Goal: Task Accomplishment & Management: Use online tool/utility

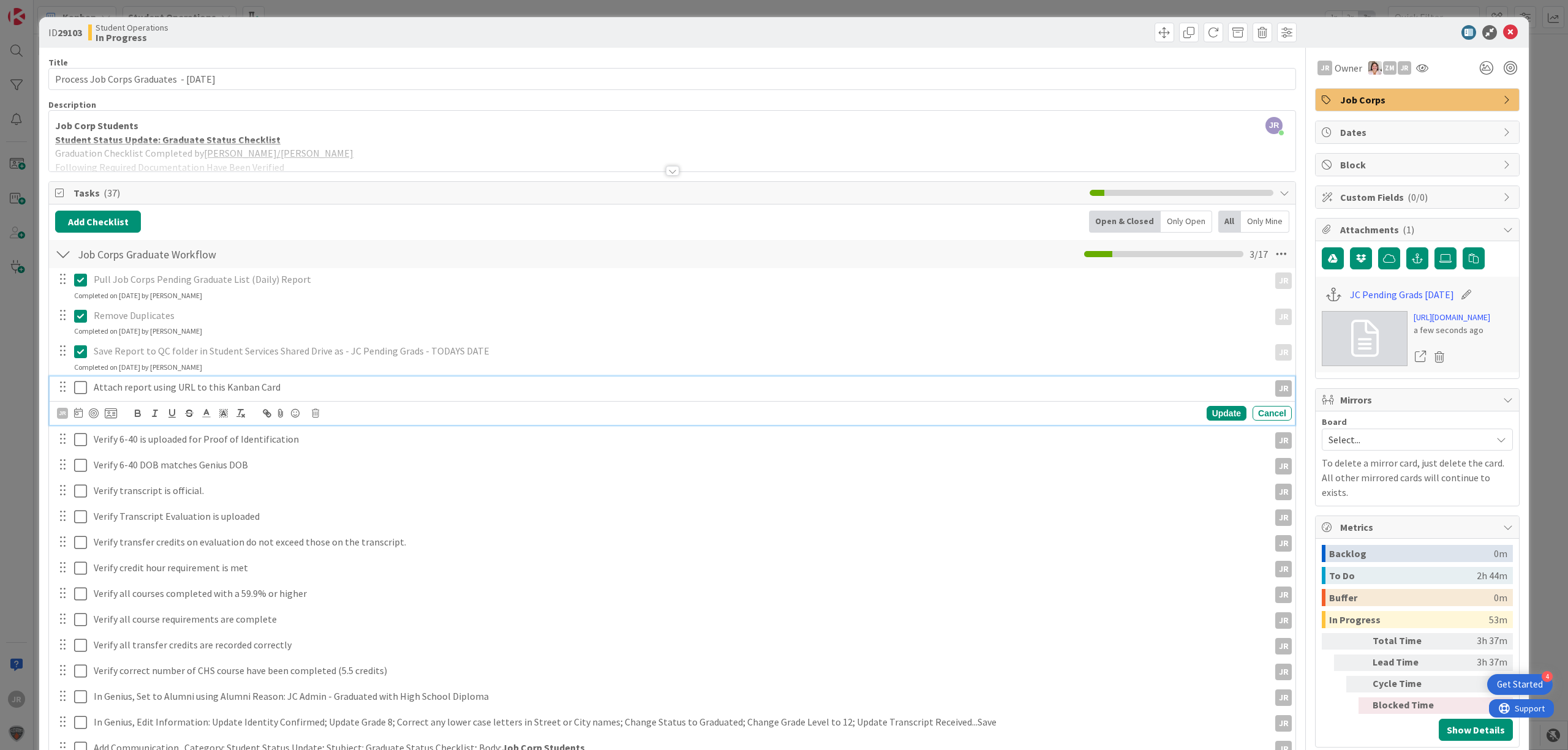
click at [82, 395] on icon at bounding box center [80, 388] width 13 height 15
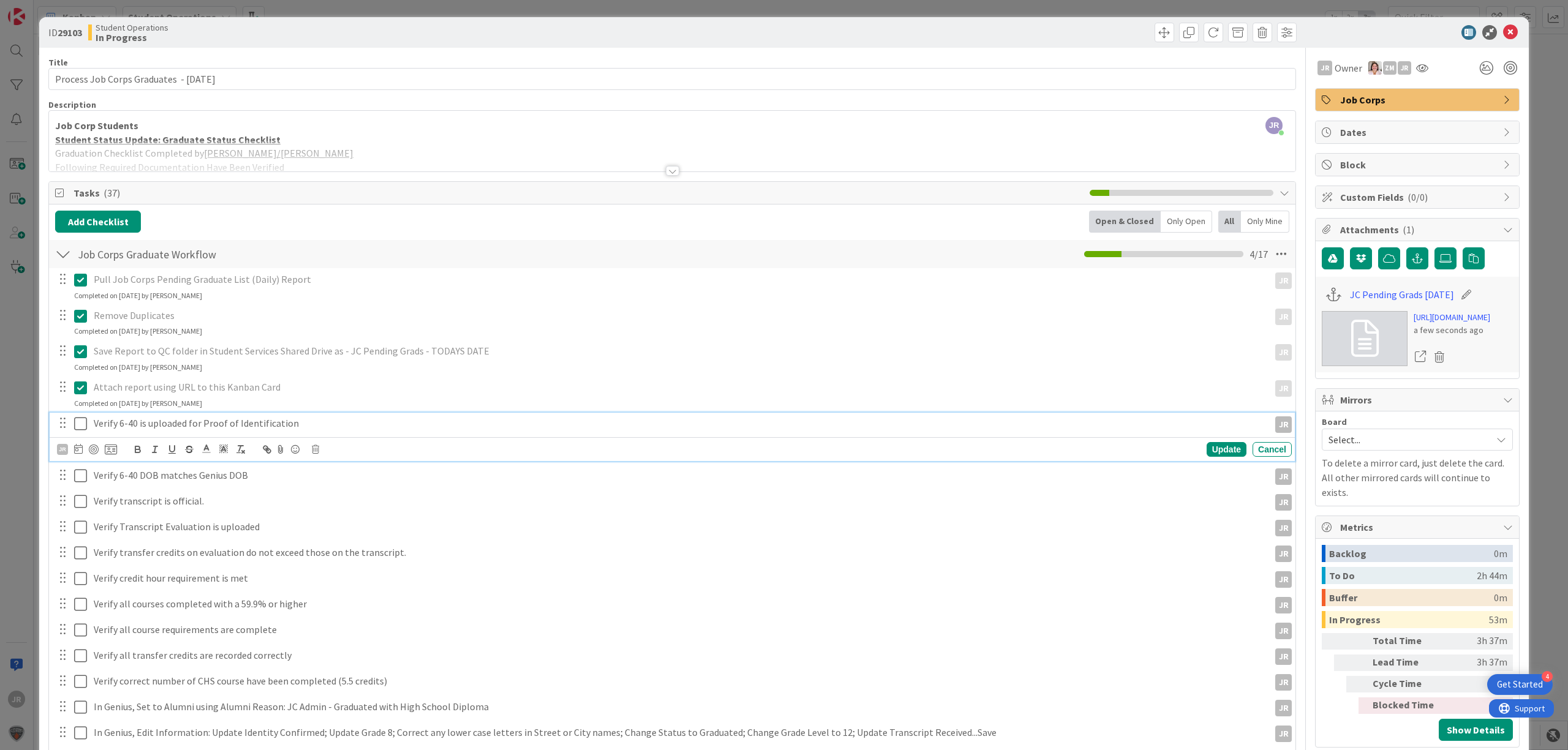
click at [82, 427] on icon at bounding box center [80, 424] width 13 height 15
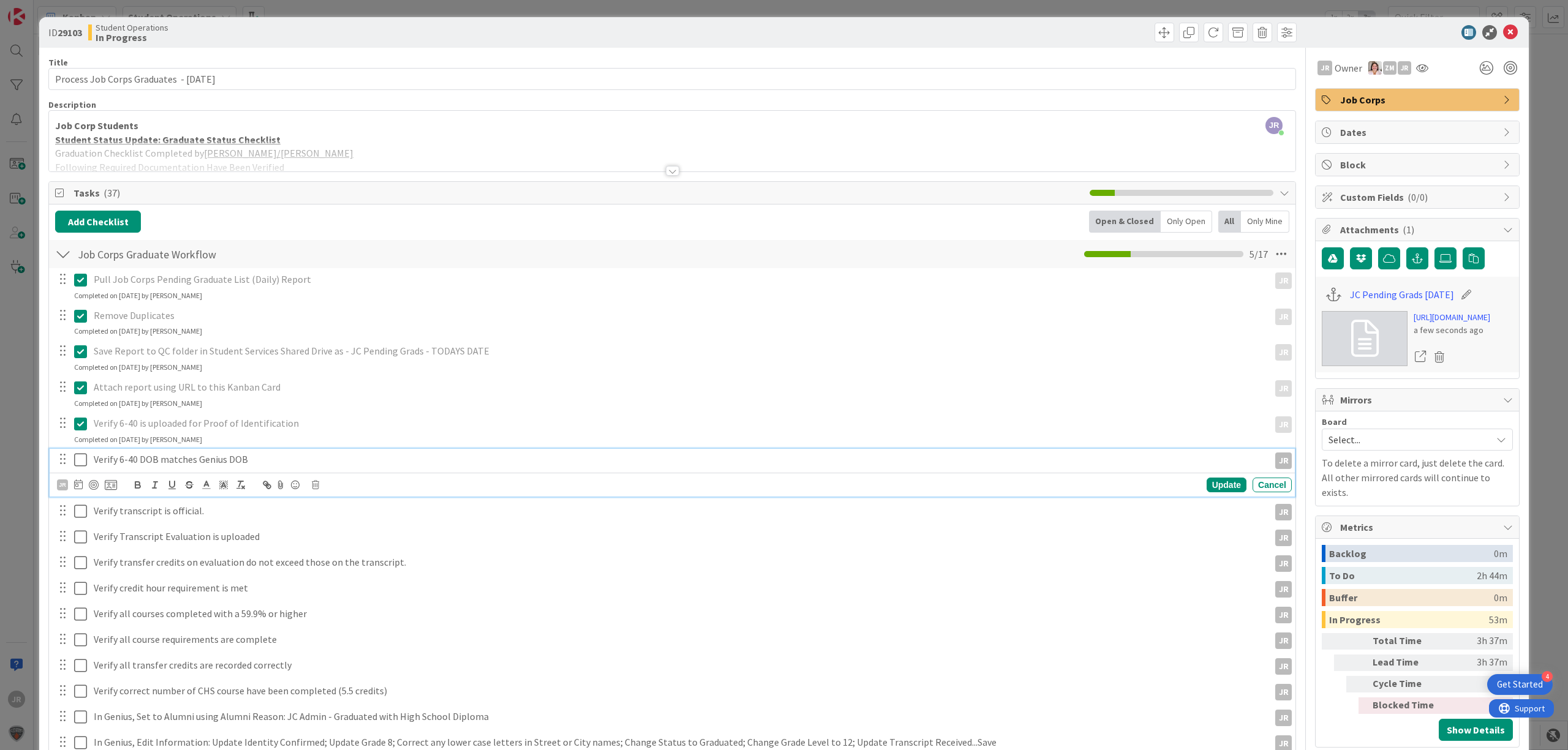
click at [81, 453] on icon at bounding box center [80, 460] width 13 height 15
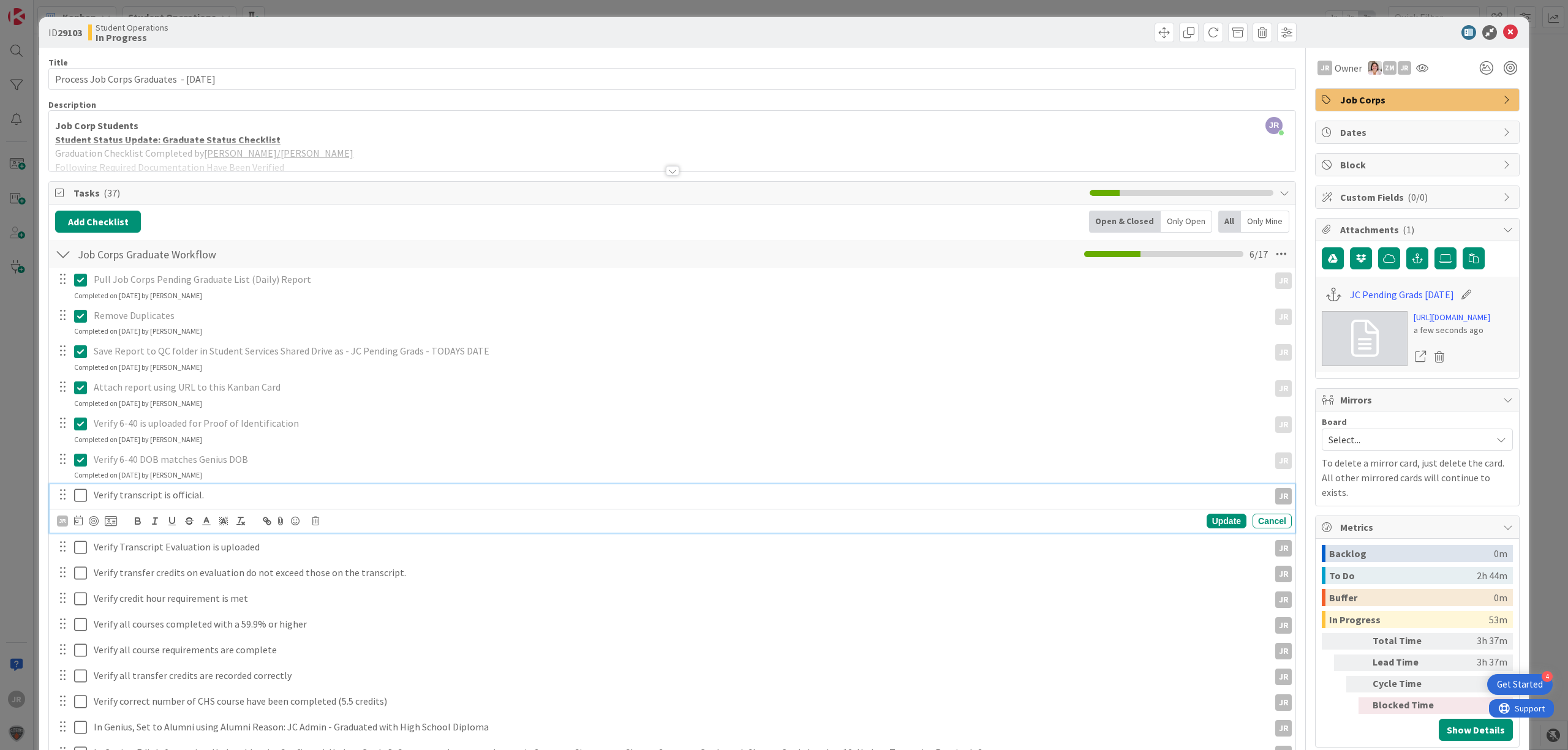
click at [89, 493] on div "Verify transcript is official." at bounding box center [679, 495] width 1181 height 22
click at [83, 499] on icon at bounding box center [80, 495] width 13 height 15
click at [83, 539] on icon at bounding box center [80, 531] width 13 height 15
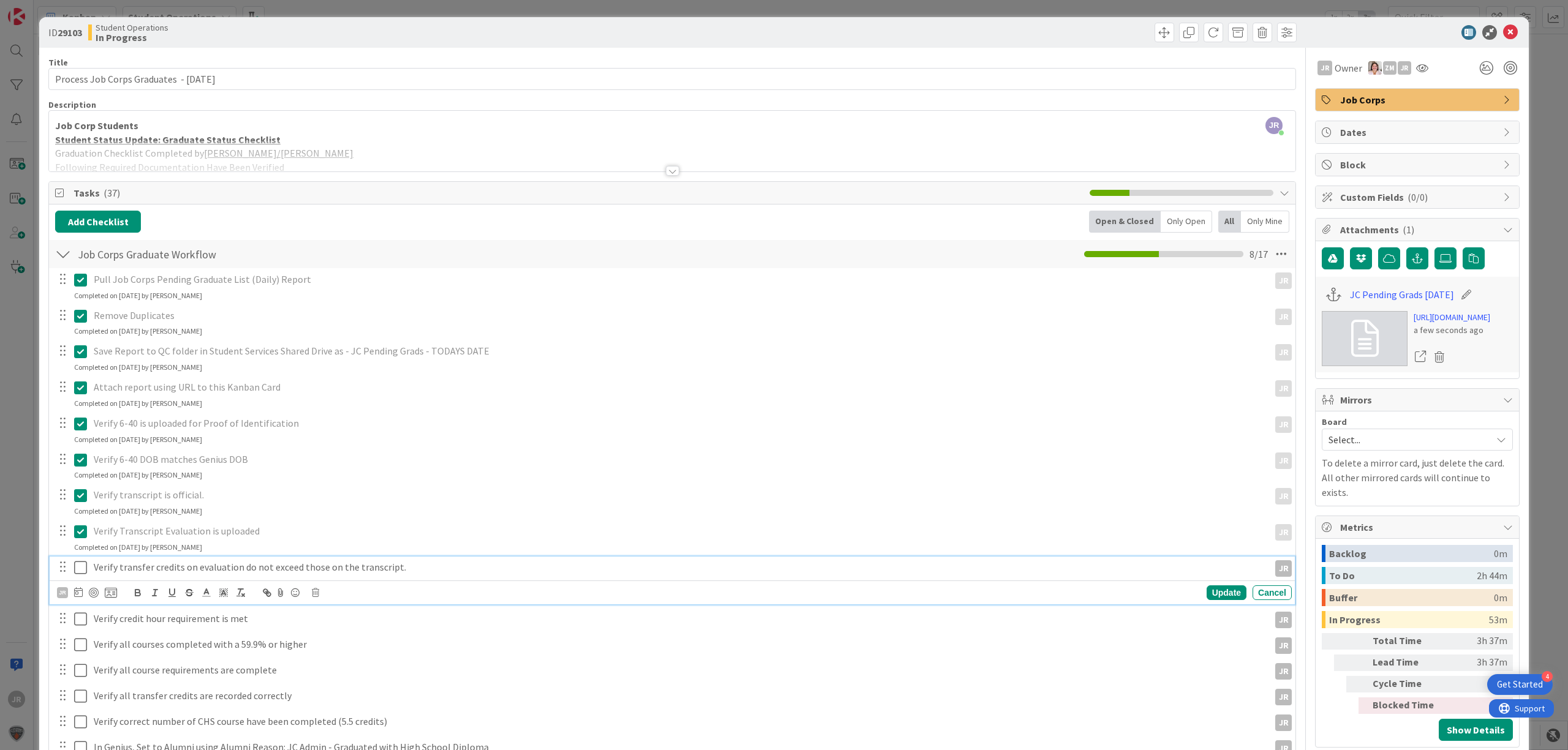
drag, startPoint x: 80, startPoint y: 561, endPoint x: 80, endPoint y: 574, distance: 13.0
click at [80, 564] on icon at bounding box center [80, 567] width 13 height 15
click at [80, 605] on icon at bounding box center [80, 603] width 13 height 15
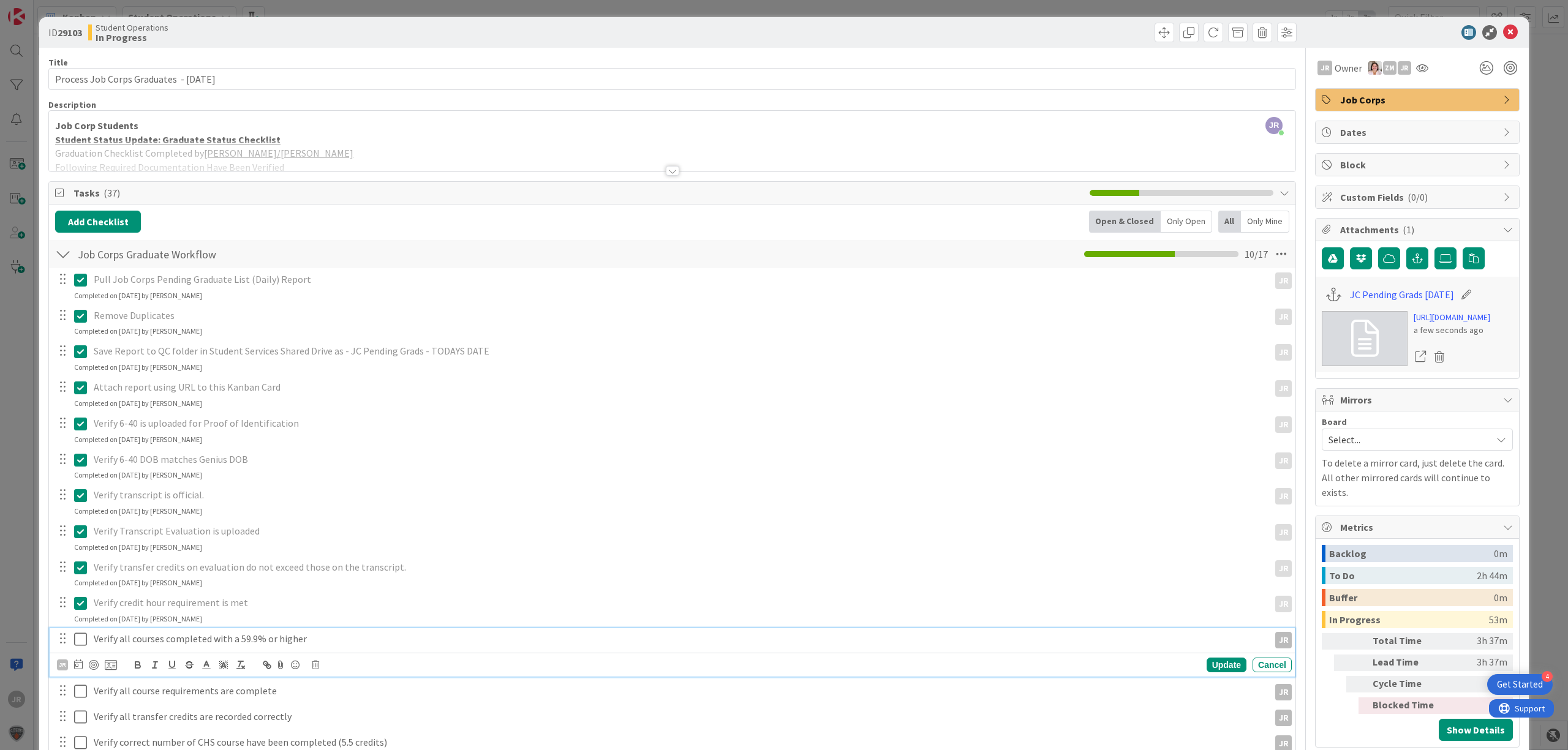
drag, startPoint x: 80, startPoint y: 646, endPoint x: 80, endPoint y: 671, distance: 25.0
click at [80, 646] on icon at bounding box center [80, 639] width 13 height 15
click at [81, 680] on icon at bounding box center [80, 675] width 13 height 15
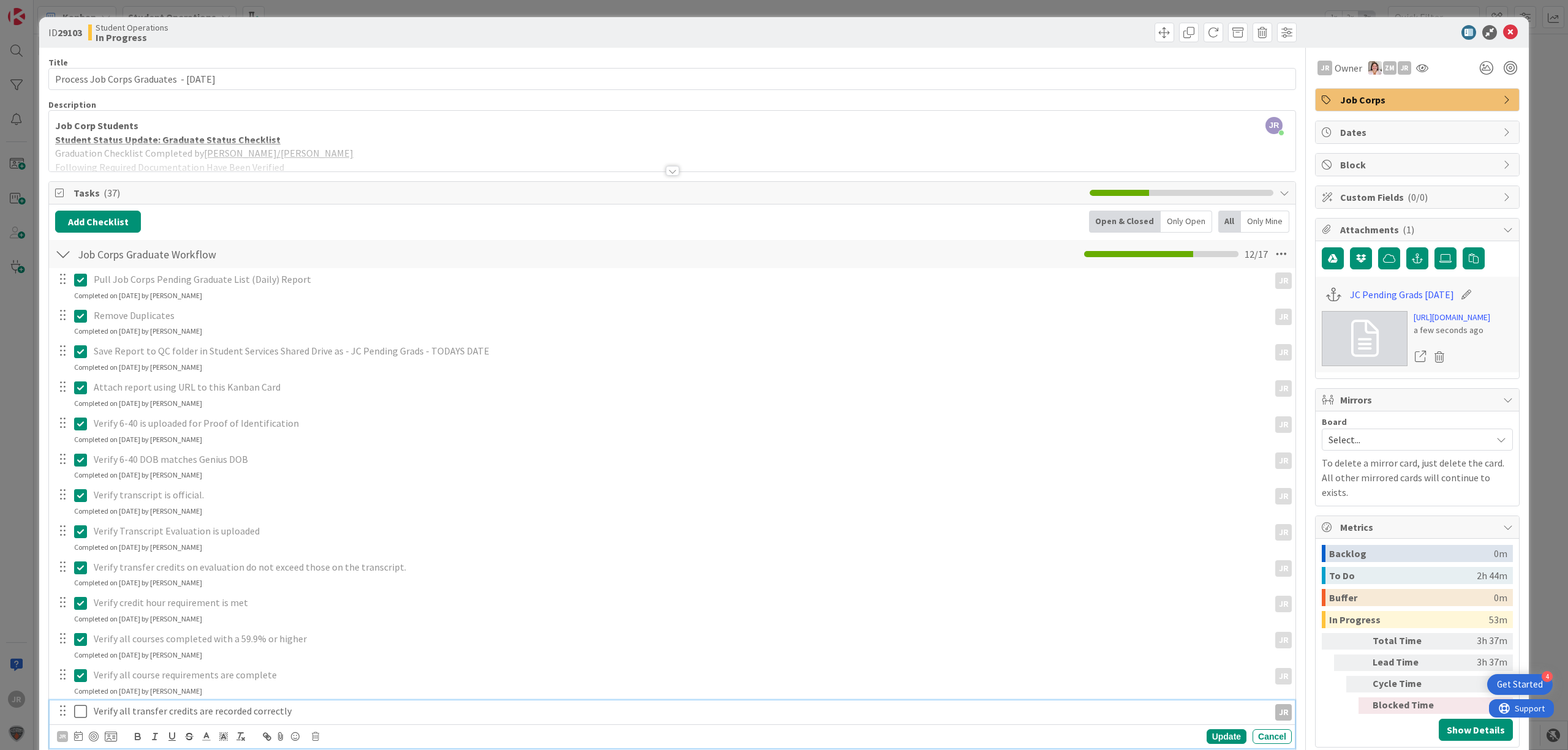
click at [77, 709] on icon at bounding box center [80, 711] width 13 height 15
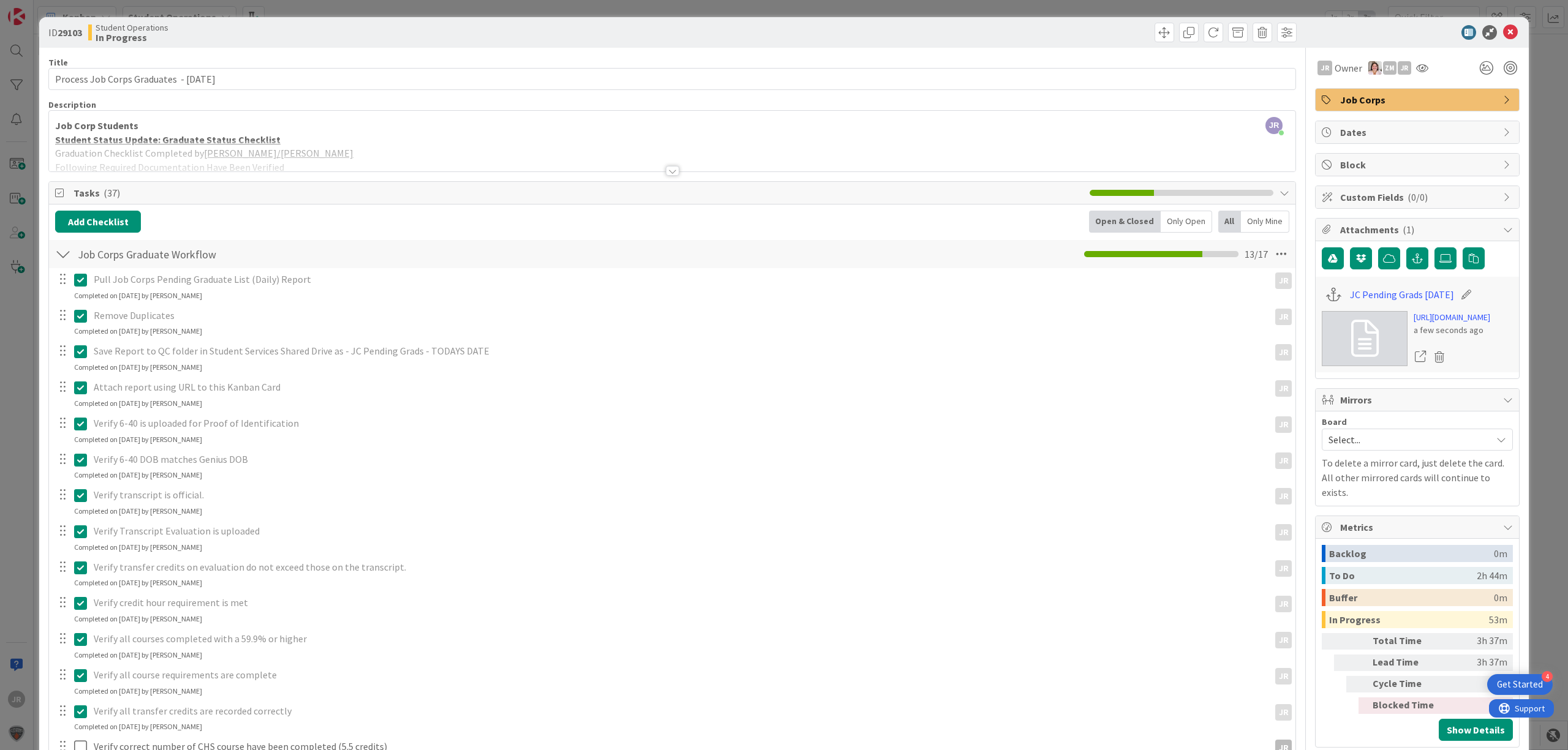
scroll to position [407, 0]
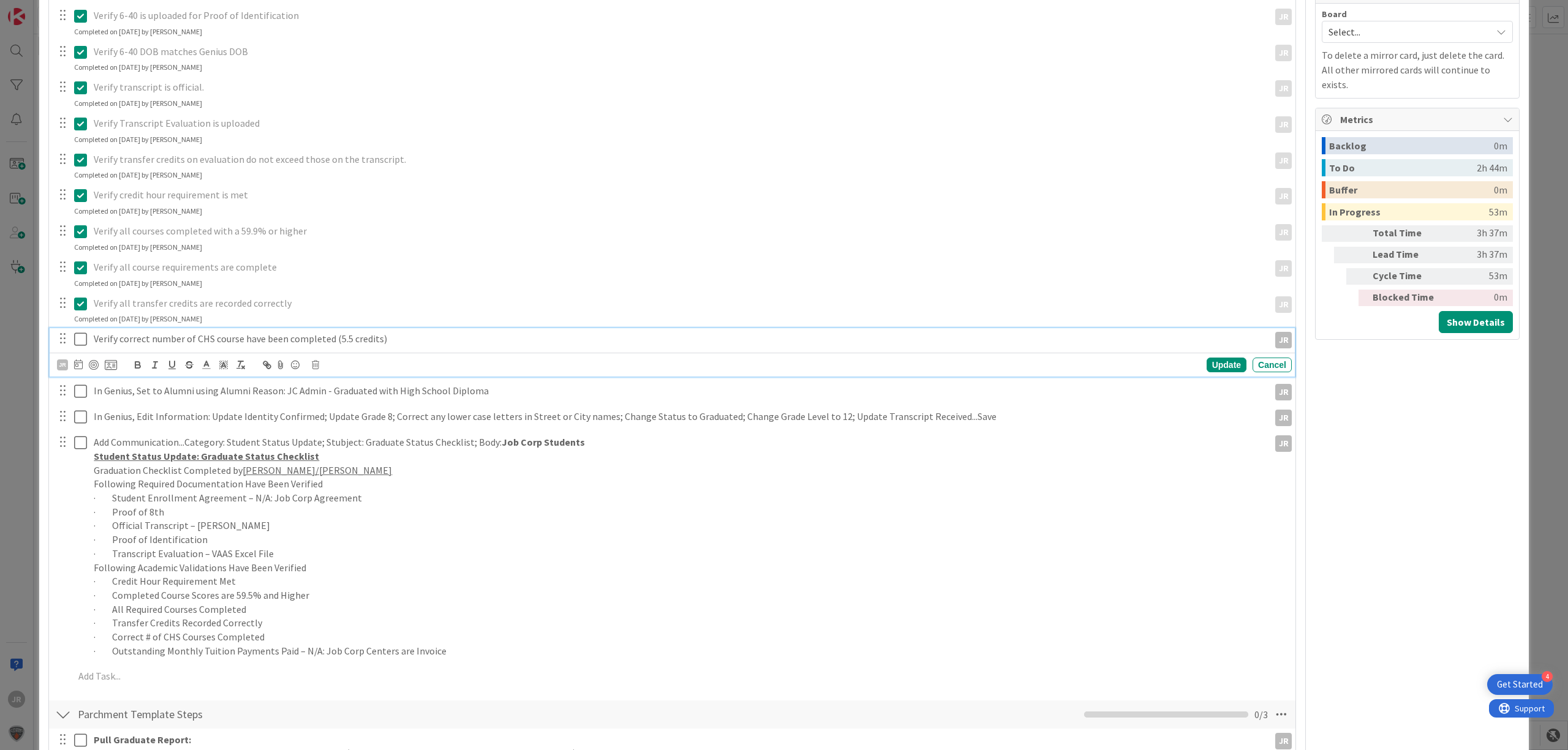
click at [83, 341] on icon at bounding box center [80, 339] width 13 height 15
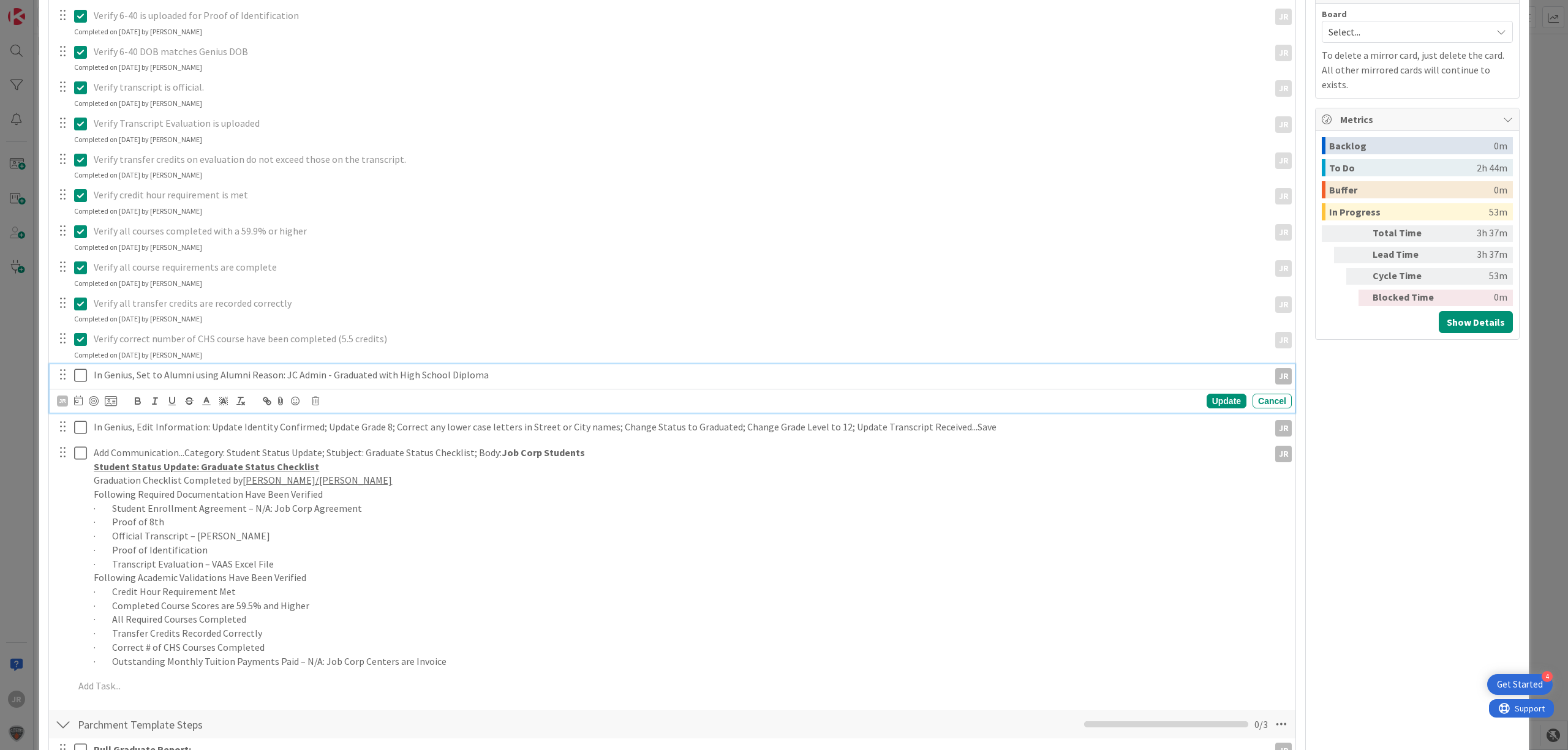
click at [77, 380] on icon at bounding box center [80, 375] width 13 height 15
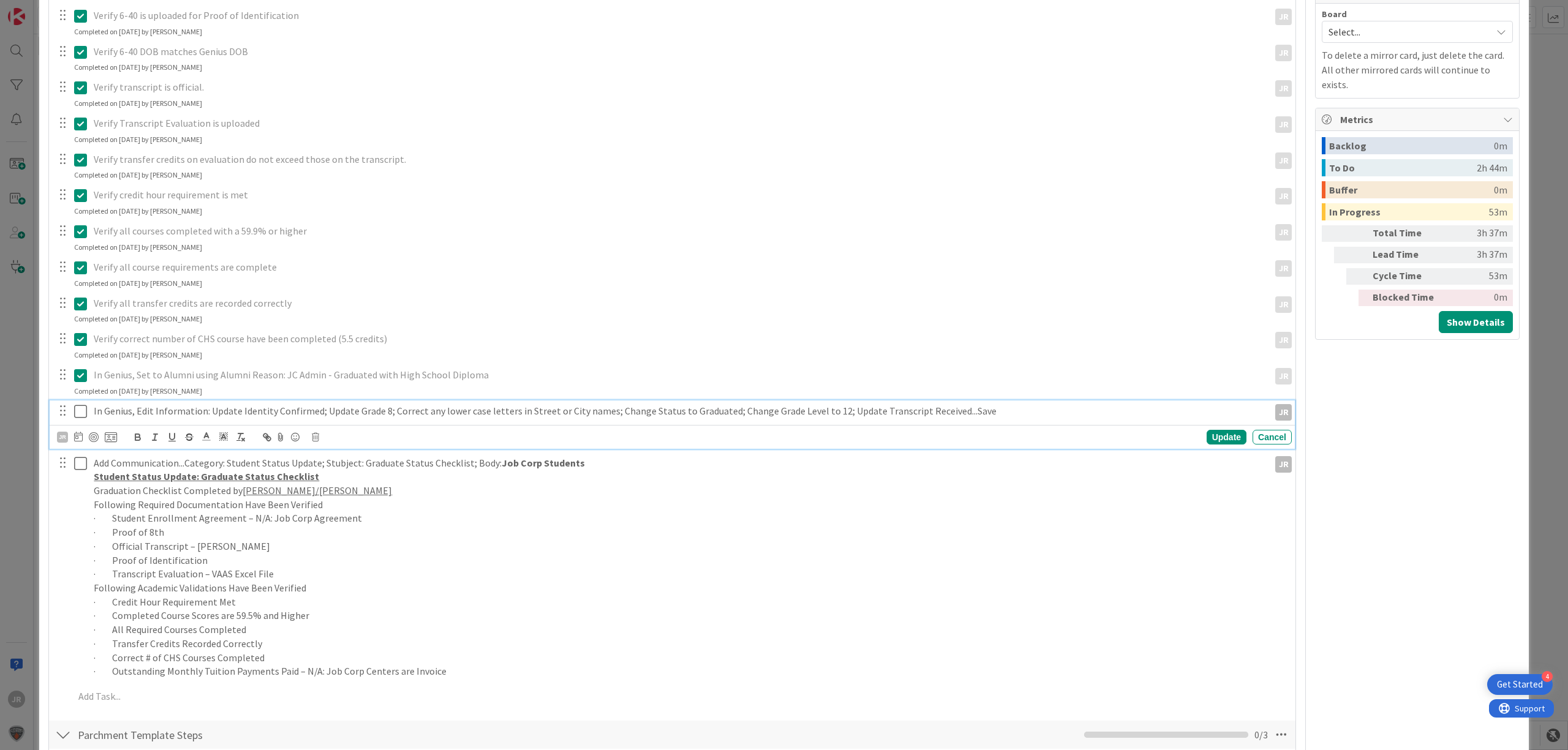
click at [77, 412] on icon at bounding box center [80, 411] width 13 height 15
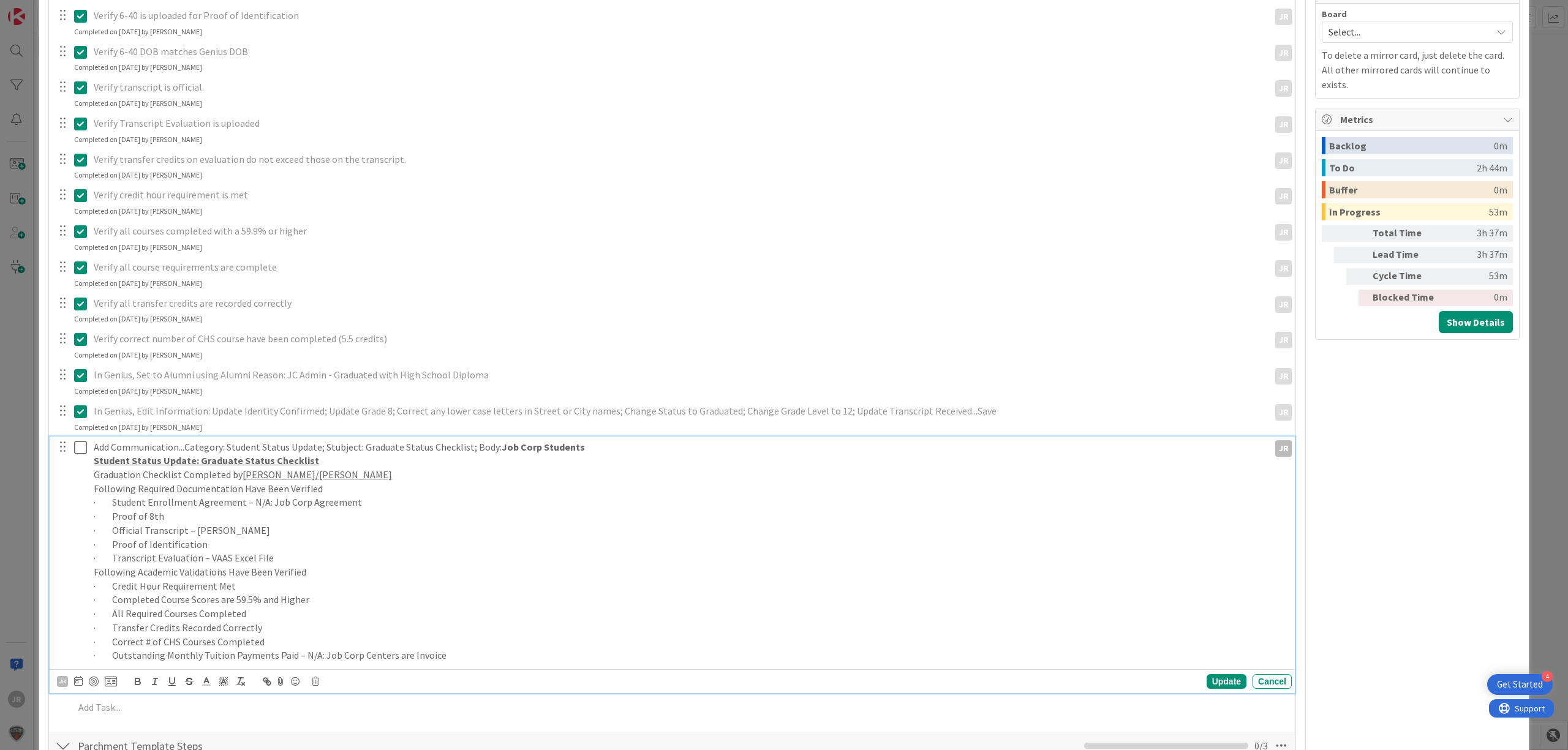
click at [76, 448] on icon at bounding box center [80, 447] width 13 height 15
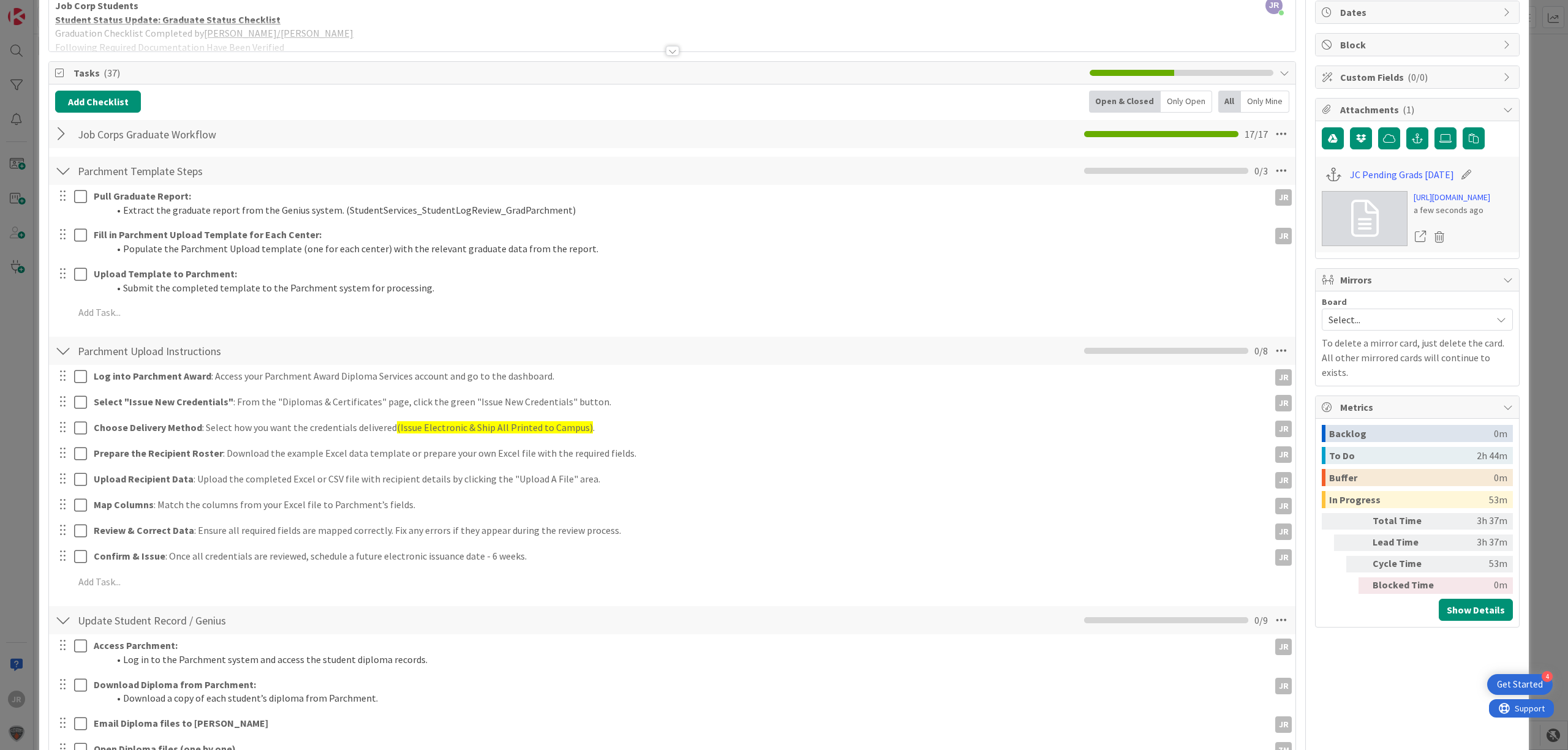
scroll to position [81, 0]
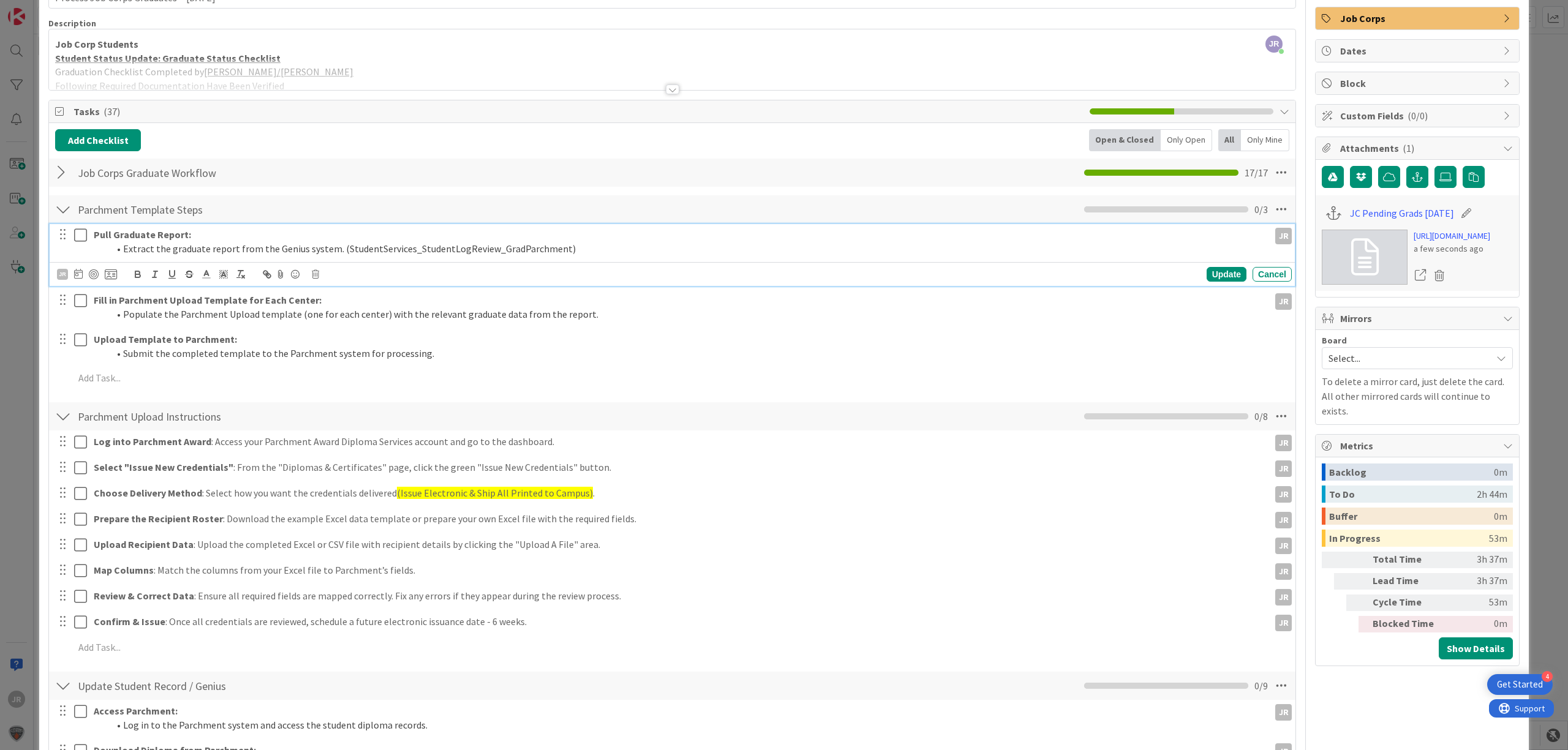
click at [77, 235] on icon at bounding box center [80, 235] width 13 height 15
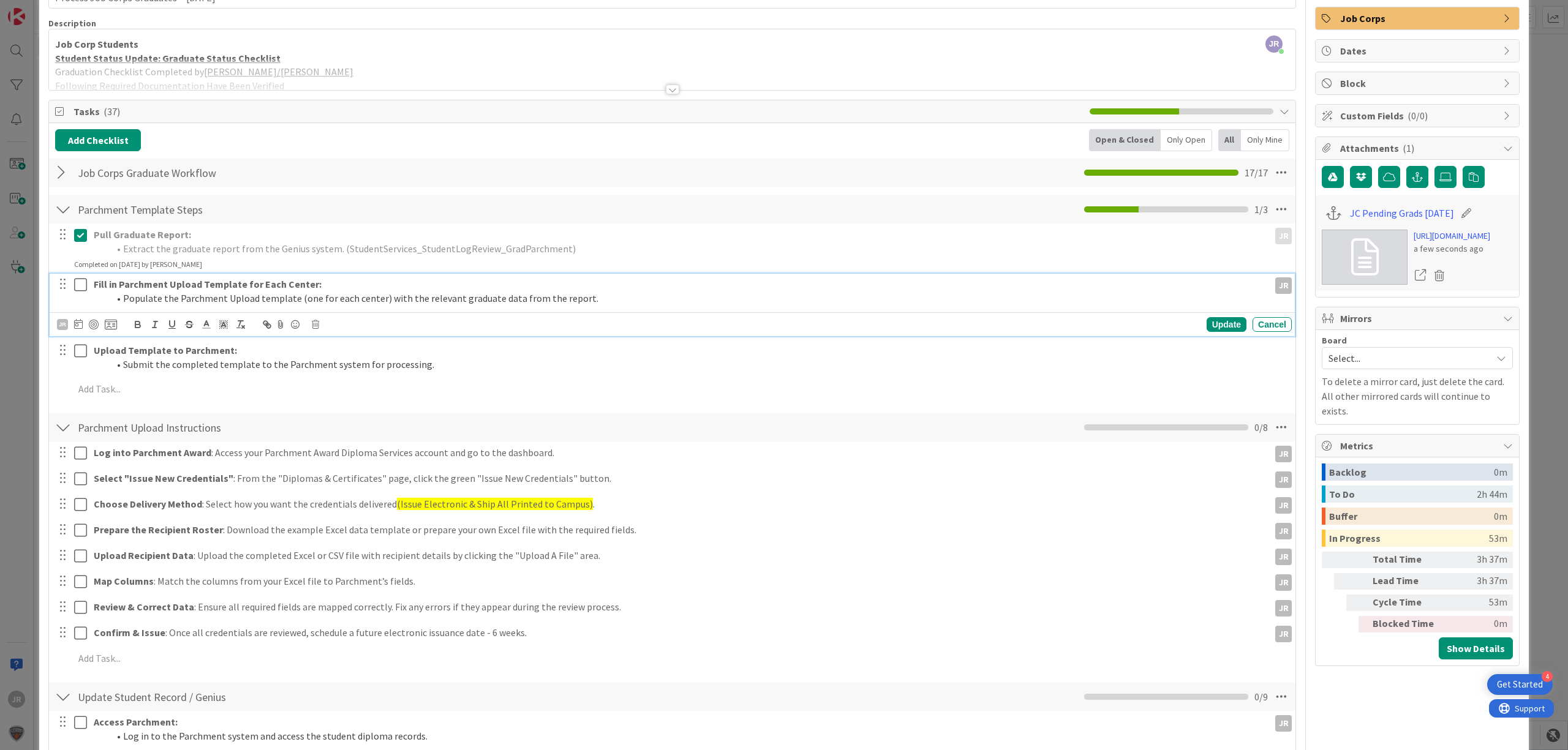
click at [80, 285] on icon at bounding box center [80, 285] width 13 height 15
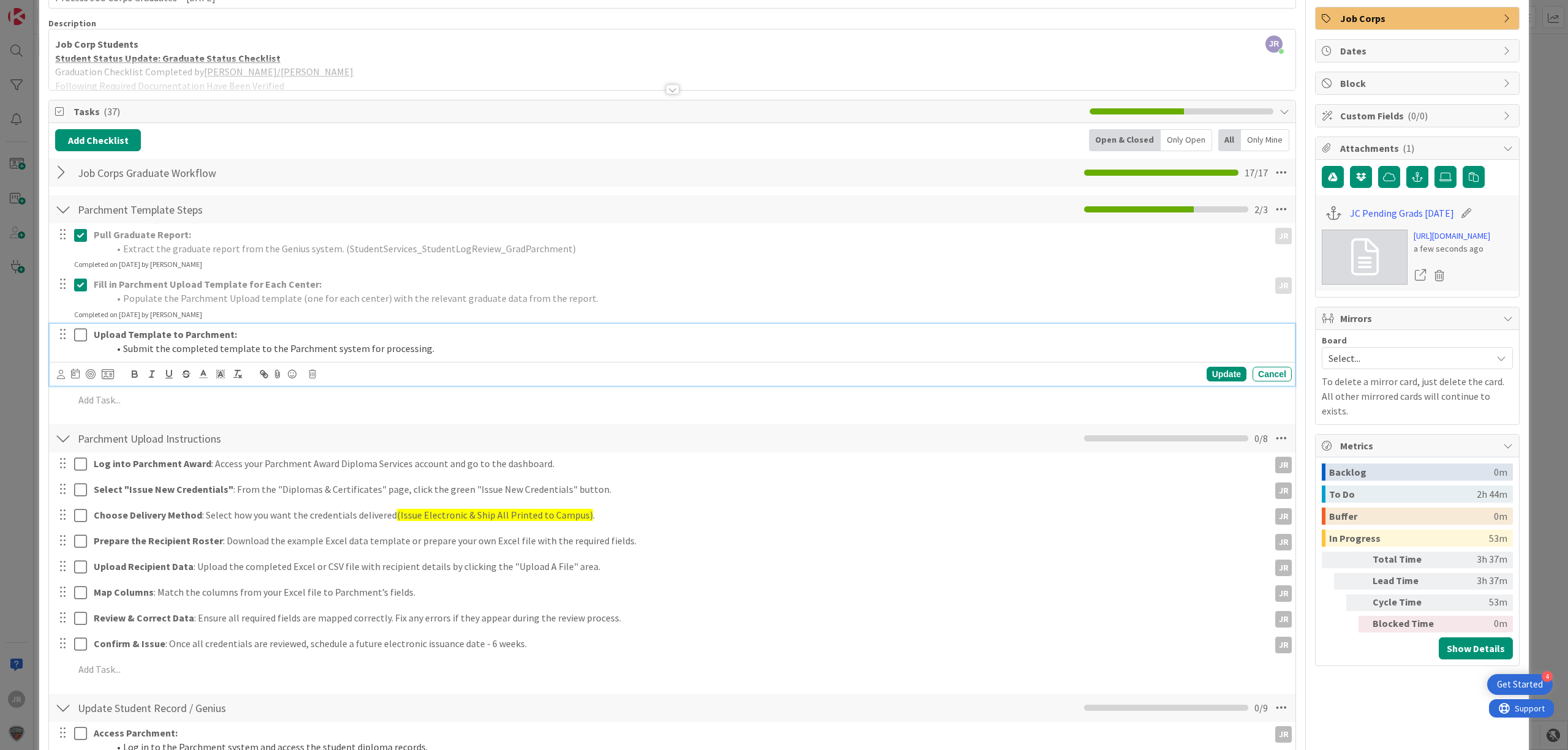
click at [85, 341] on icon at bounding box center [80, 335] width 13 height 15
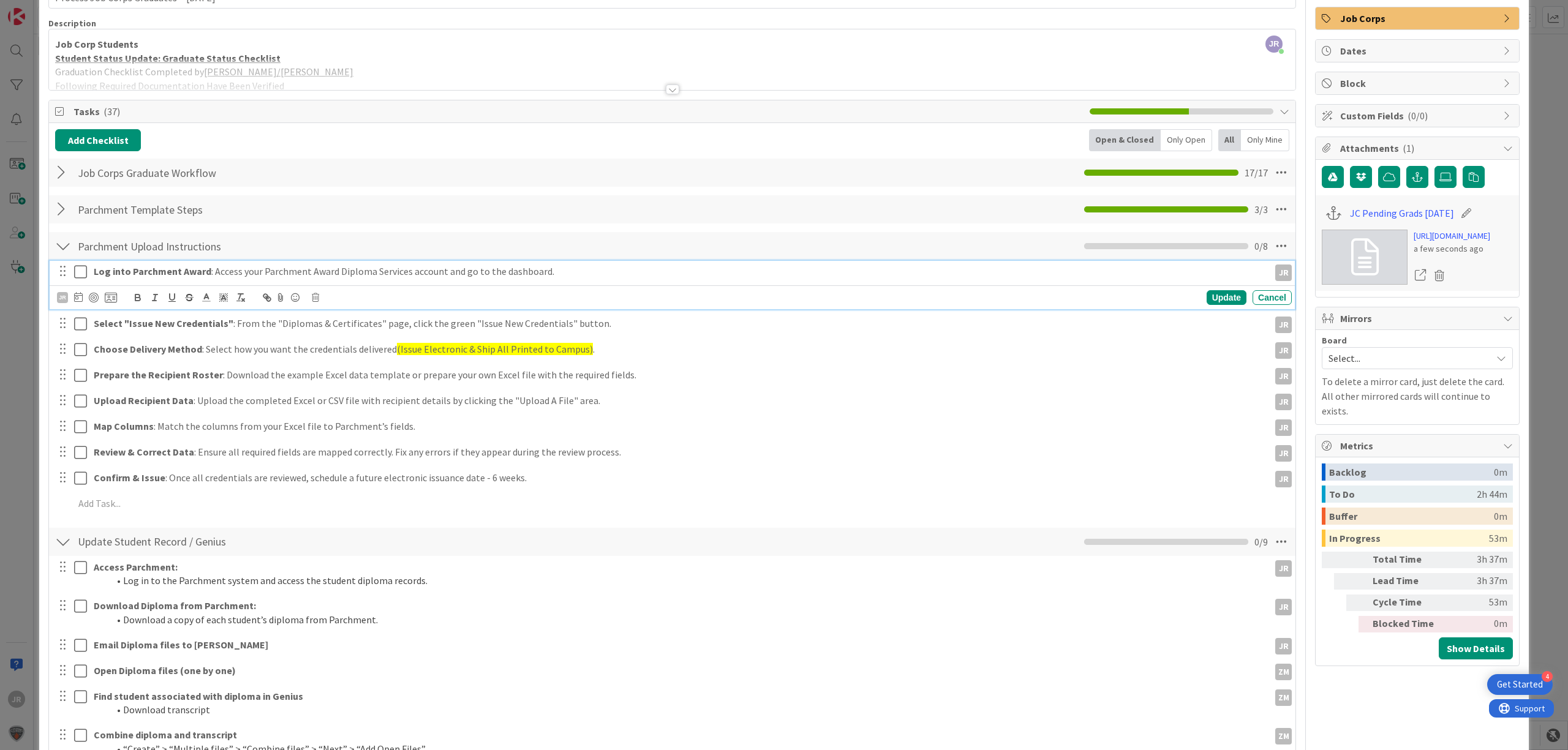
click at [80, 277] on icon at bounding box center [80, 272] width 13 height 15
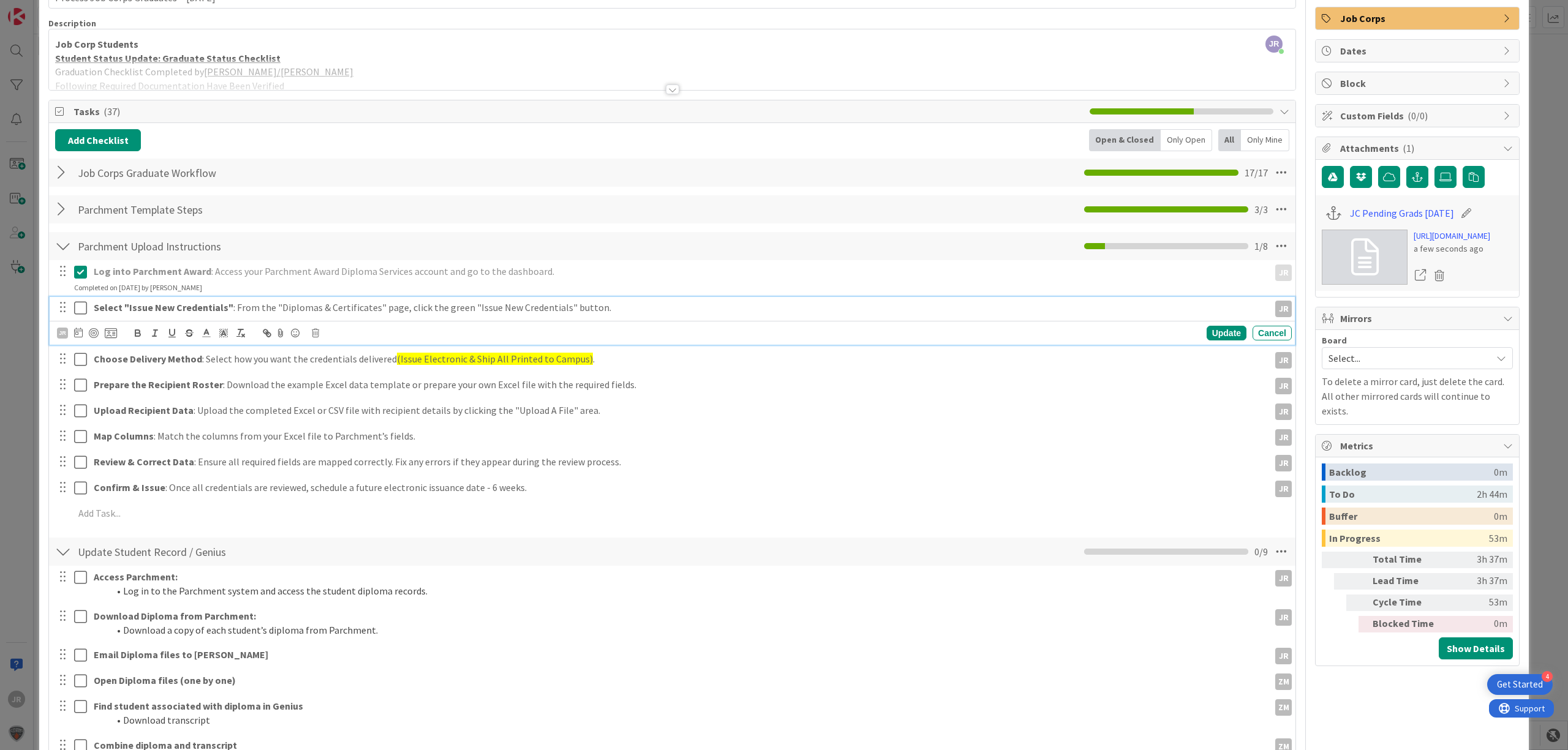
click at [80, 305] on icon at bounding box center [80, 308] width 13 height 15
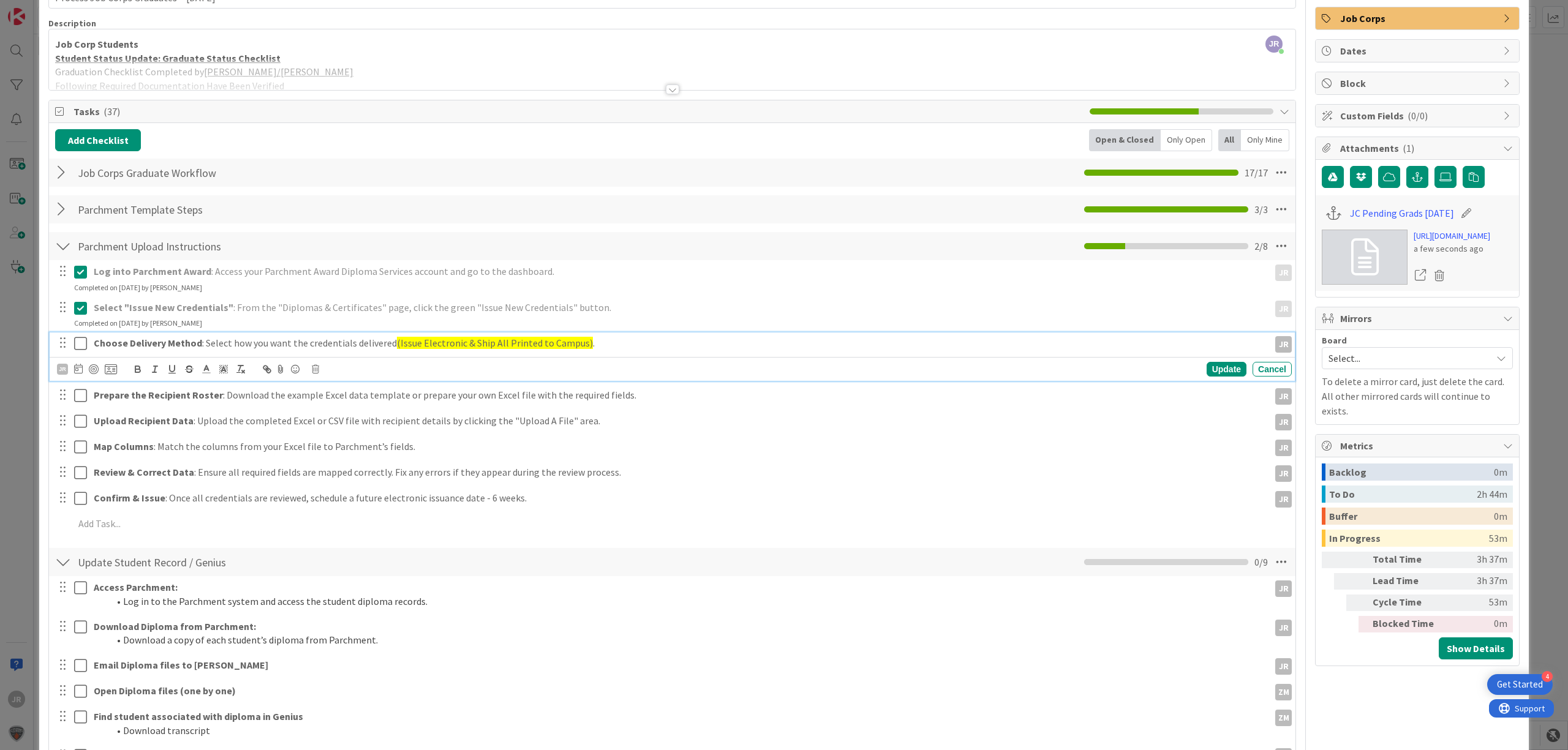
click at [81, 342] on icon at bounding box center [80, 344] width 13 height 15
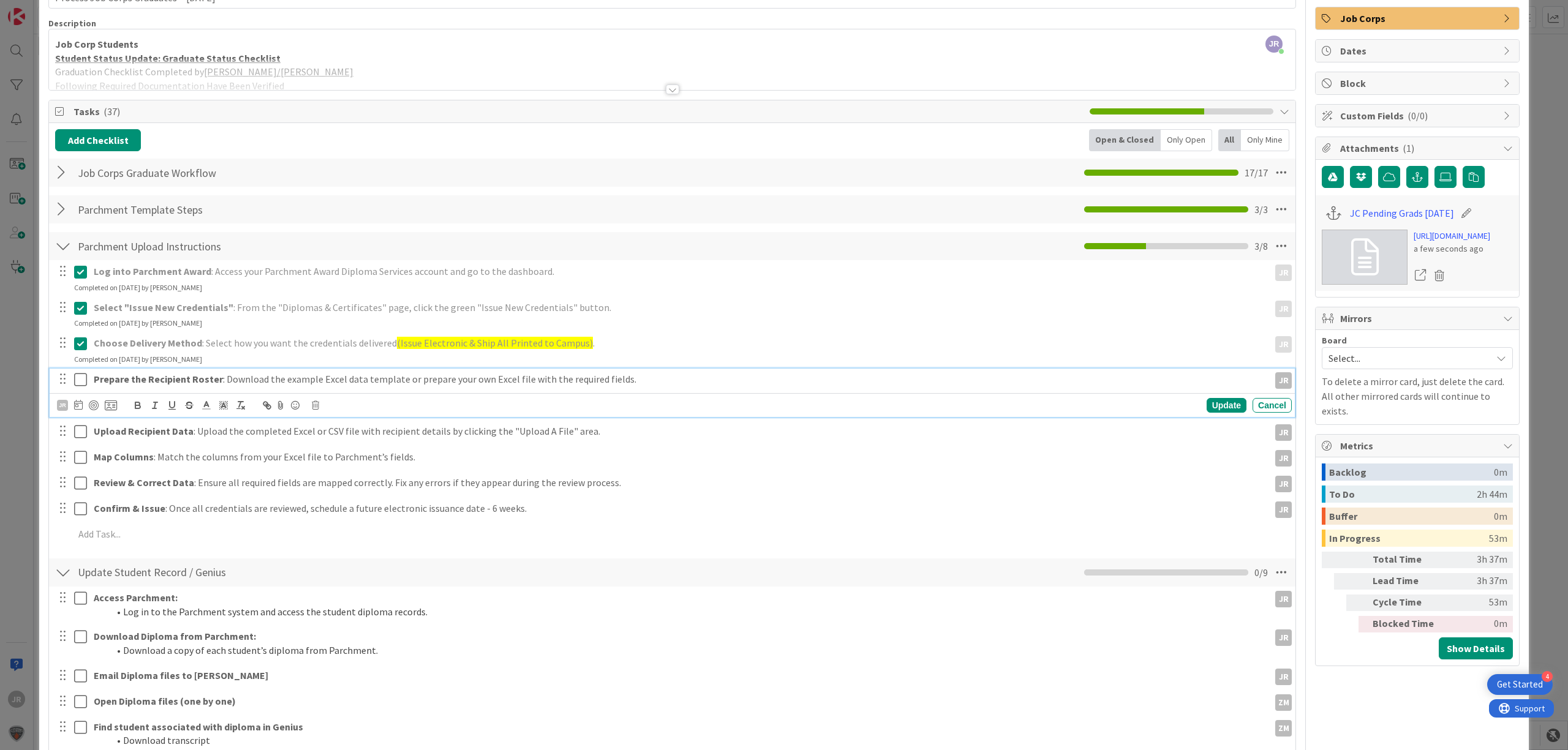
click at [86, 385] on icon at bounding box center [80, 380] width 13 height 15
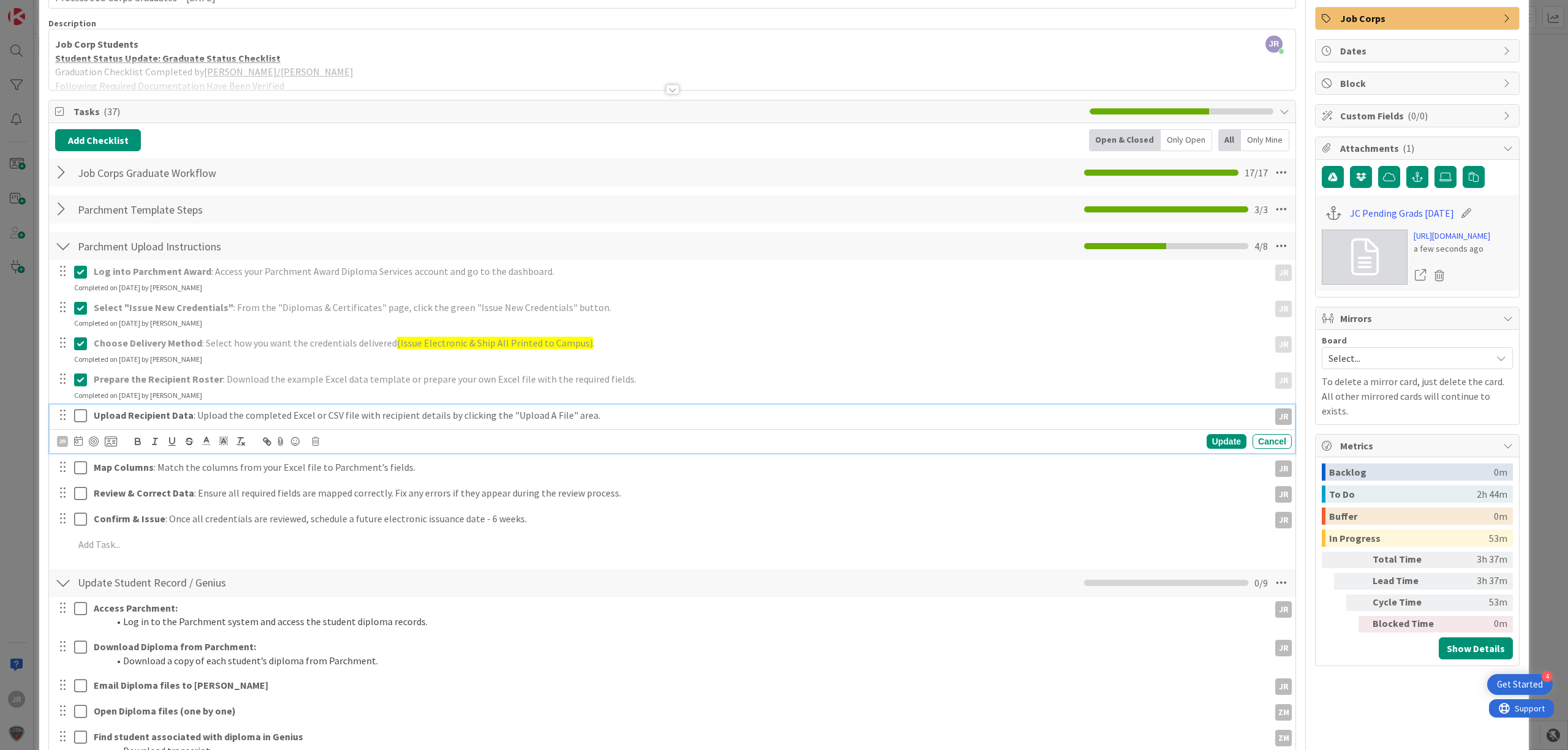
click at [80, 414] on icon at bounding box center [80, 416] width 13 height 15
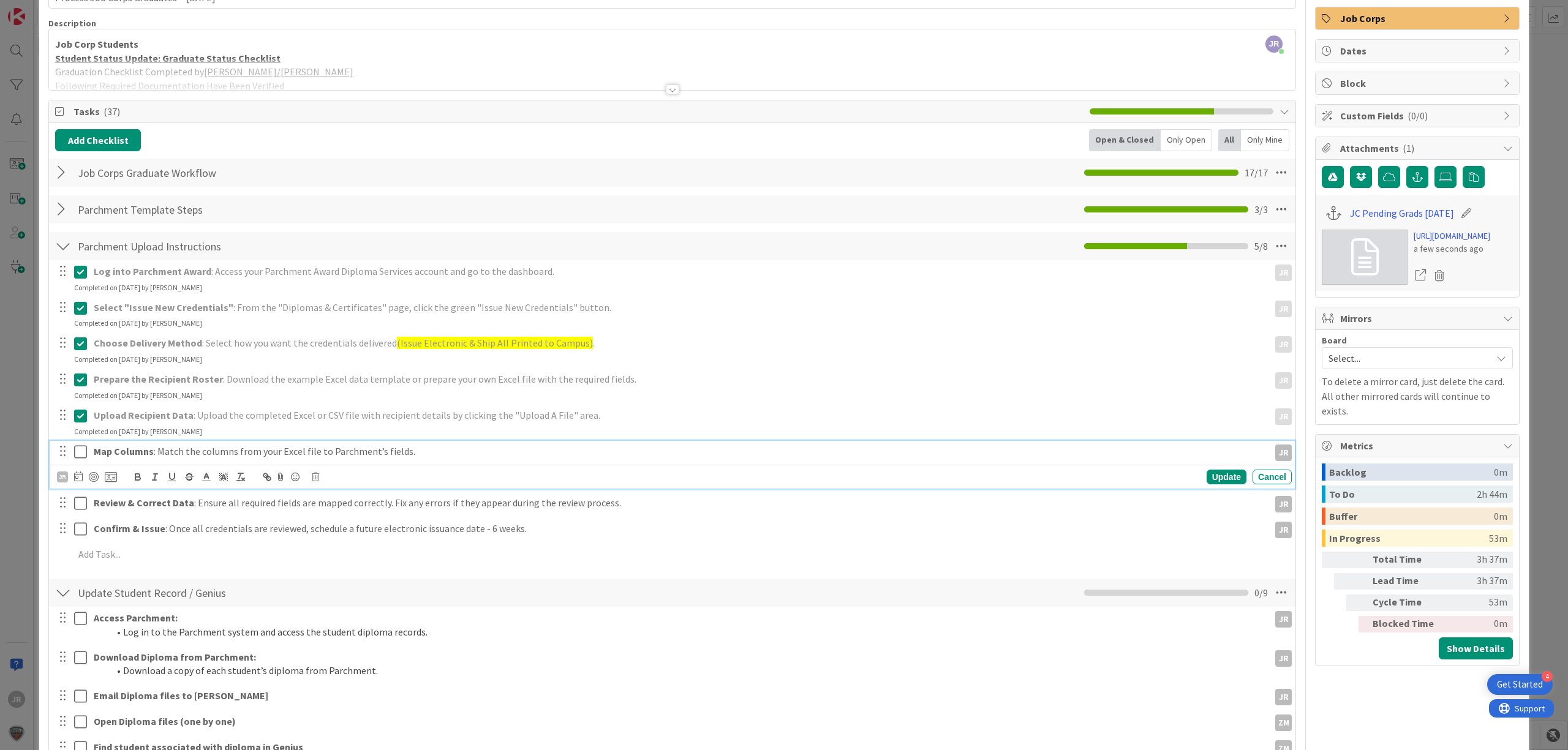
click at [76, 453] on icon at bounding box center [80, 452] width 13 height 15
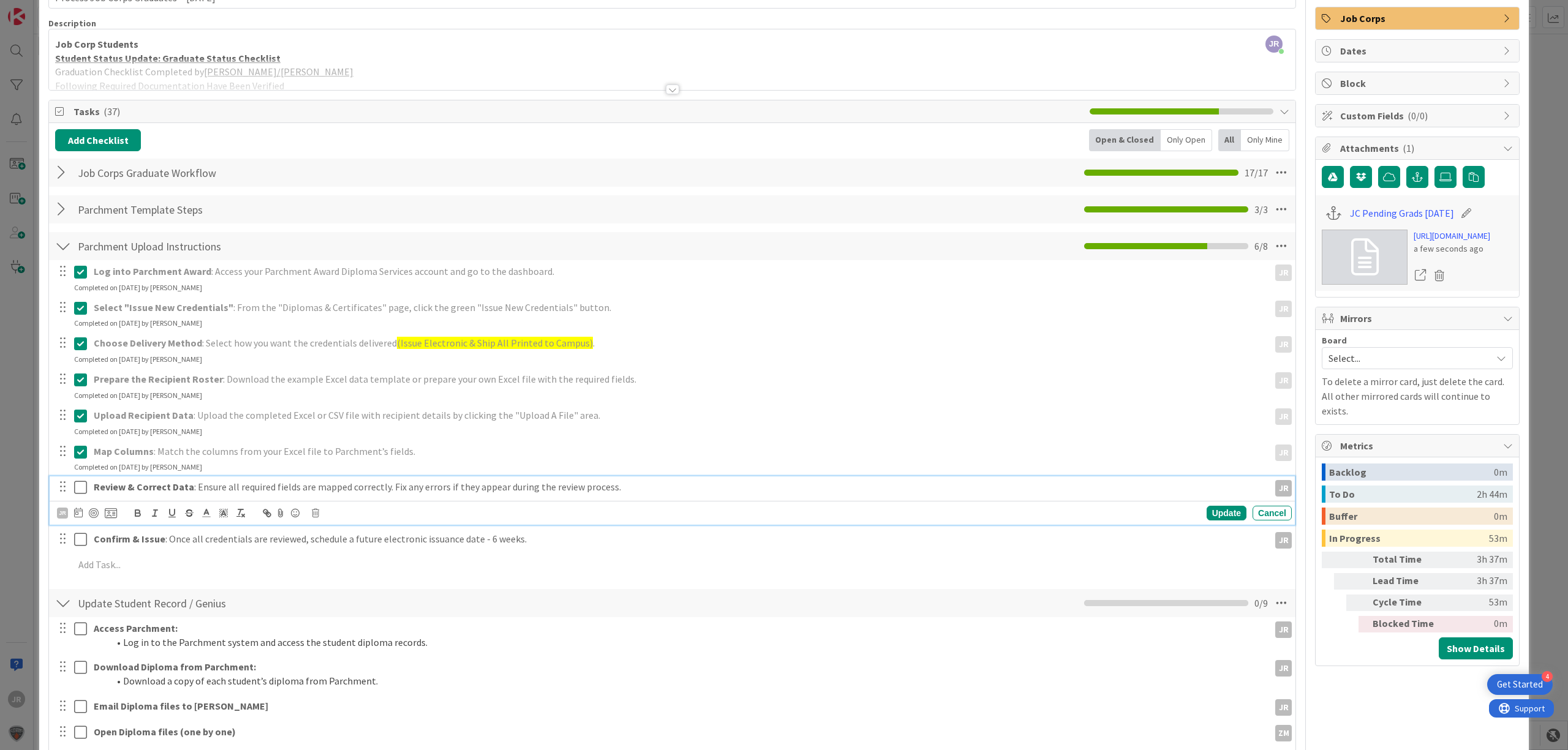
click at [78, 484] on icon at bounding box center [80, 488] width 13 height 15
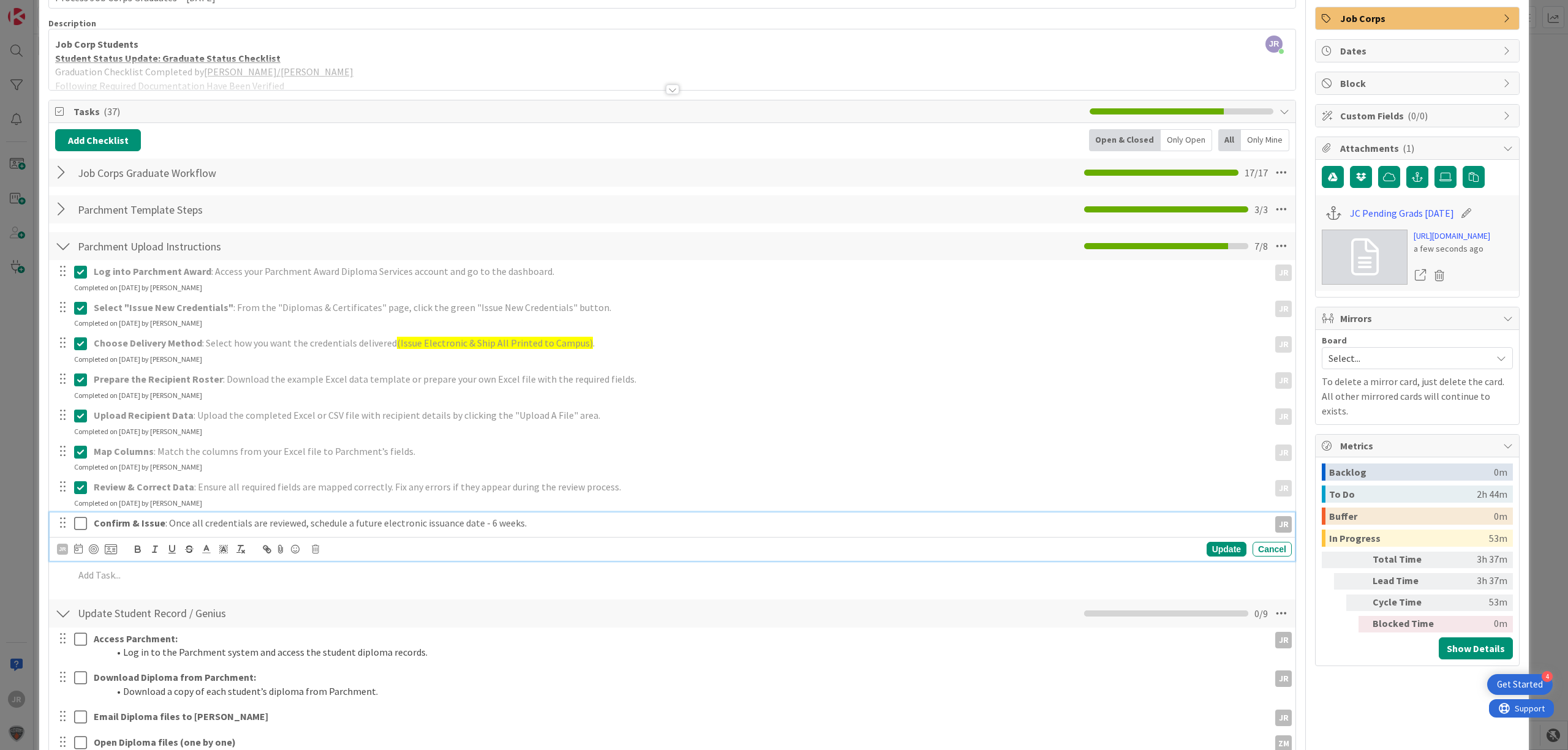
click at [79, 520] on icon at bounding box center [80, 524] width 13 height 15
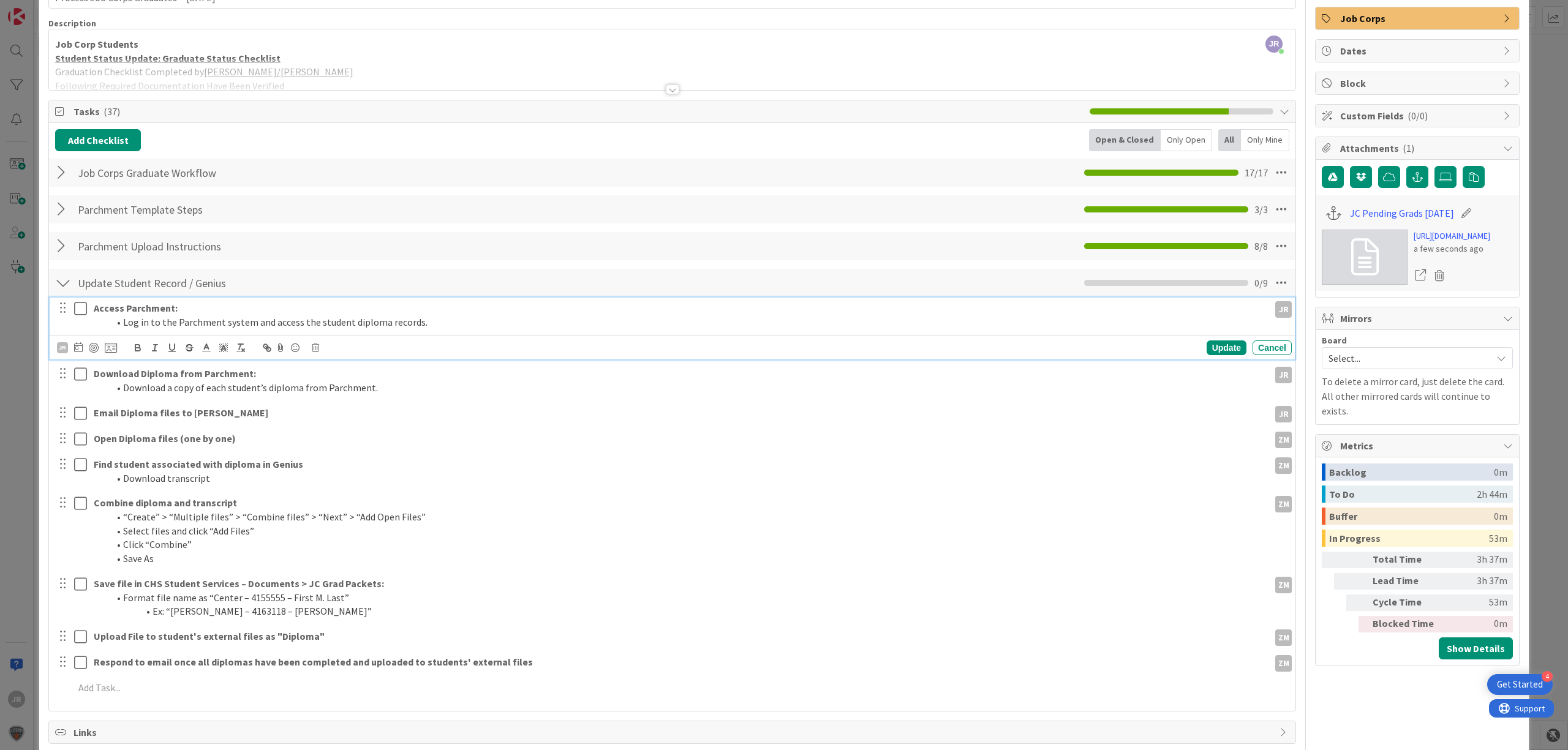
click at [79, 312] on icon at bounding box center [80, 308] width 13 height 15
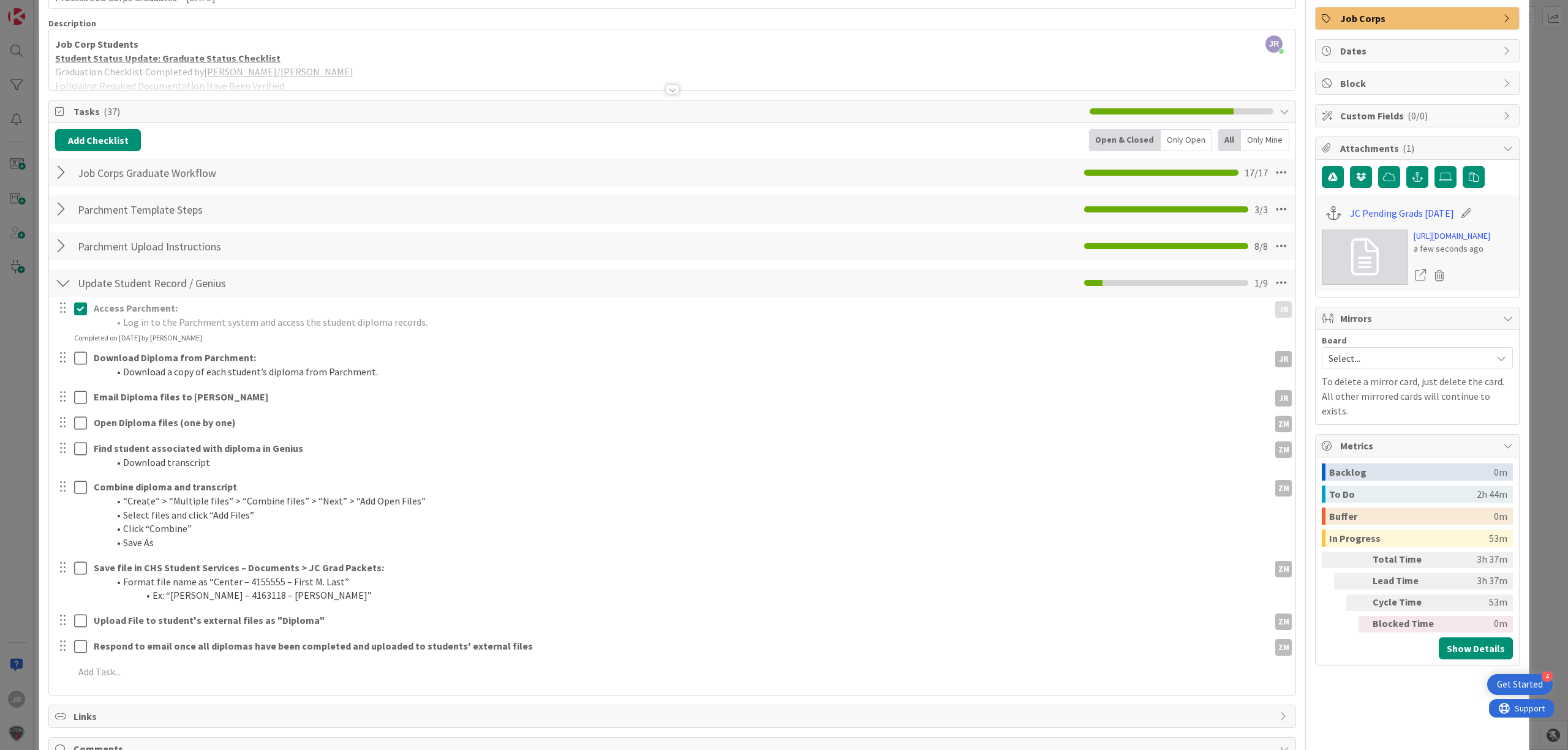
click at [15, 340] on div "ID 29103 Student Operations In Progress Title 41 / 128 Process Job Corps Gradua…" at bounding box center [784, 375] width 1568 height 750
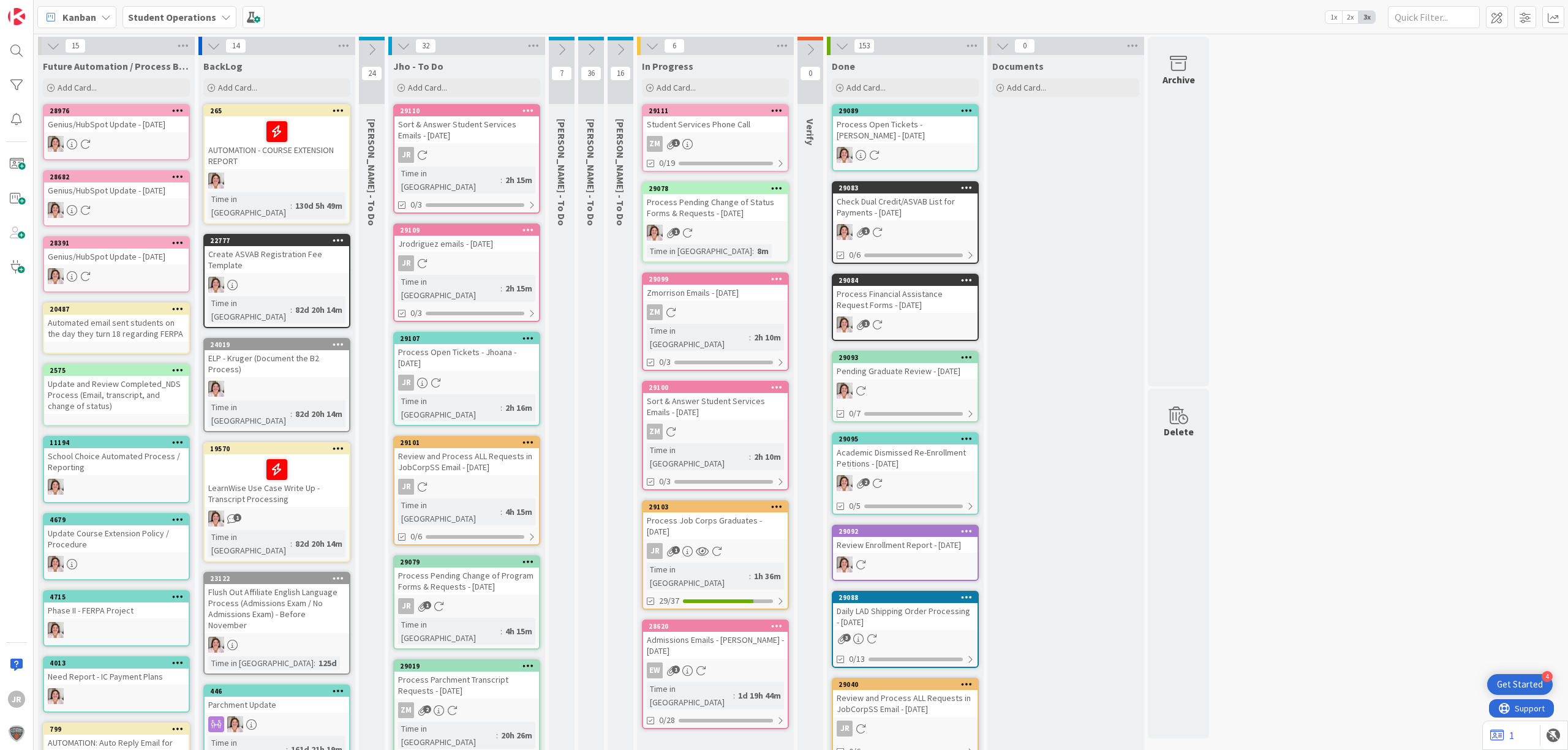
click at [689, 74] on div "In Progress Add Card..." at bounding box center [715, 77] width 157 height 44
click at [702, 90] on div "Add Card..." at bounding box center [715, 87] width 147 height 18
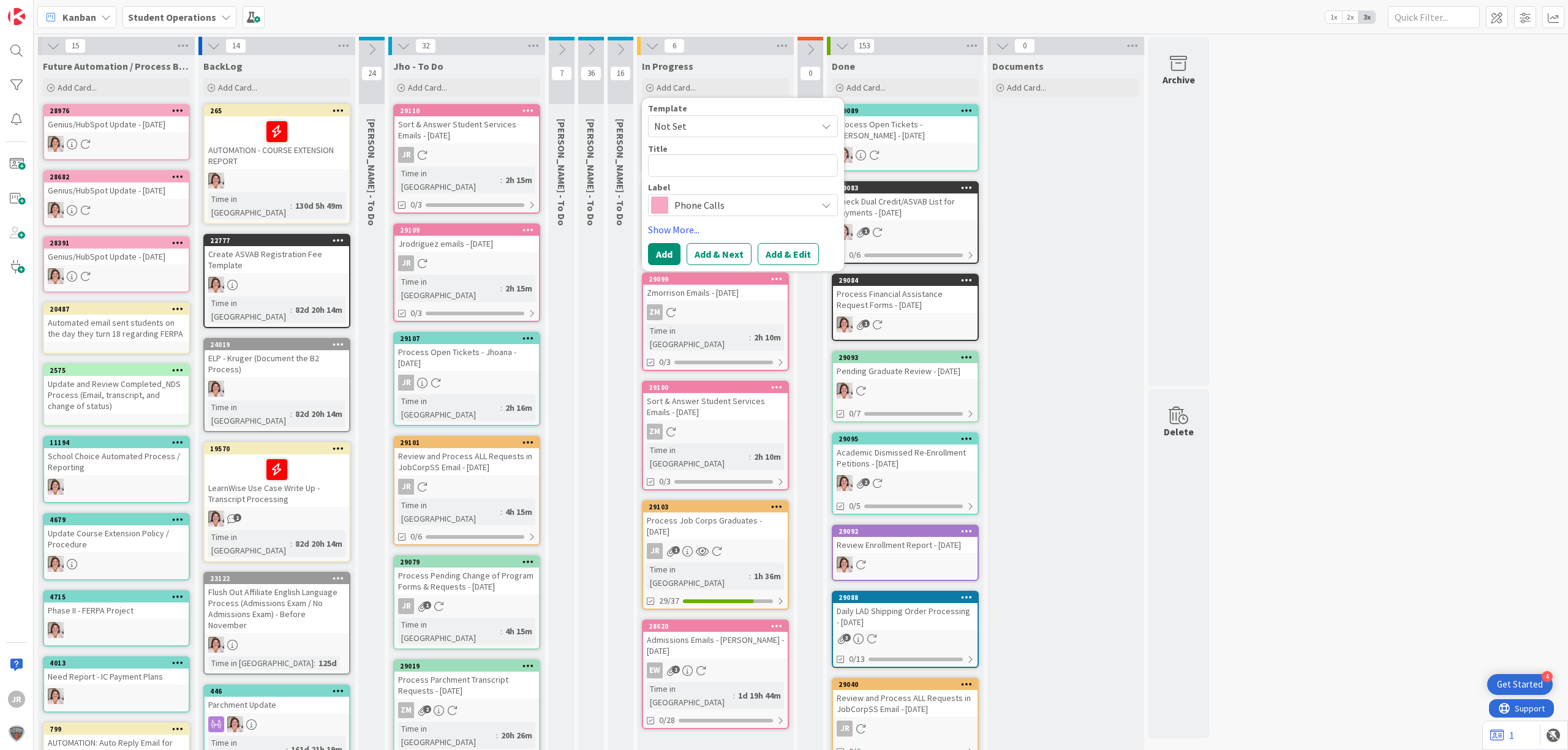
click at [711, 115] on span "Not Set" at bounding box center [743, 126] width 190 height 22
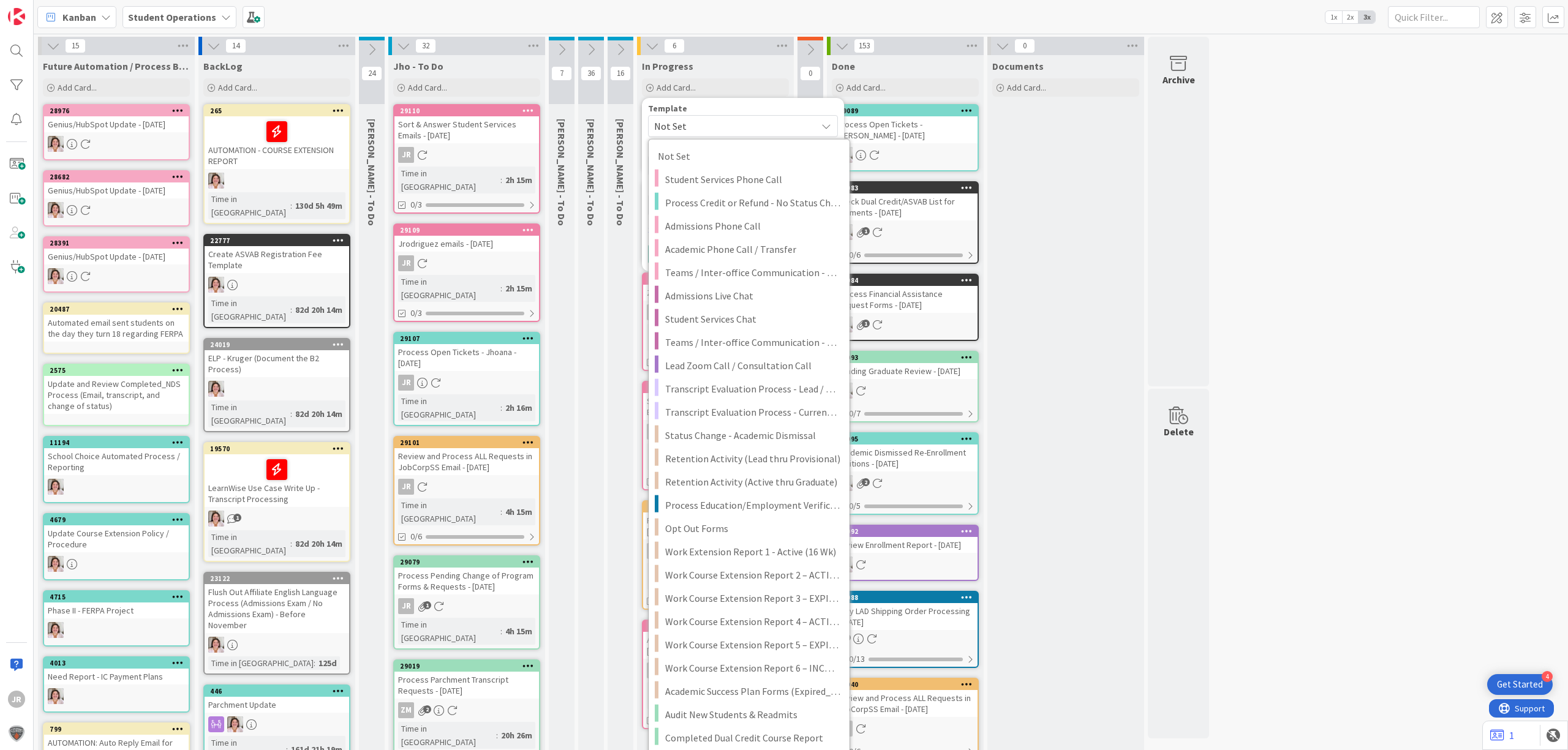
click at [714, 125] on span "Not Set" at bounding box center [730, 126] width 153 height 16
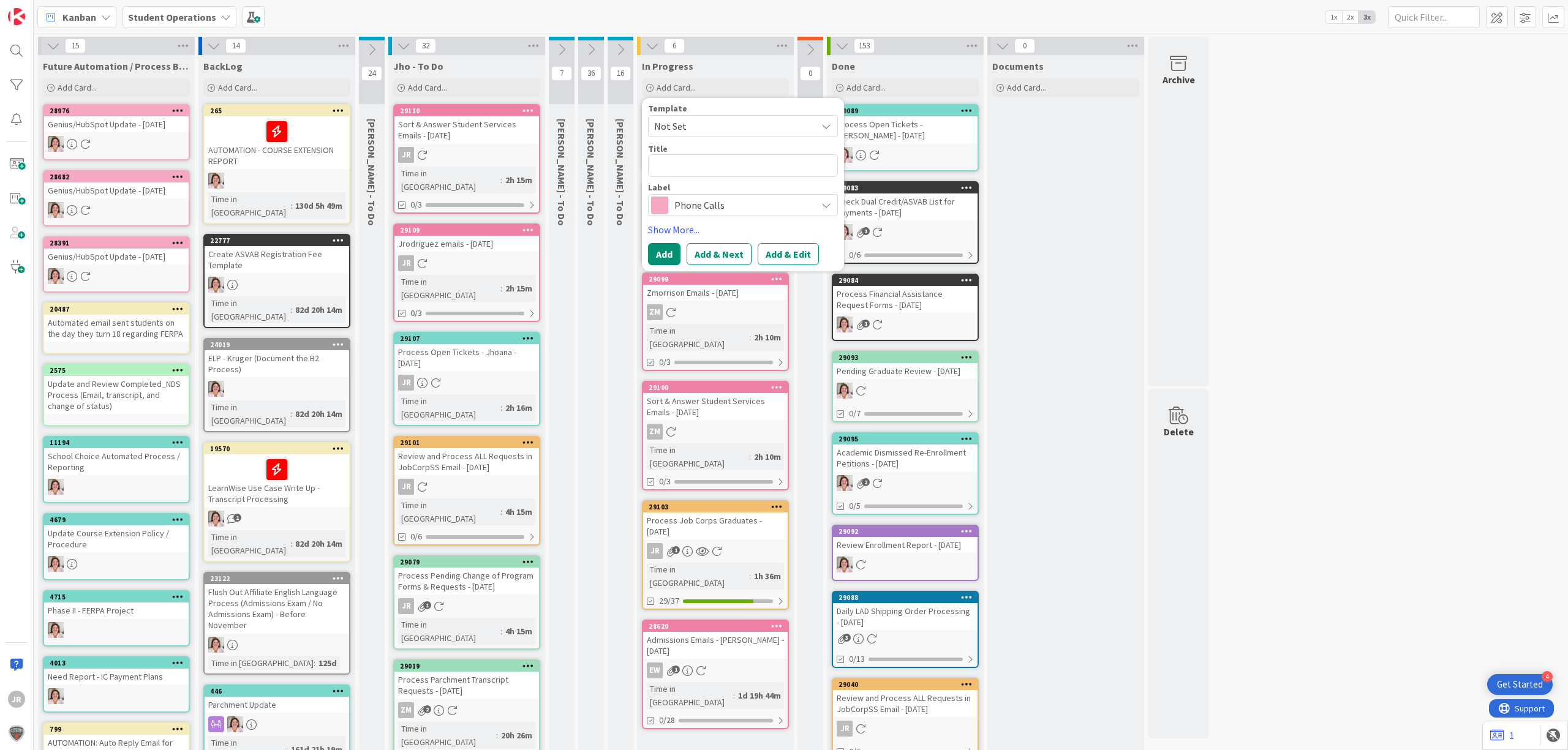
click at [719, 121] on span "Not Set" at bounding box center [730, 126] width 153 height 16
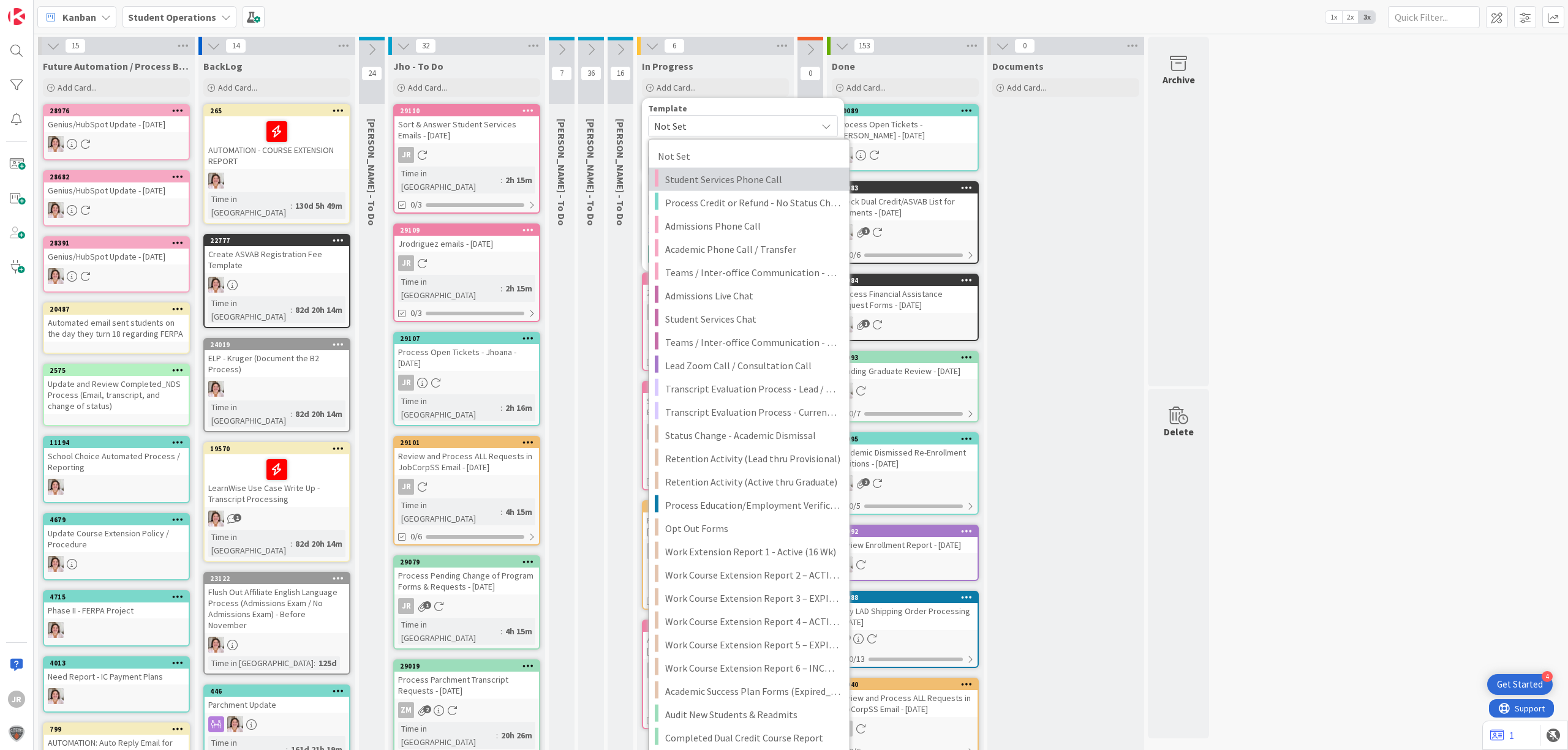
click at [736, 181] on span "Student Services Phone Call" at bounding box center [752, 179] width 175 height 16
type textarea "x"
type textarea "Student Services Phone Call"
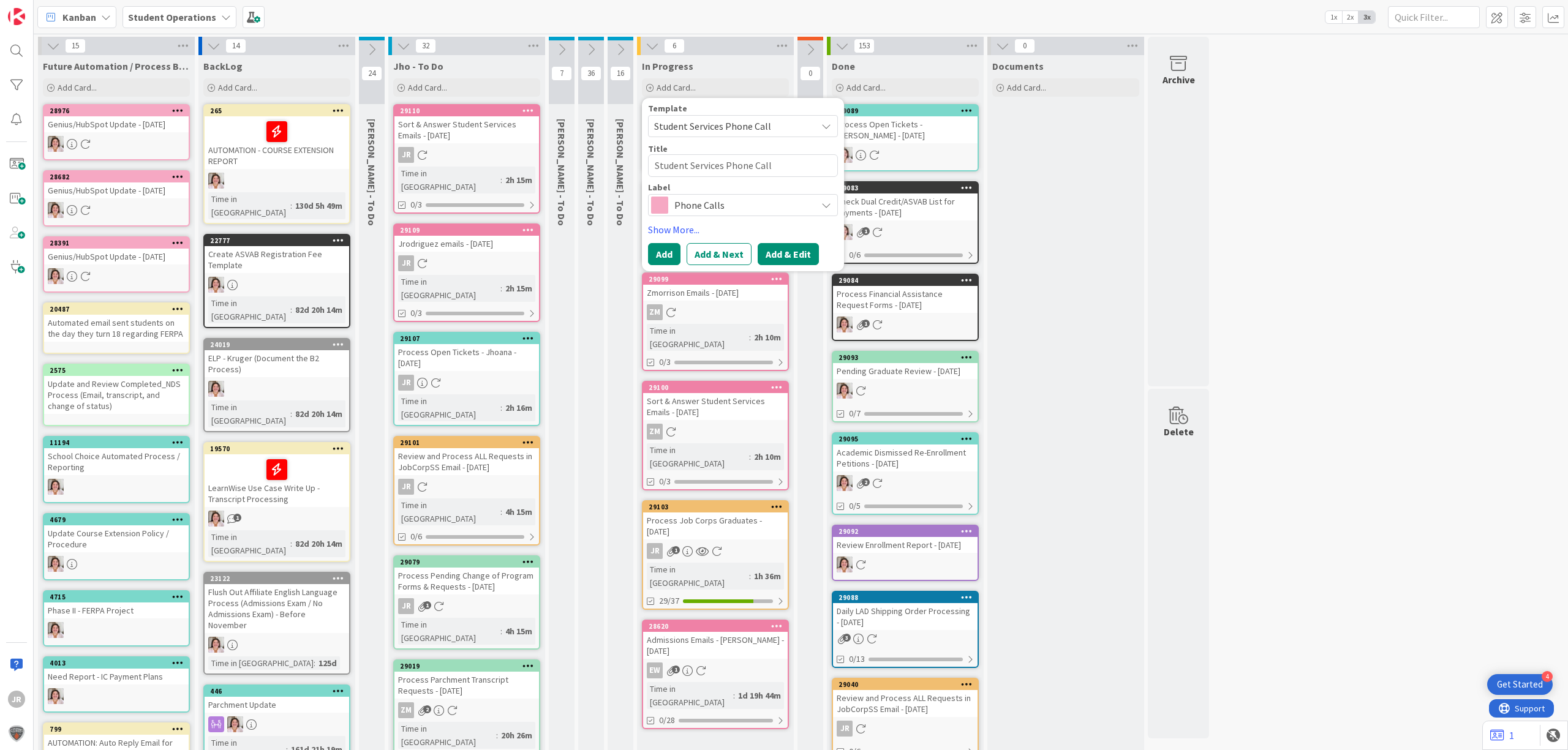
click at [785, 257] on button "Add & Edit" at bounding box center [788, 254] width 61 height 22
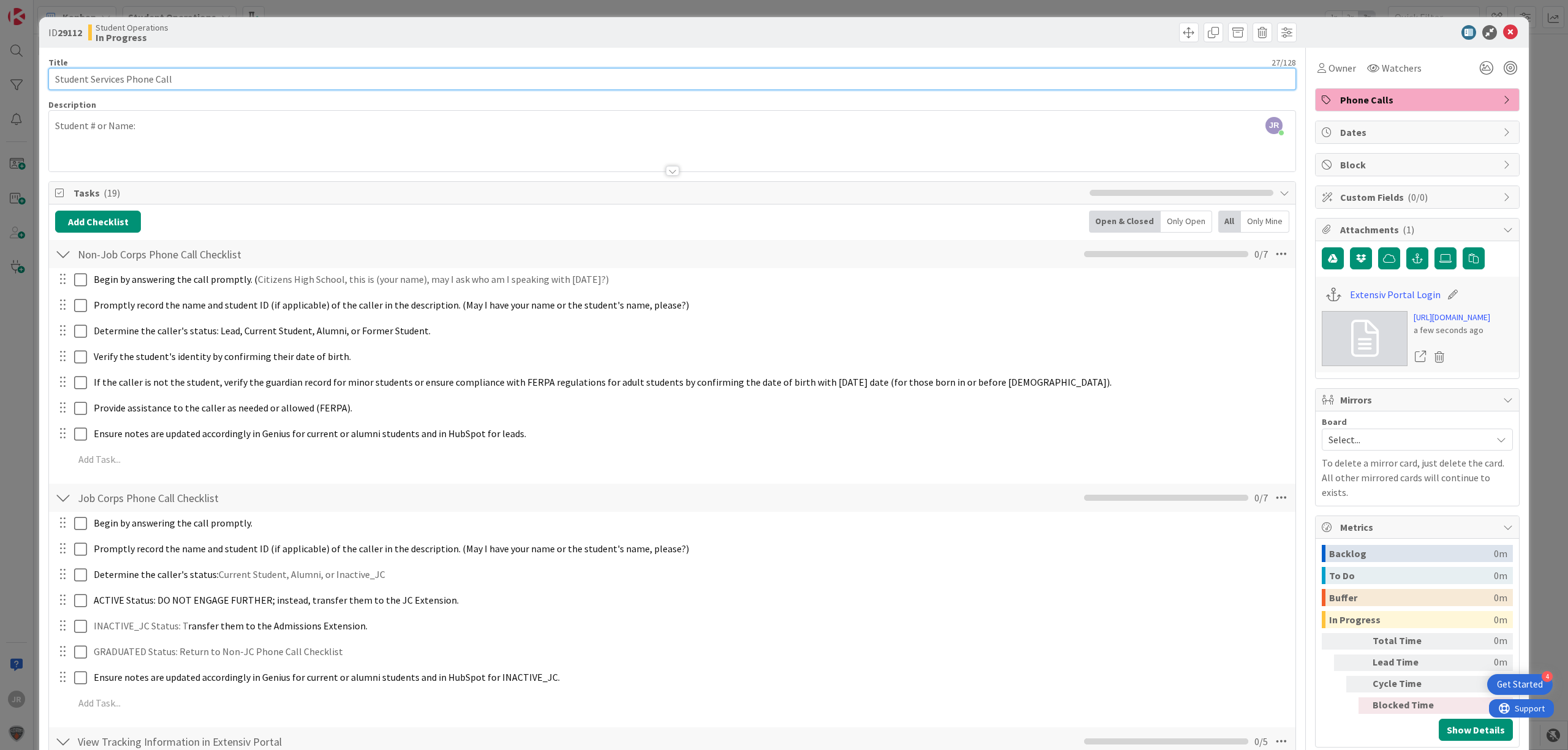
click at [251, 71] on input "Student Services Phone Call" at bounding box center [672, 79] width 1248 height 22
click at [235, 85] on input "Student Services Phone Call -" at bounding box center [672, 79] width 1248 height 22
type input "Student Services Phone Call - [PERSON_NAME][GEOGRAPHIC_DATA]"
drag, startPoint x: 1316, startPoint y: 63, endPoint x: 1319, endPoint y: 76, distance: 13.3
click at [1328, 63] on span "Owner" at bounding box center [1342, 68] width 28 height 15
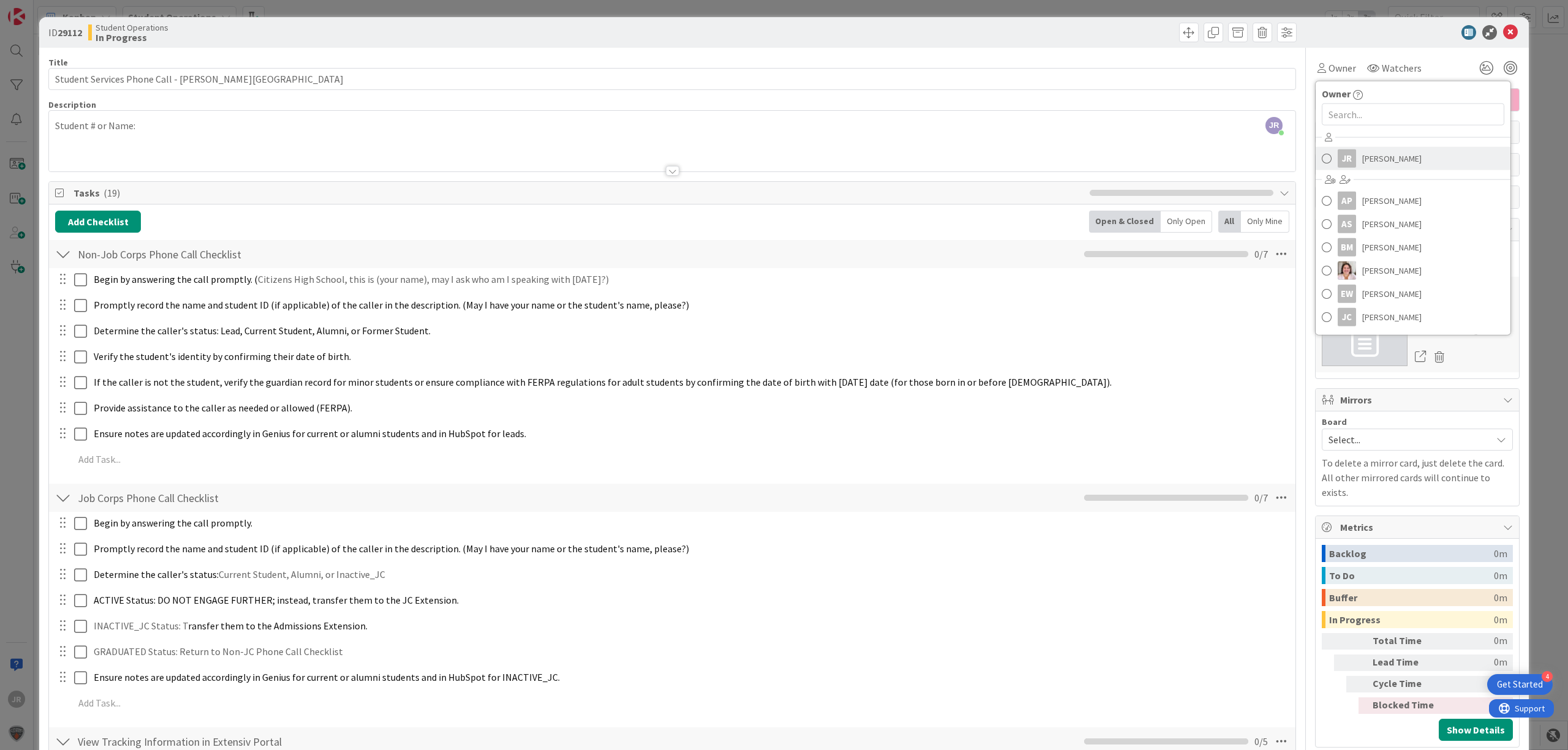
click at [1363, 164] on span "[PERSON_NAME]" at bounding box center [1392, 158] width 60 height 18
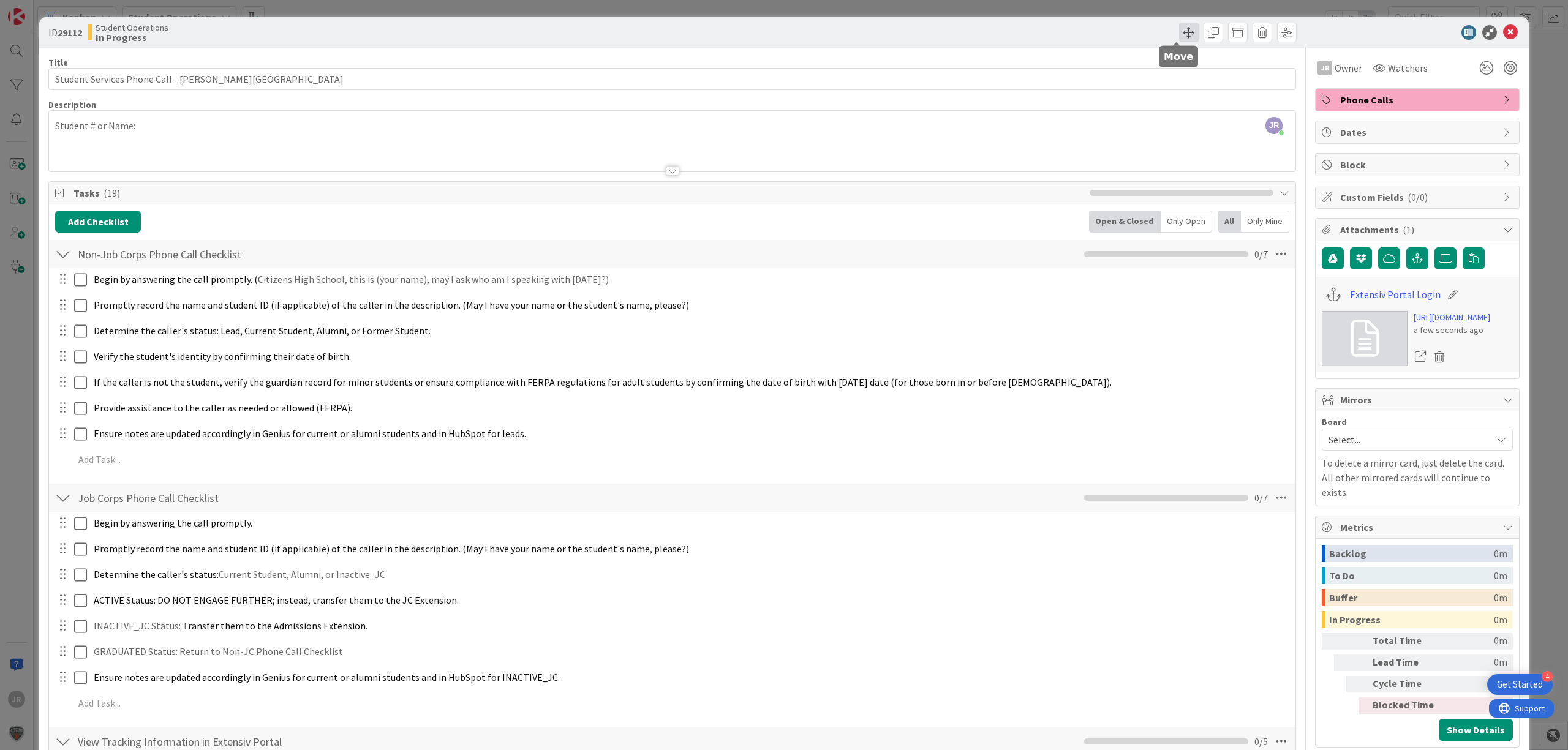
click at [1179, 32] on span at bounding box center [1188, 32] width 19 height 19
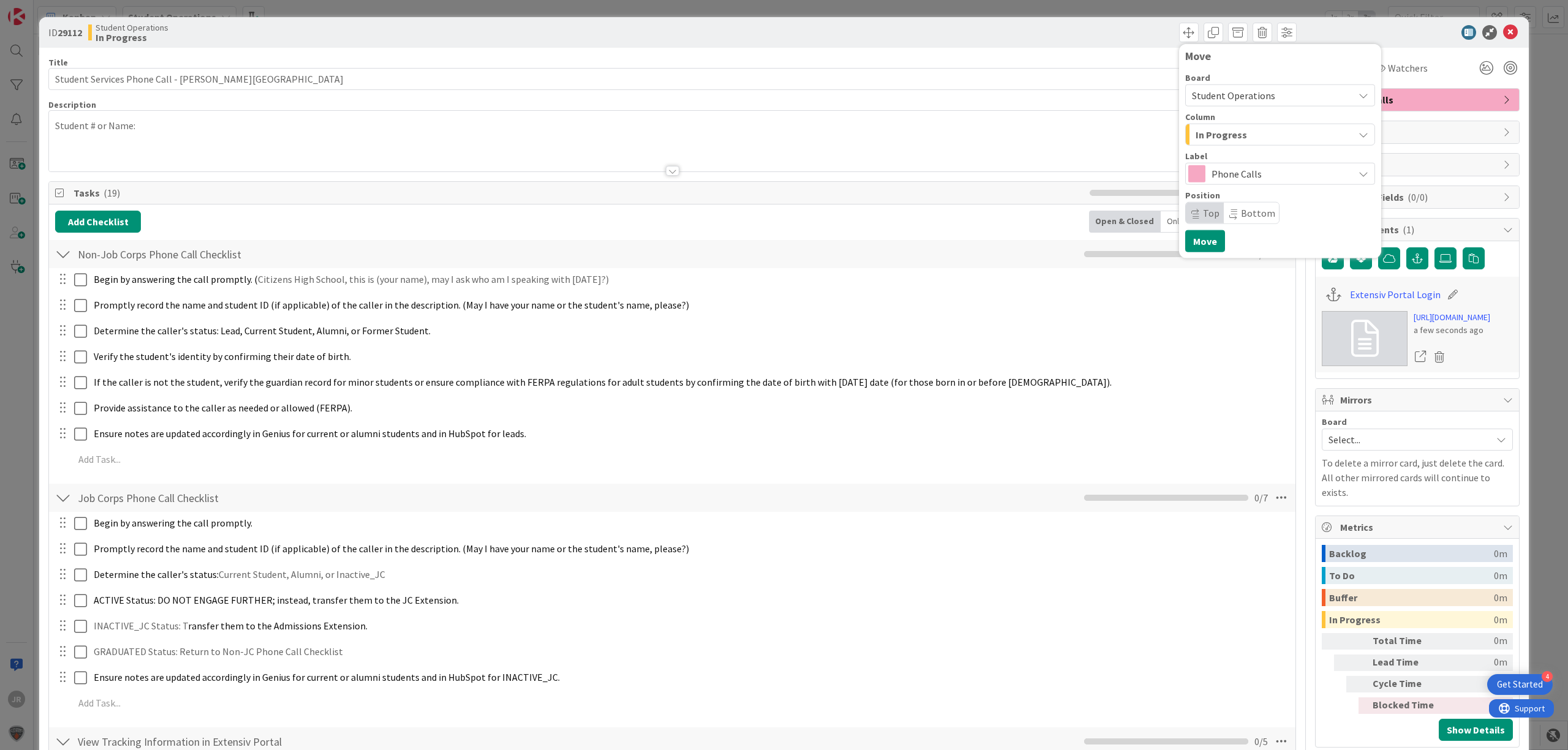
click at [1196, 133] on span "In Progress" at bounding box center [1221, 134] width 51 height 16
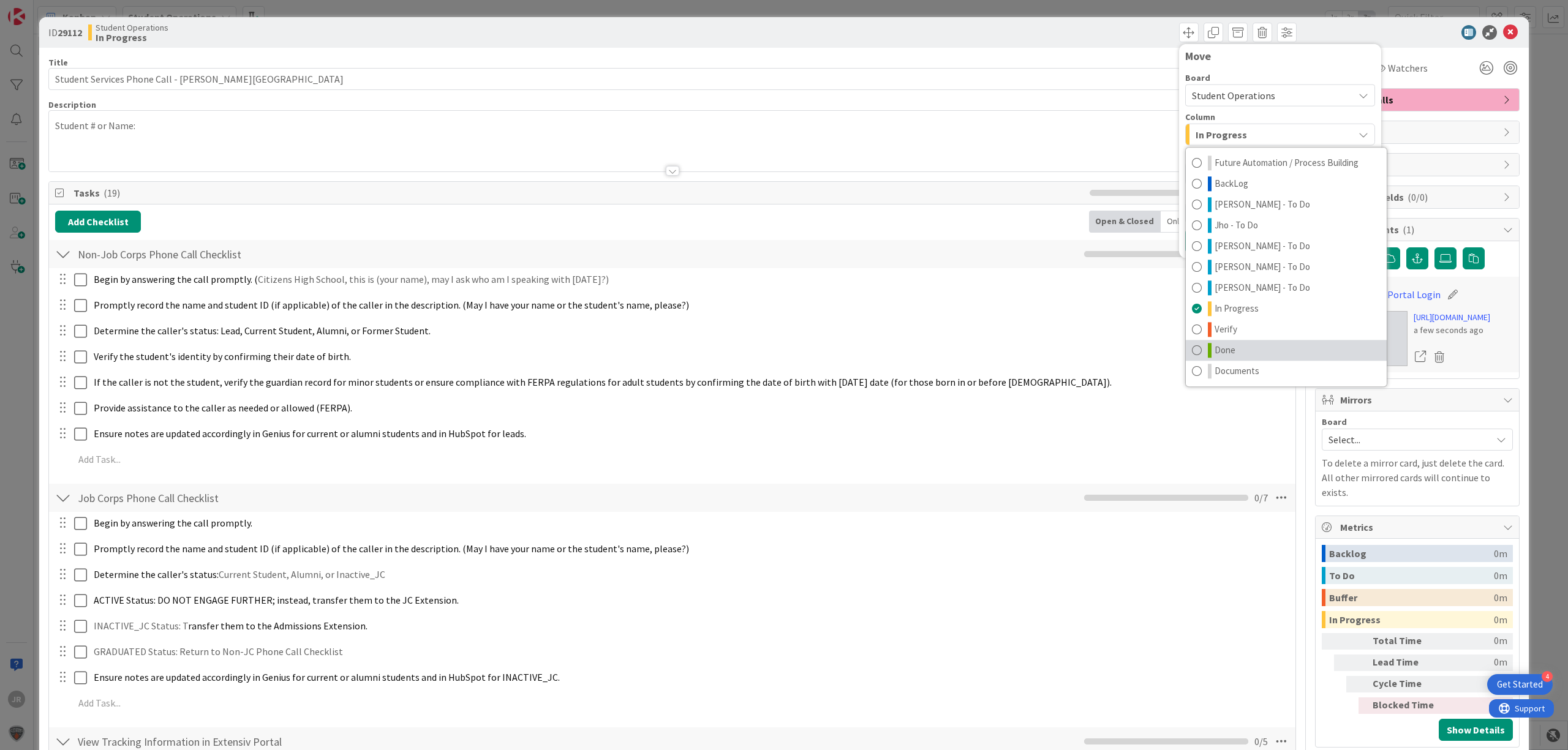
click at [1214, 343] on span "Done" at bounding box center [1224, 350] width 21 height 15
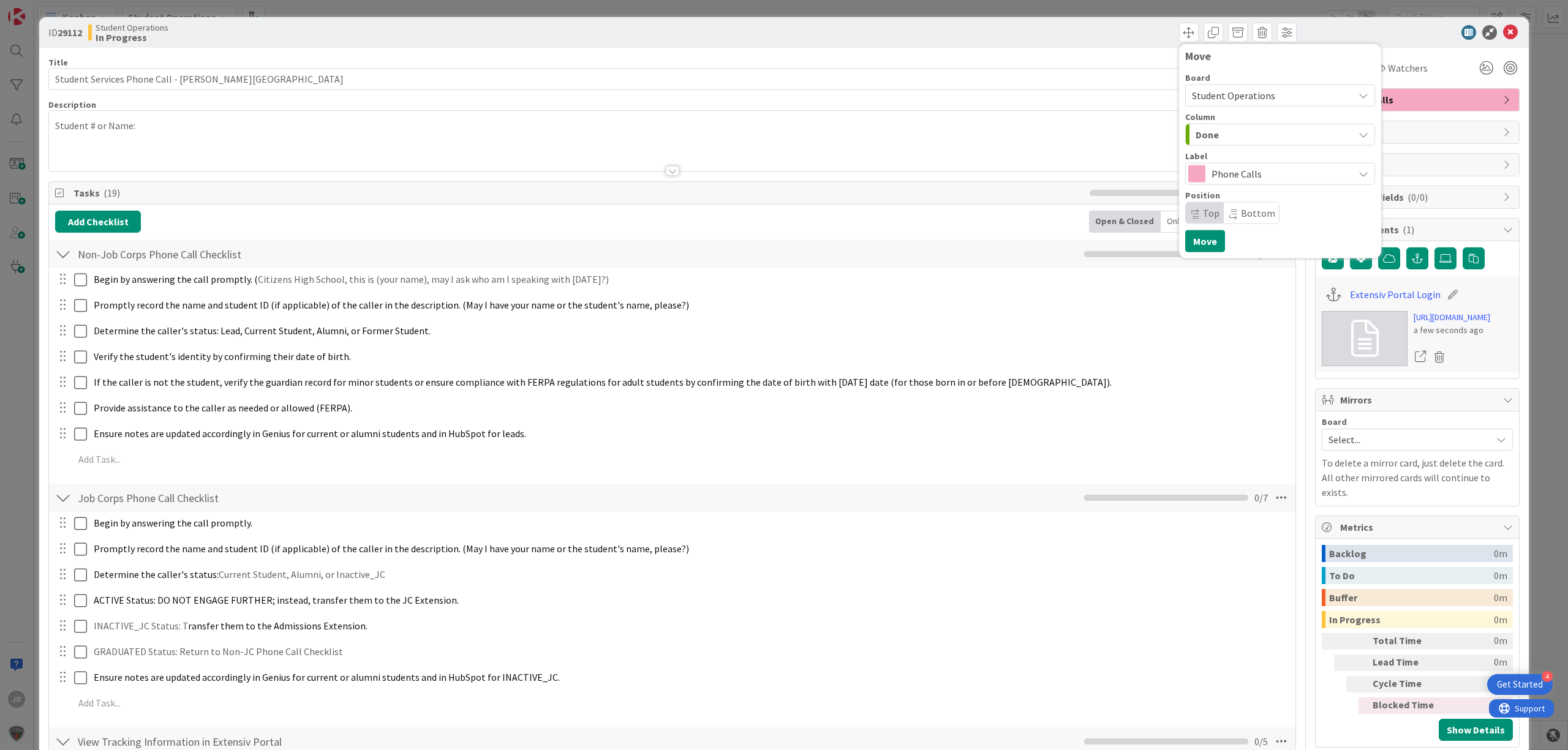
click at [1202, 253] on div "Move Board Student Operations Column Done Future Automation / Process Building …" at bounding box center [1280, 152] width 202 height 215
click at [1201, 243] on button "Move" at bounding box center [1204, 241] width 39 height 22
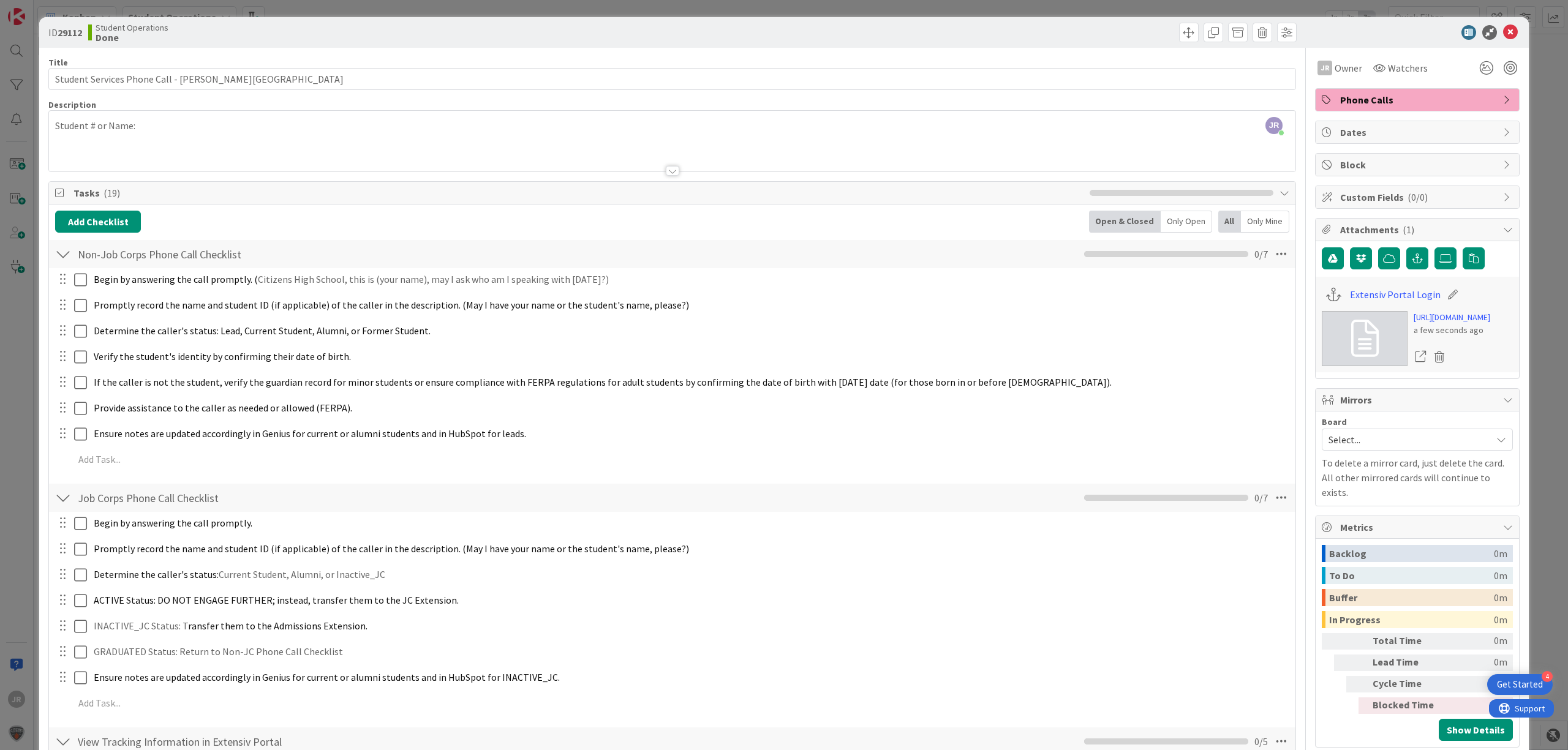
click at [892, 6] on div "ID 29112 Student Operations Done Move Move Title 44 / 128 Student Services Phon…" at bounding box center [784, 375] width 1568 height 750
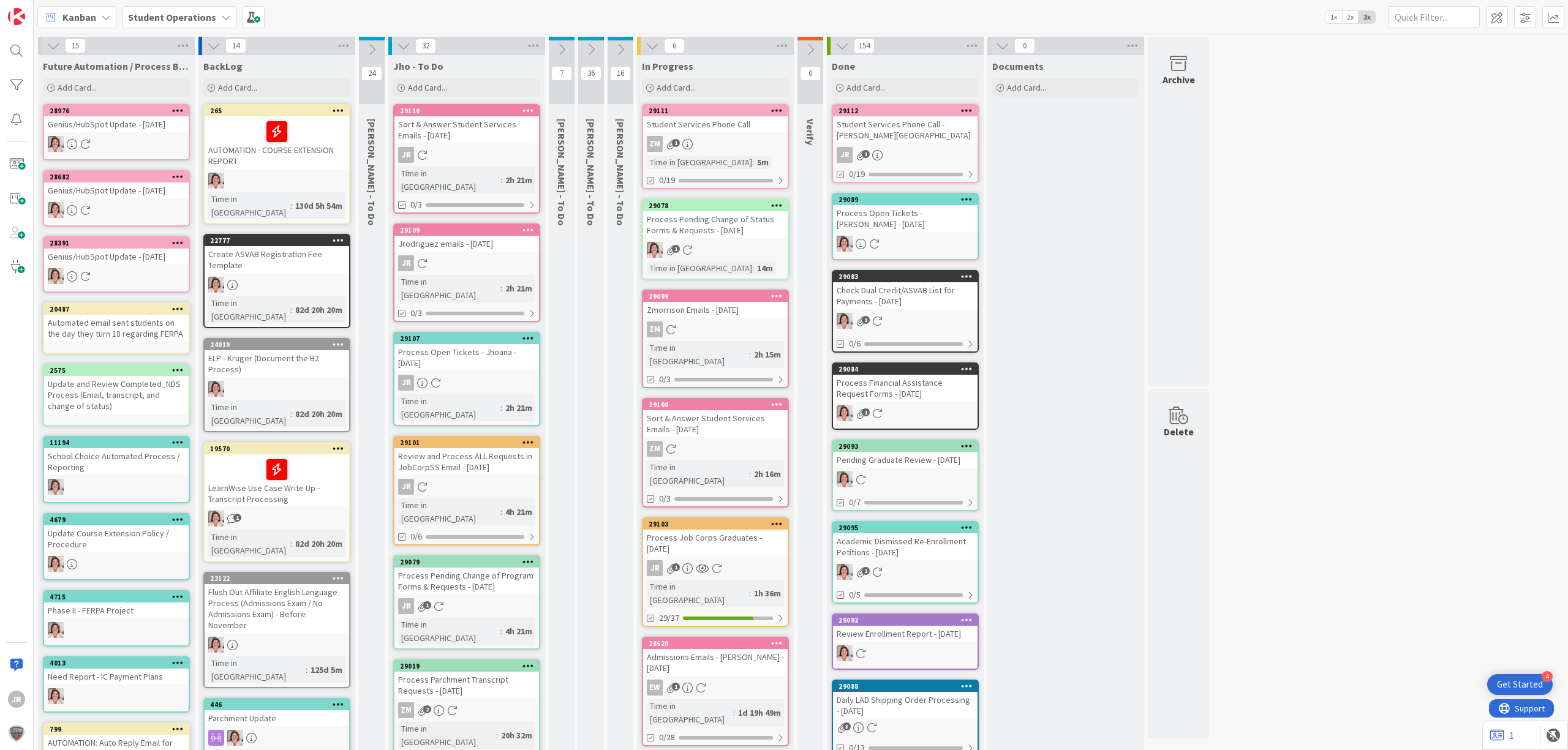
click at [704, 530] on div "Process Job Corps Graduates - [DATE]" at bounding box center [715, 543] width 144 height 27
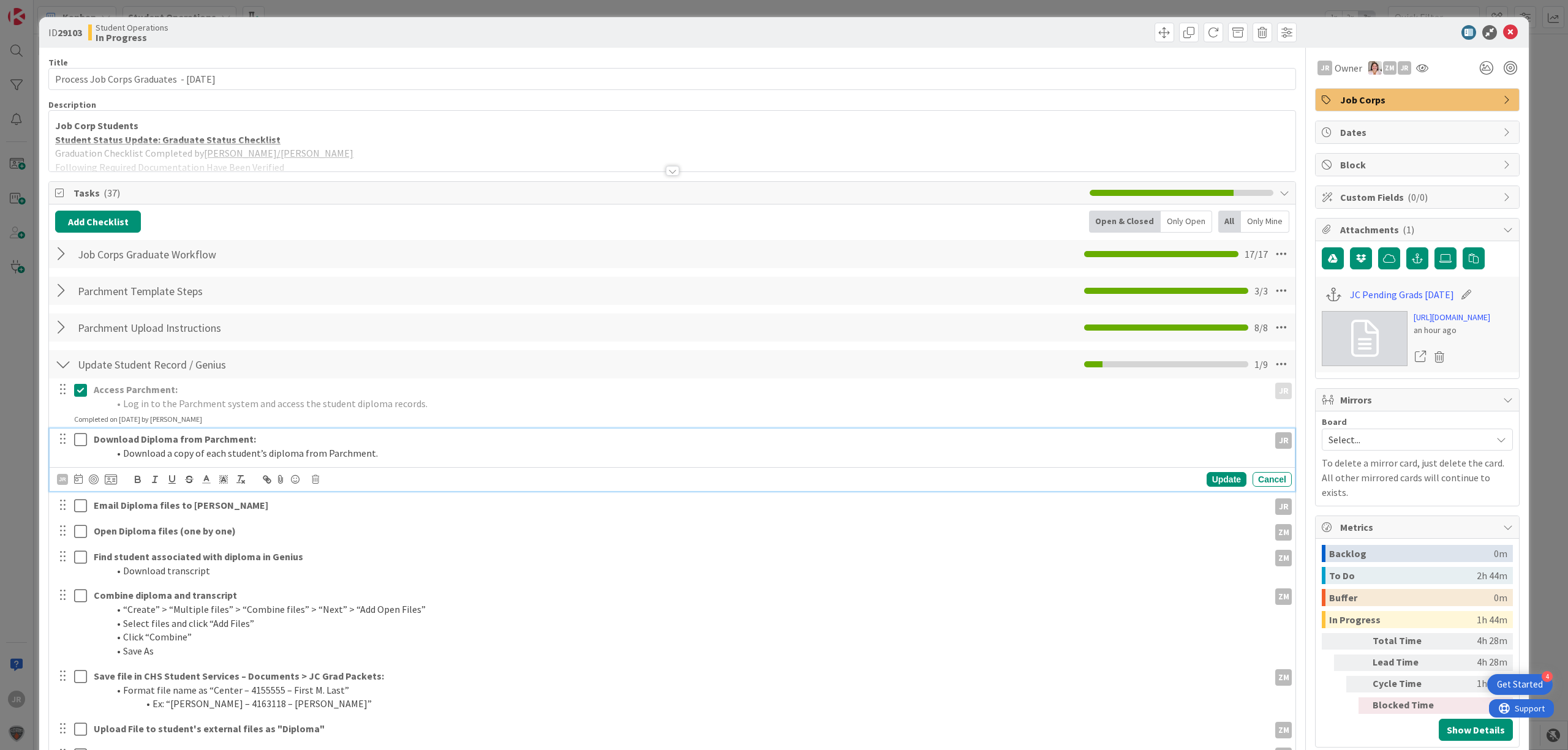
click at [80, 444] on icon at bounding box center [80, 440] width 13 height 15
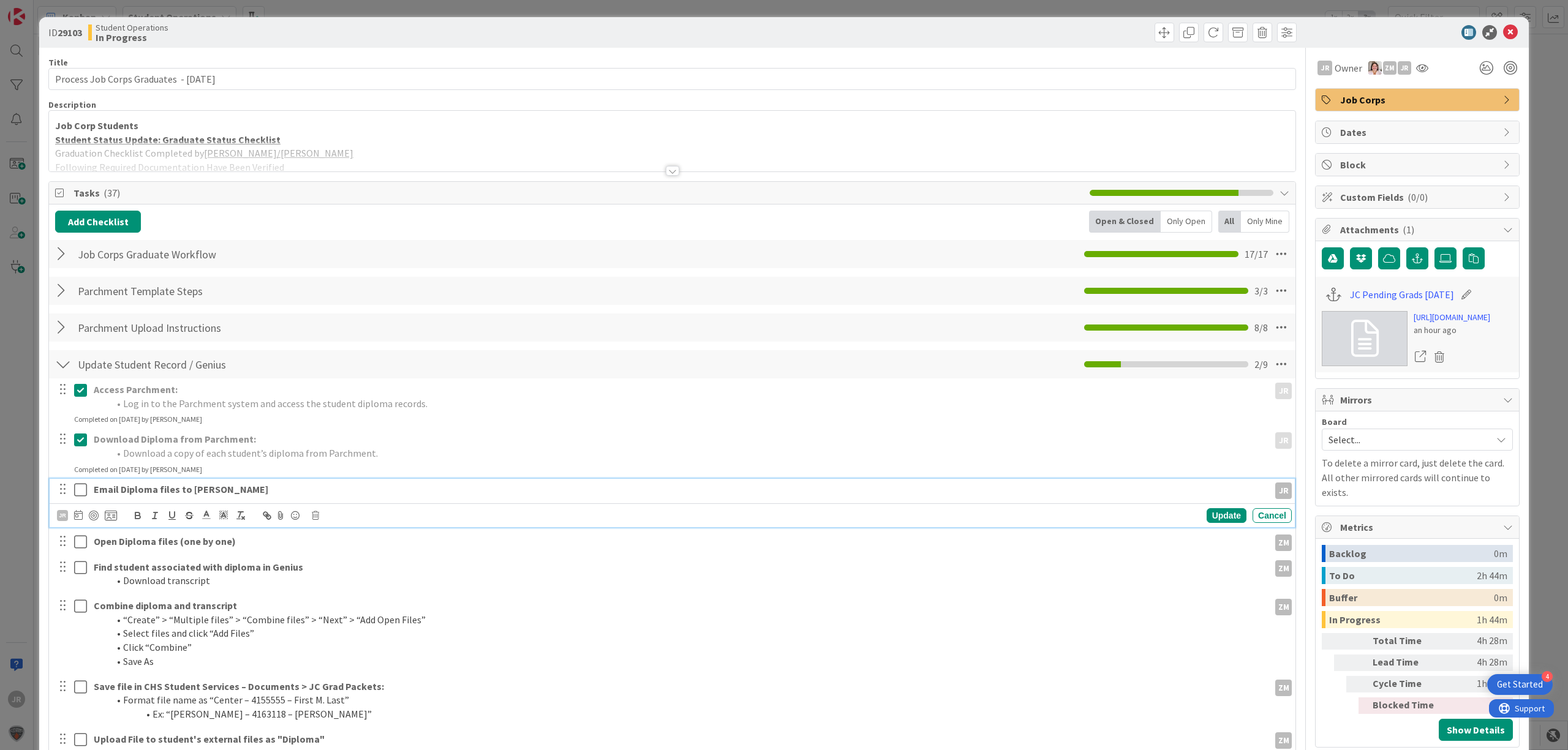
click at [80, 488] on icon at bounding box center [80, 490] width 13 height 15
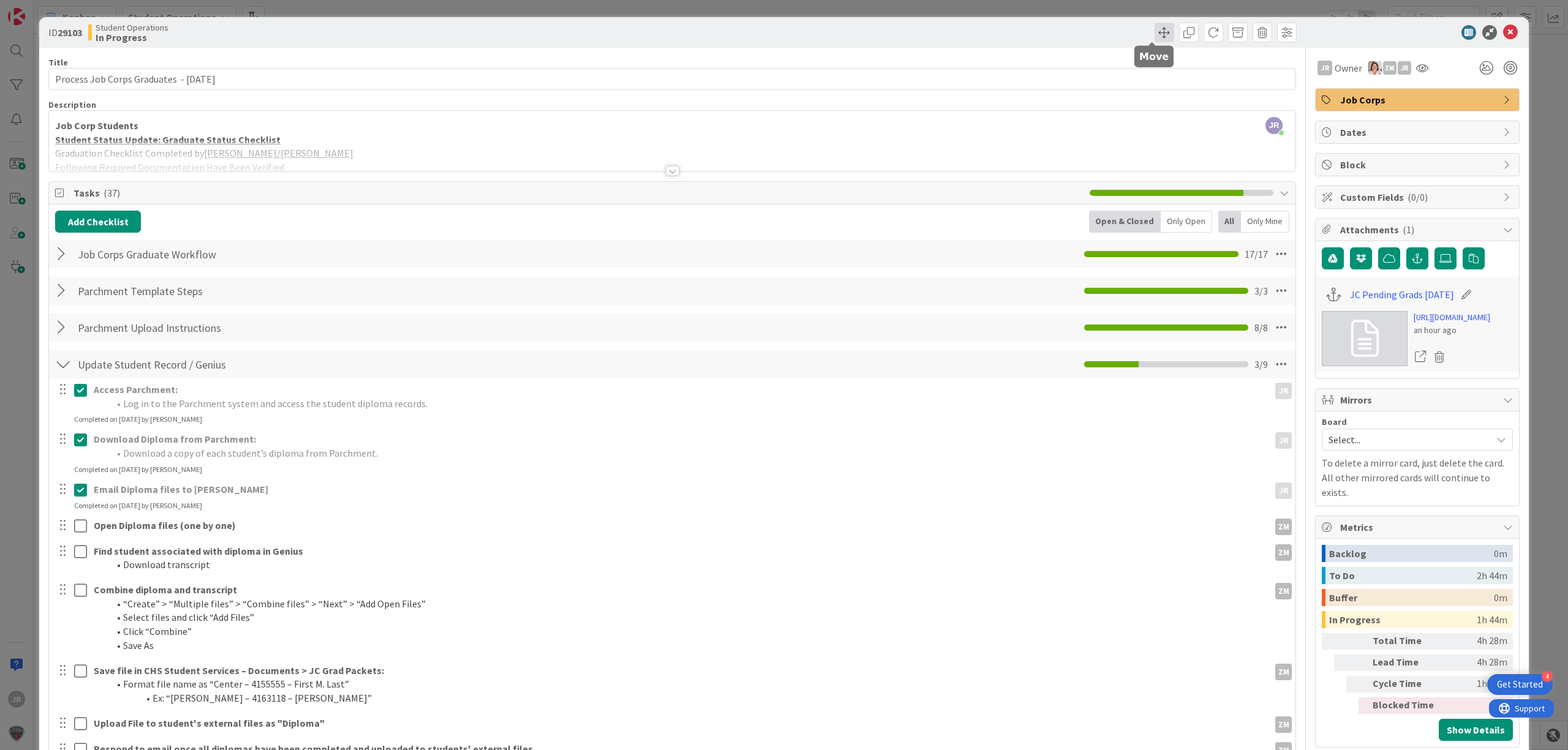
click at [1155, 34] on span at bounding box center [1164, 32] width 19 height 19
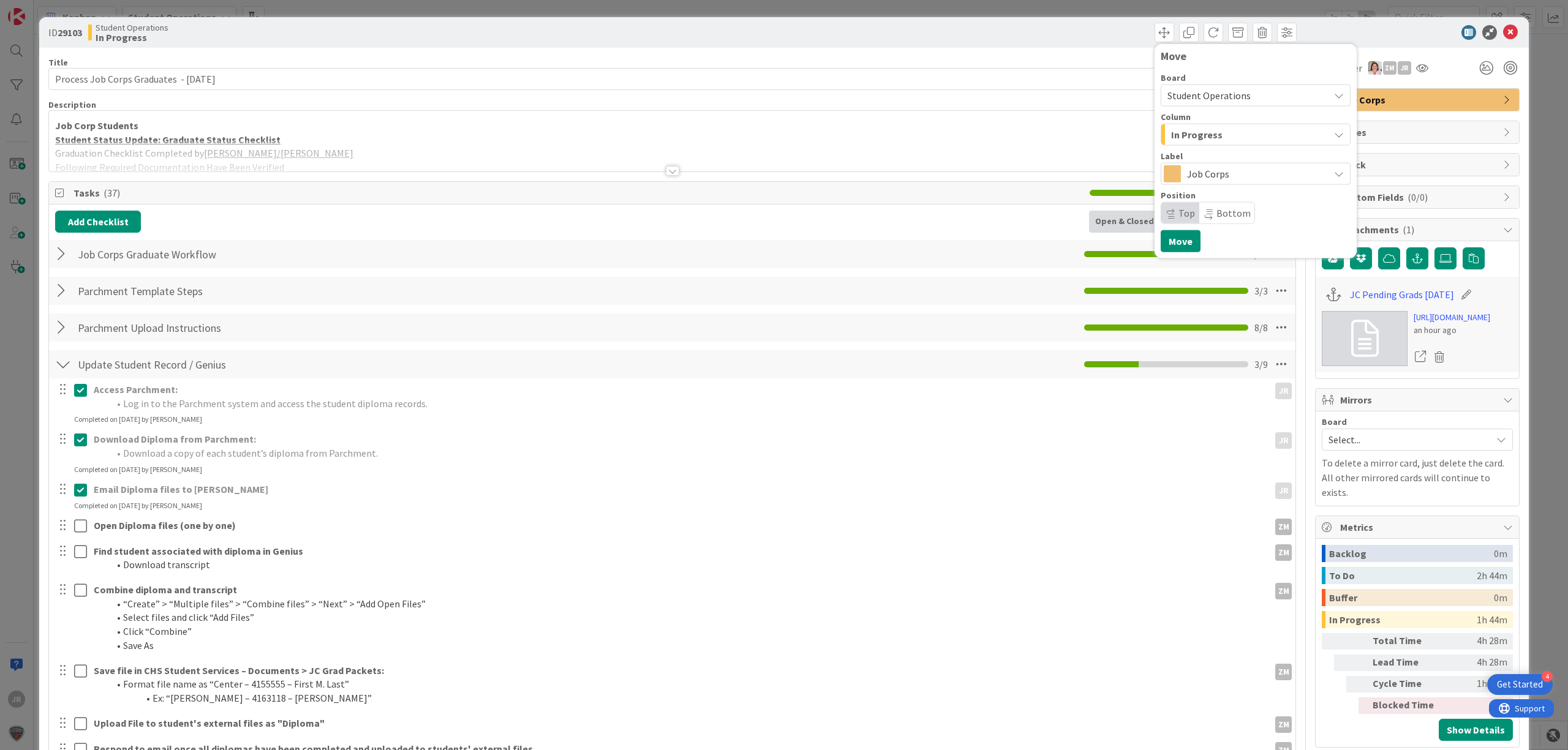
click at [1201, 138] on span "In Progress" at bounding box center [1197, 134] width 51 height 16
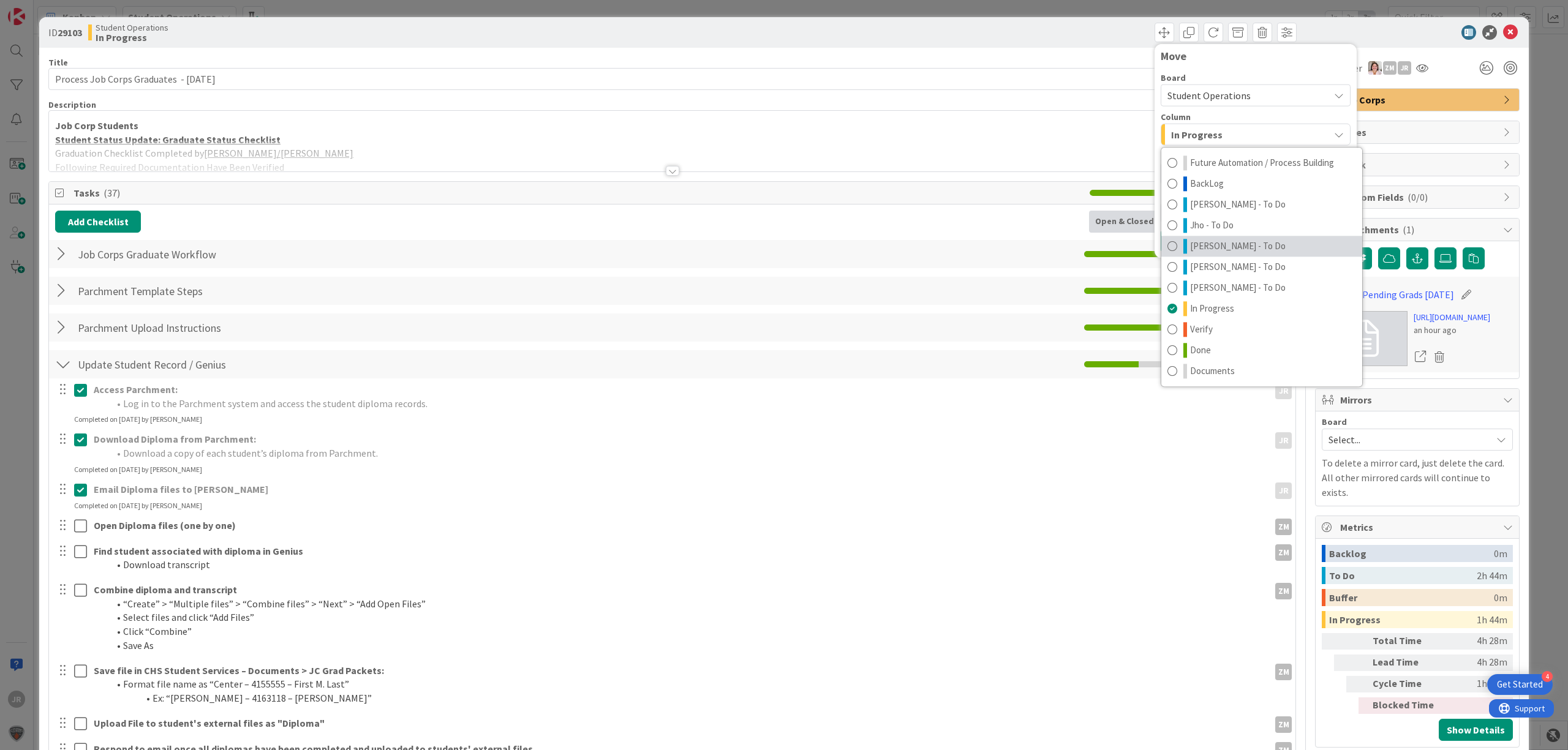
click at [1207, 243] on span "[PERSON_NAME] - To Do" at bounding box center [1238, 246] width 96 height 15
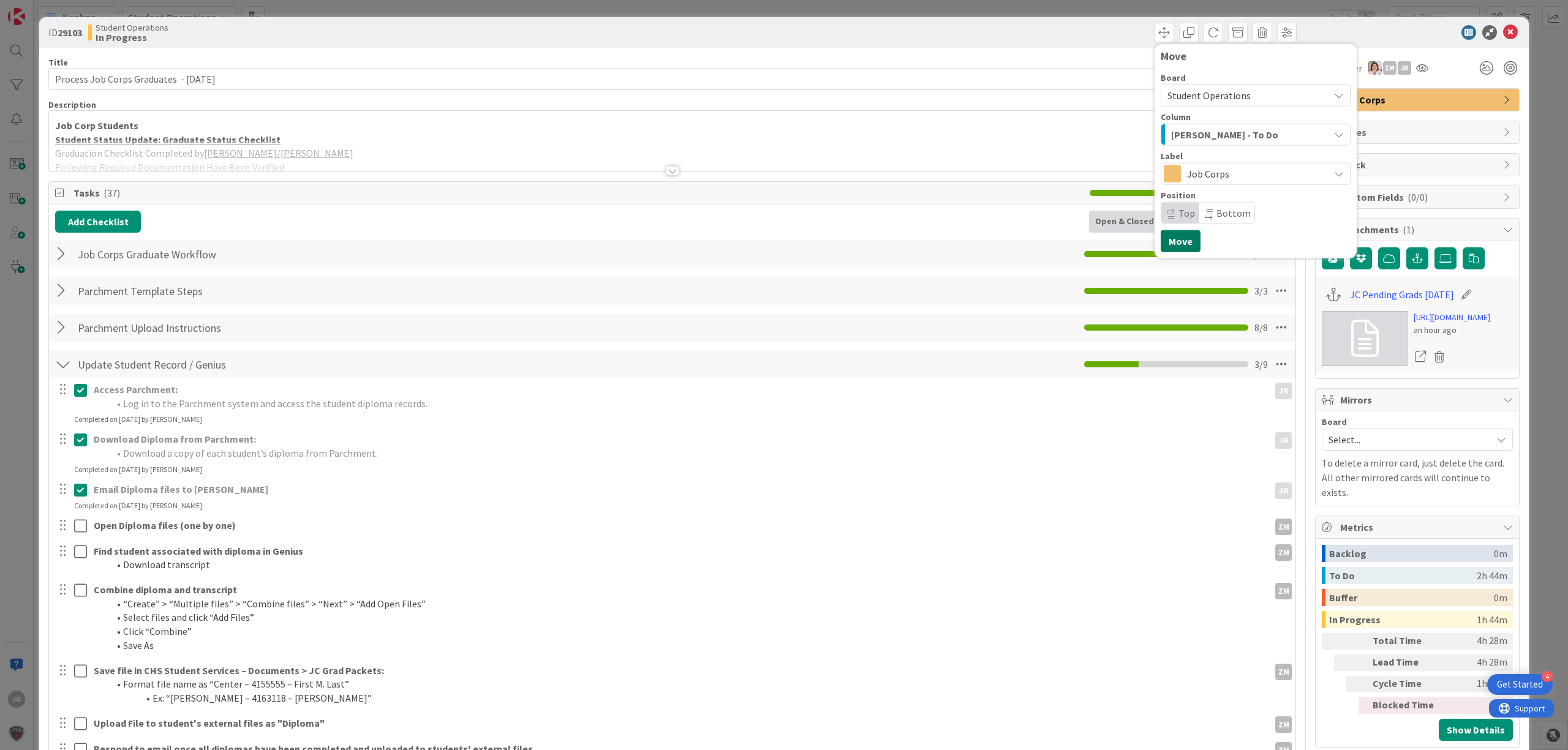
click at [1167, 246] on button "Move" at bounding box center [1180, 241] width 39 height 22
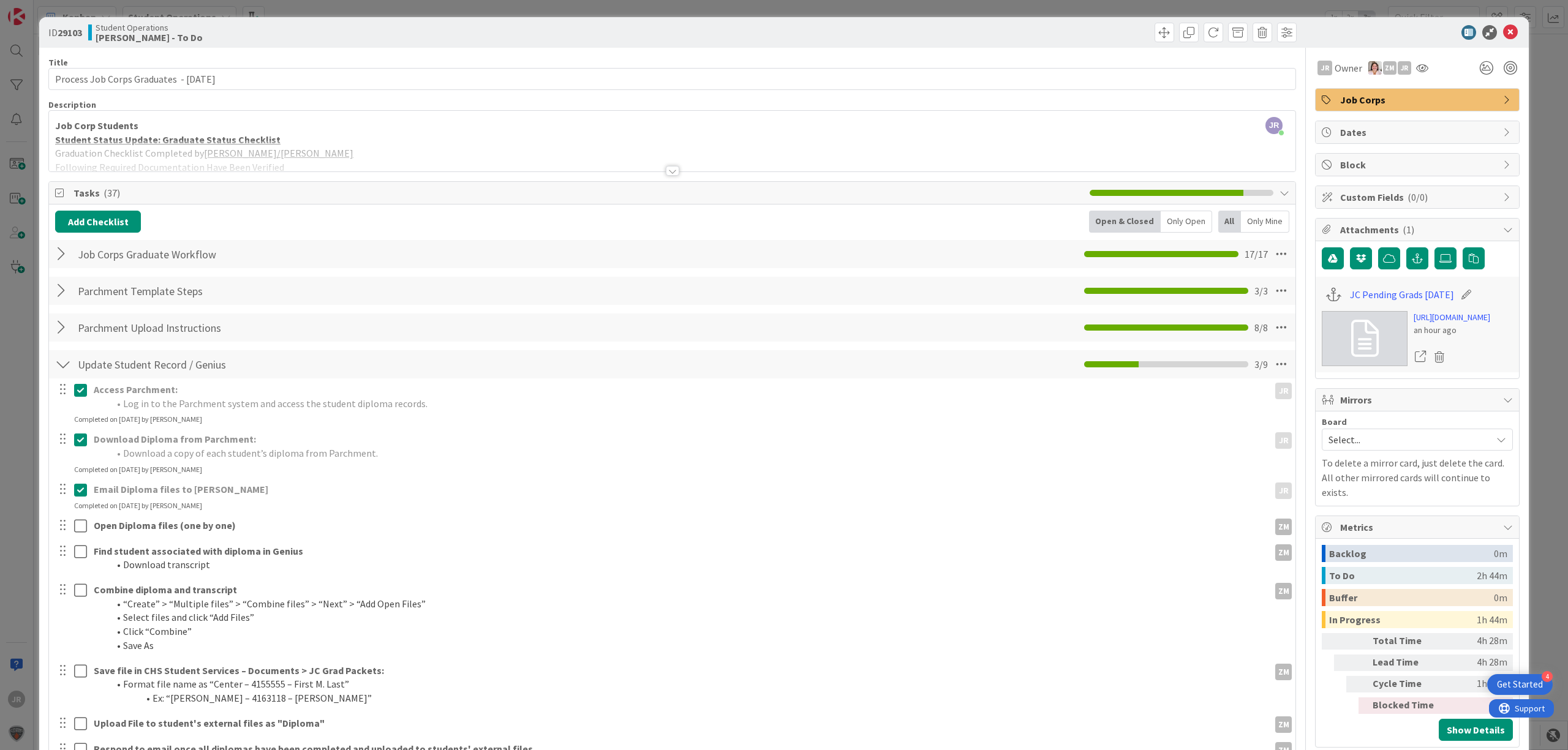
click at [592, 3] on div "ID 29103 Student Operations Zaida - To Do Move Move Title 41 / 128 Process Job …" at bounding box center [784, 375] width 1568 height 750
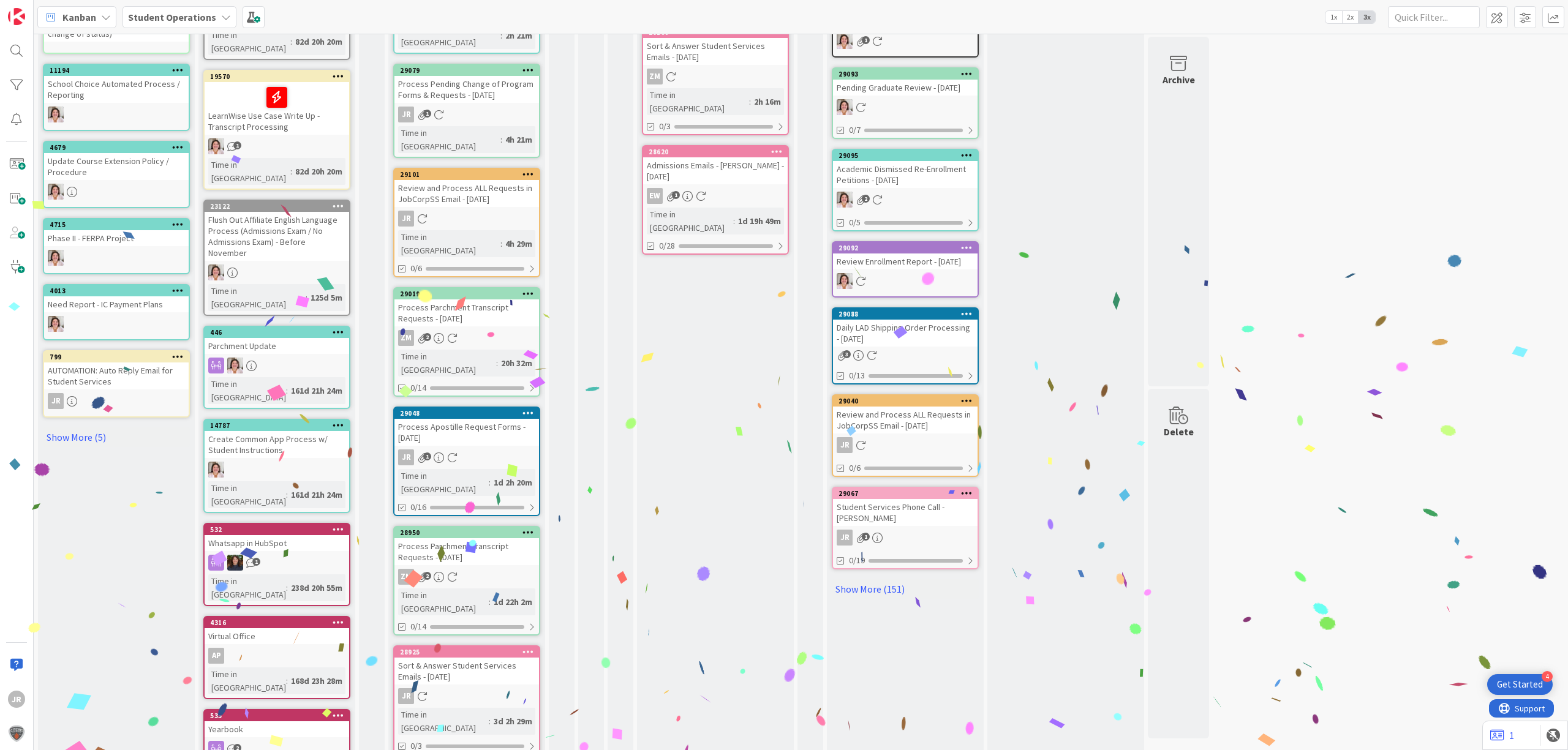
scroll to position [372, 0]
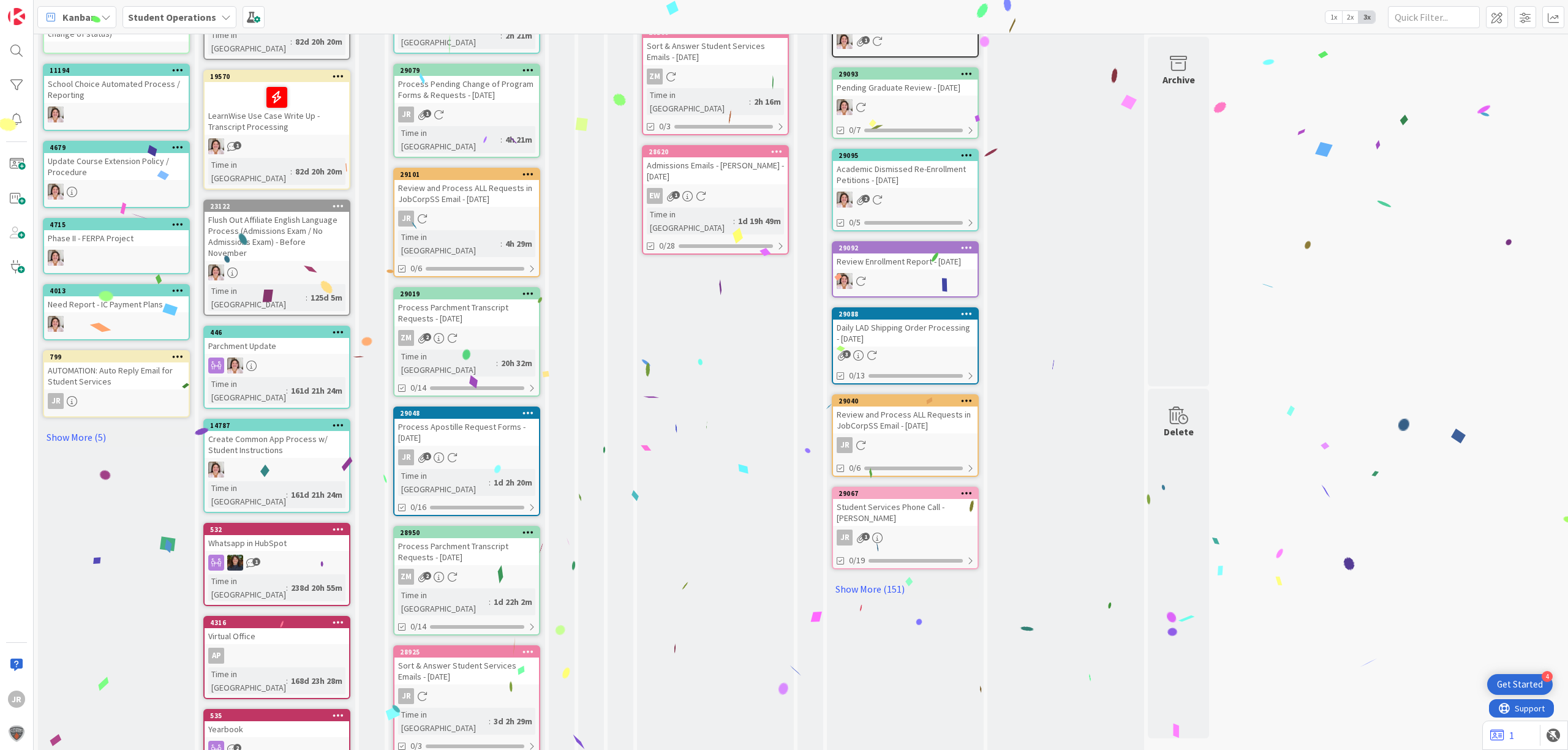
click at [529, 647] on icon at bounding box center [528, 651] width 12 height 8
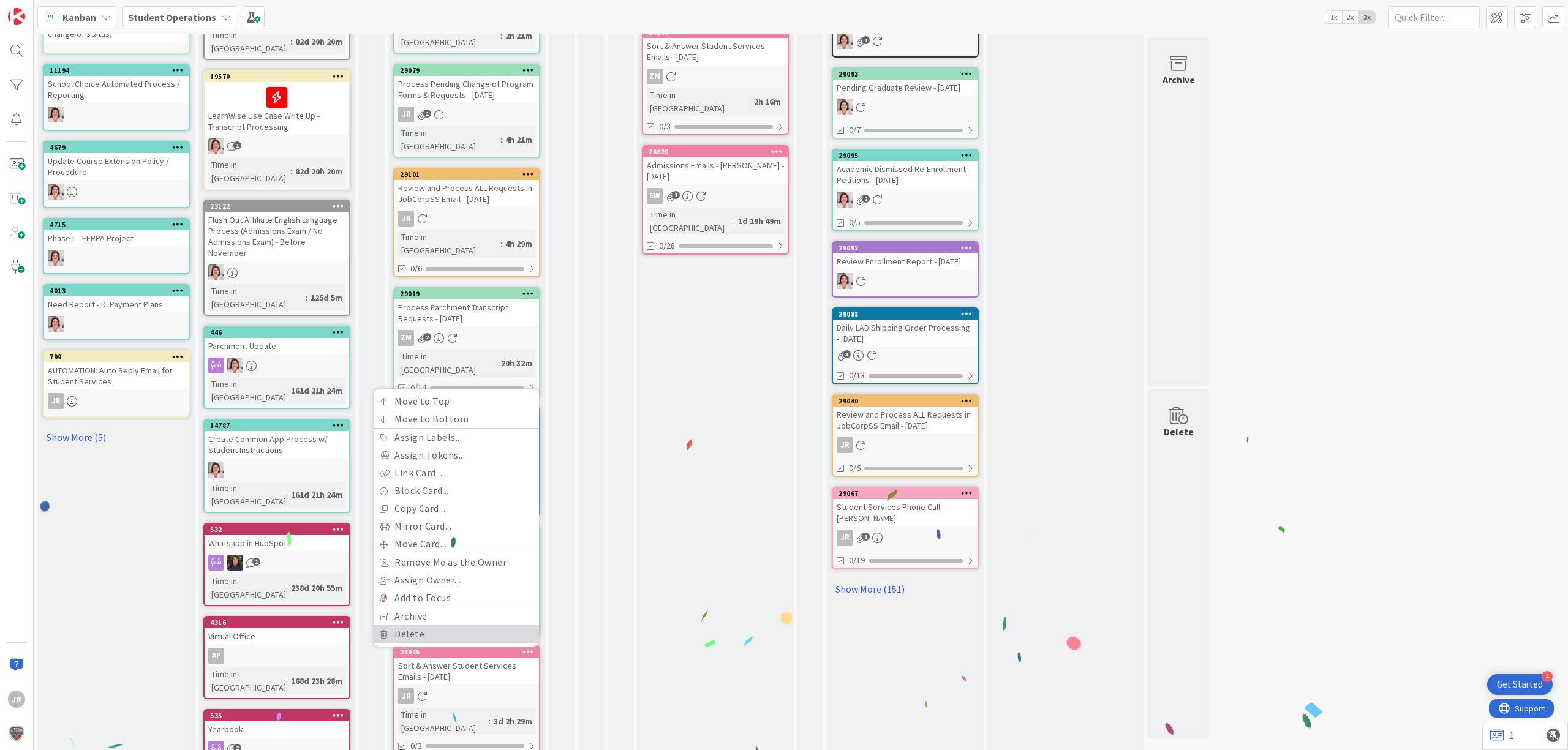
click at [470, 625] on link "Delete" at bounding box center [456, 634] width 165 height 18
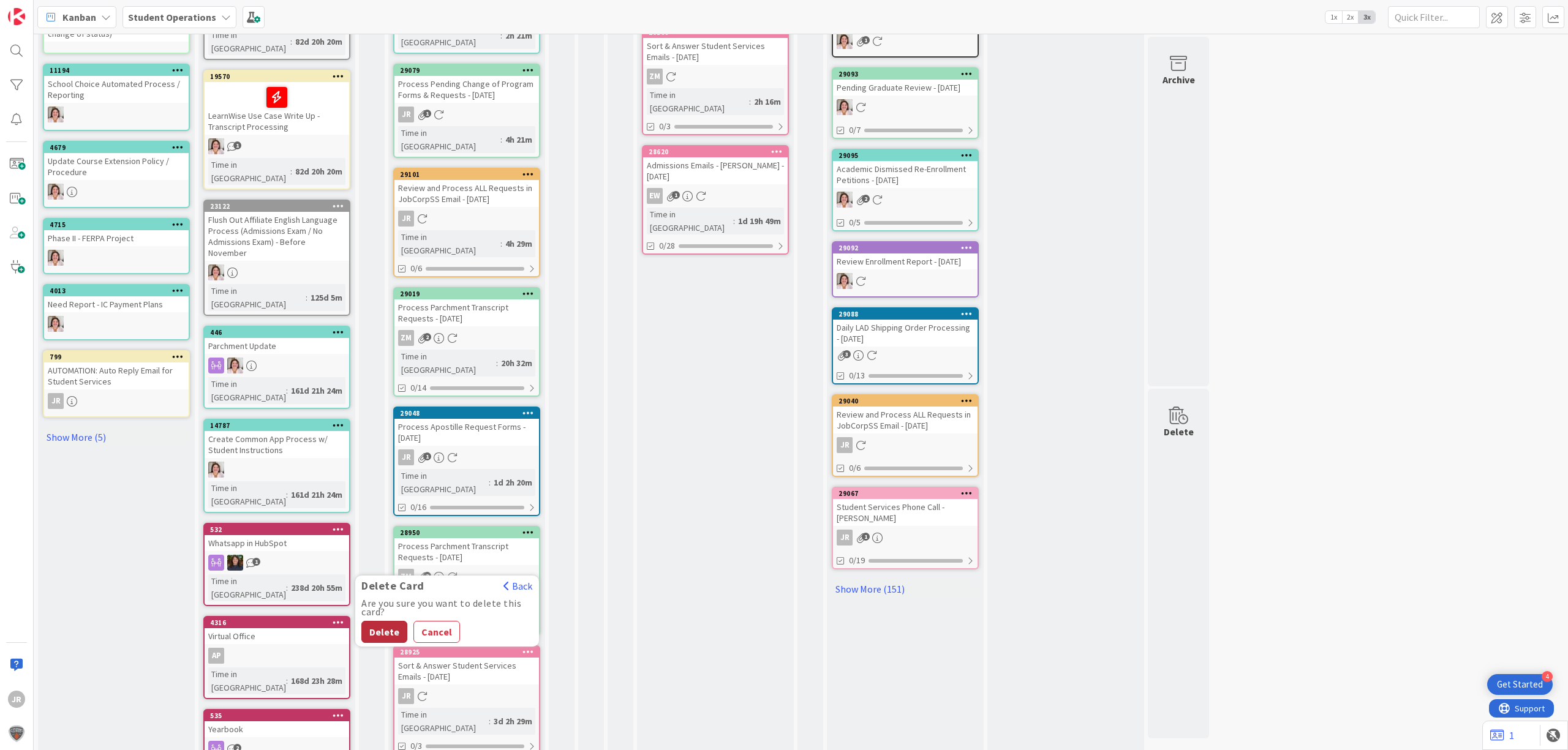
click at [387, 621] on button "Delete" at bounding box center [384, 632] width 46 height 22
click at [535, 648] on div at bounding box center [528, 652] width 22 height 8
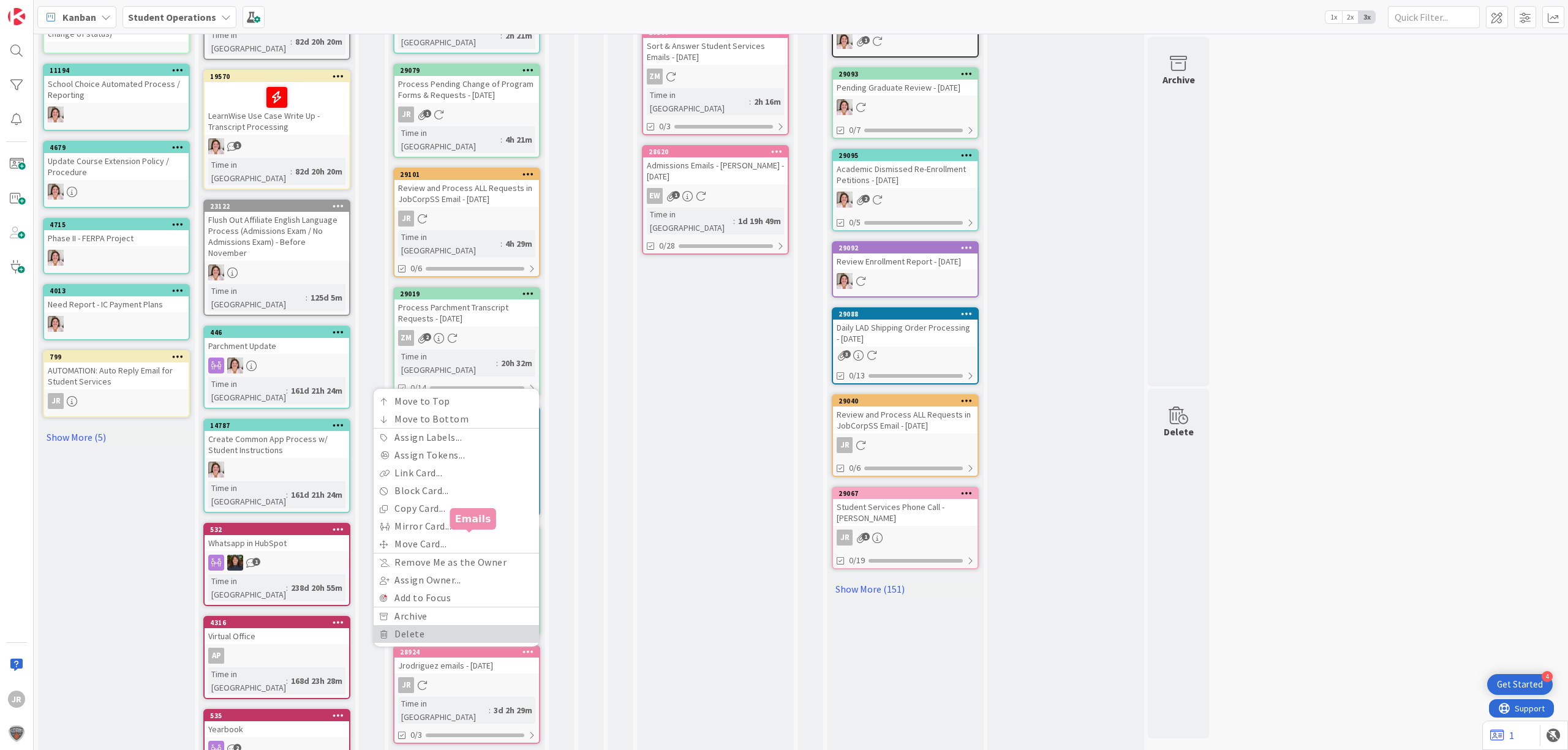
click at [427, 625] on link "Delete" at bounding box center [456, 634] width 165 height 18
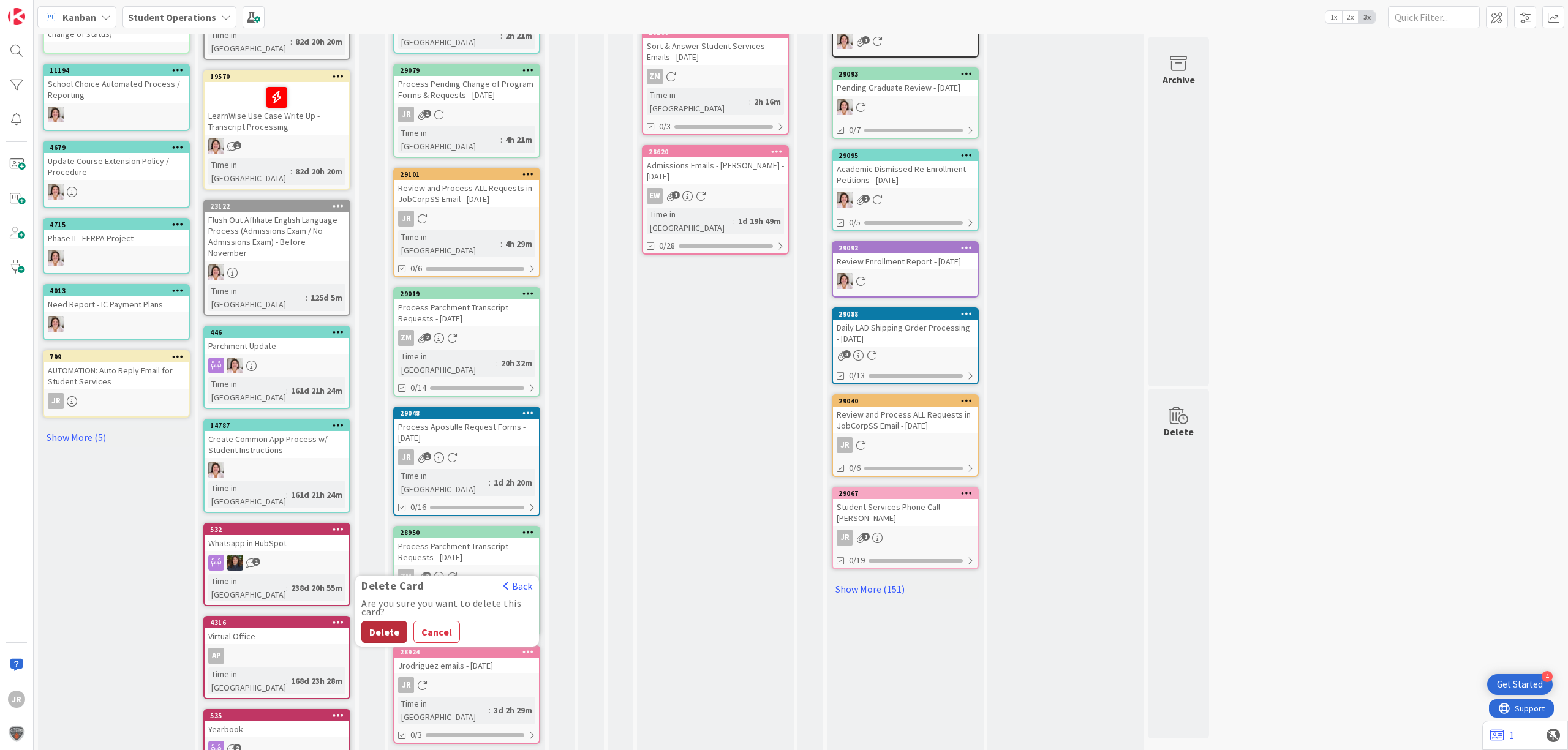
click at [378, 621] on button "Delete" at bounding box center [384, 632] width 46 height 22
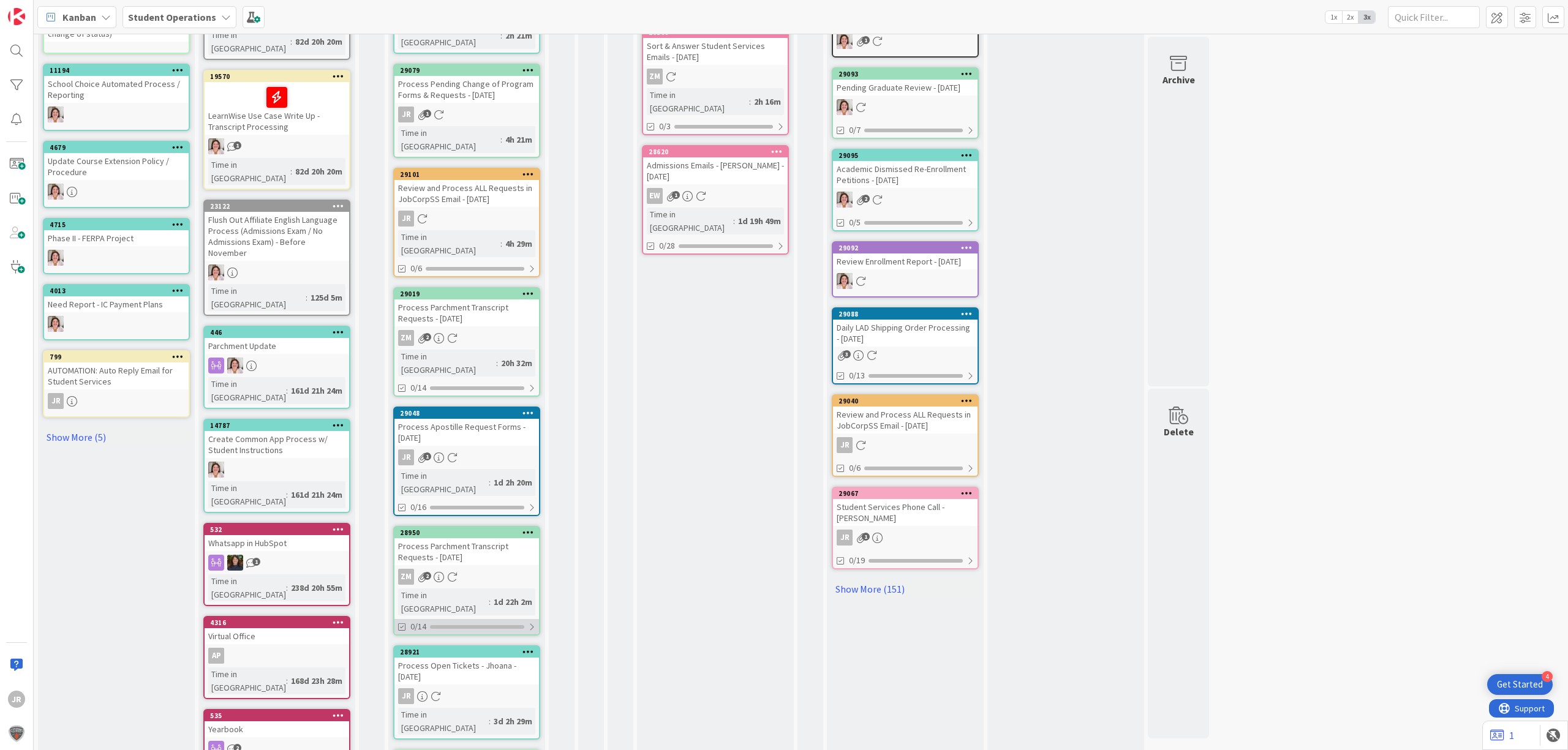
scroll to position [368, 0]
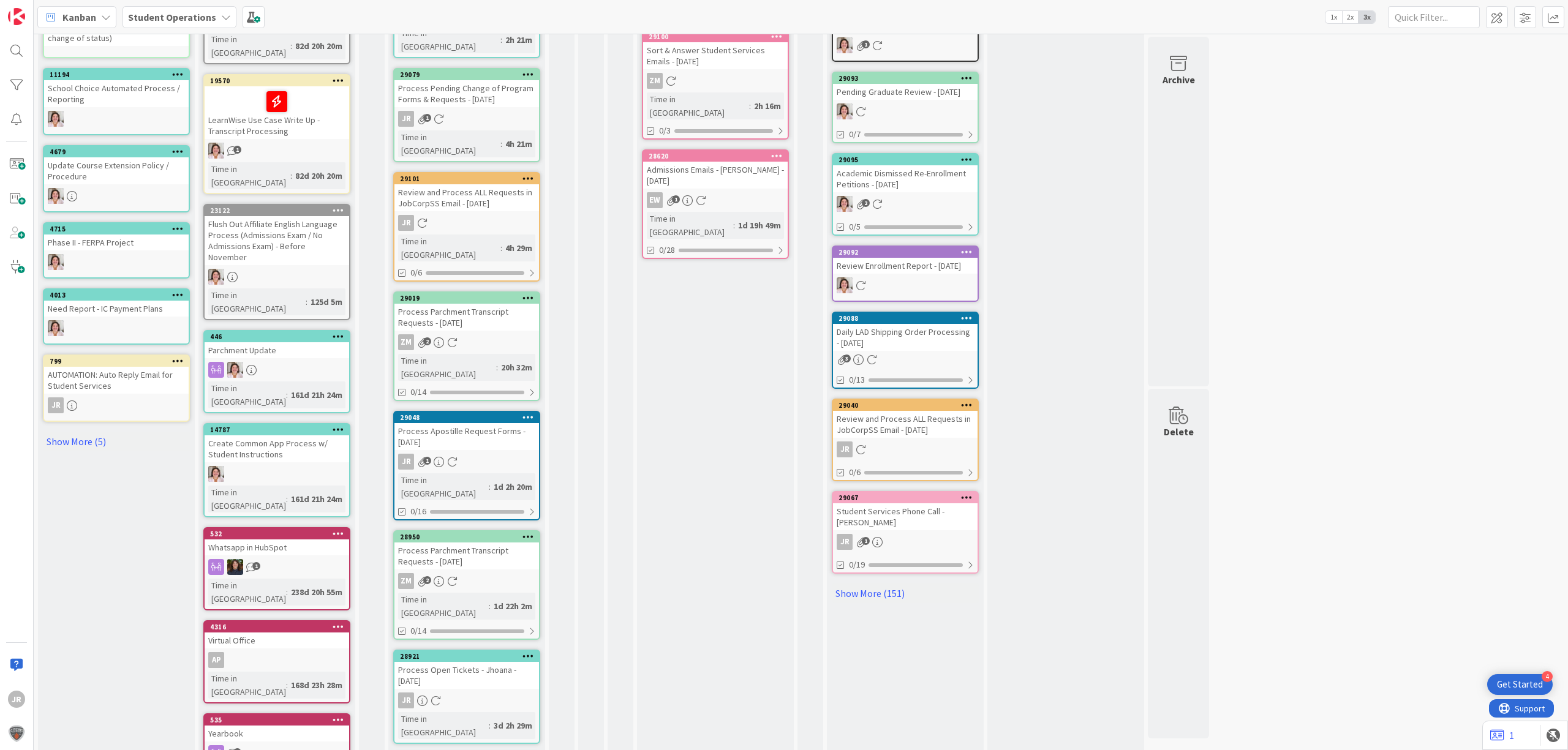
click at [528, 651] on icon at bounding box center [528, 655] width 12 height 8
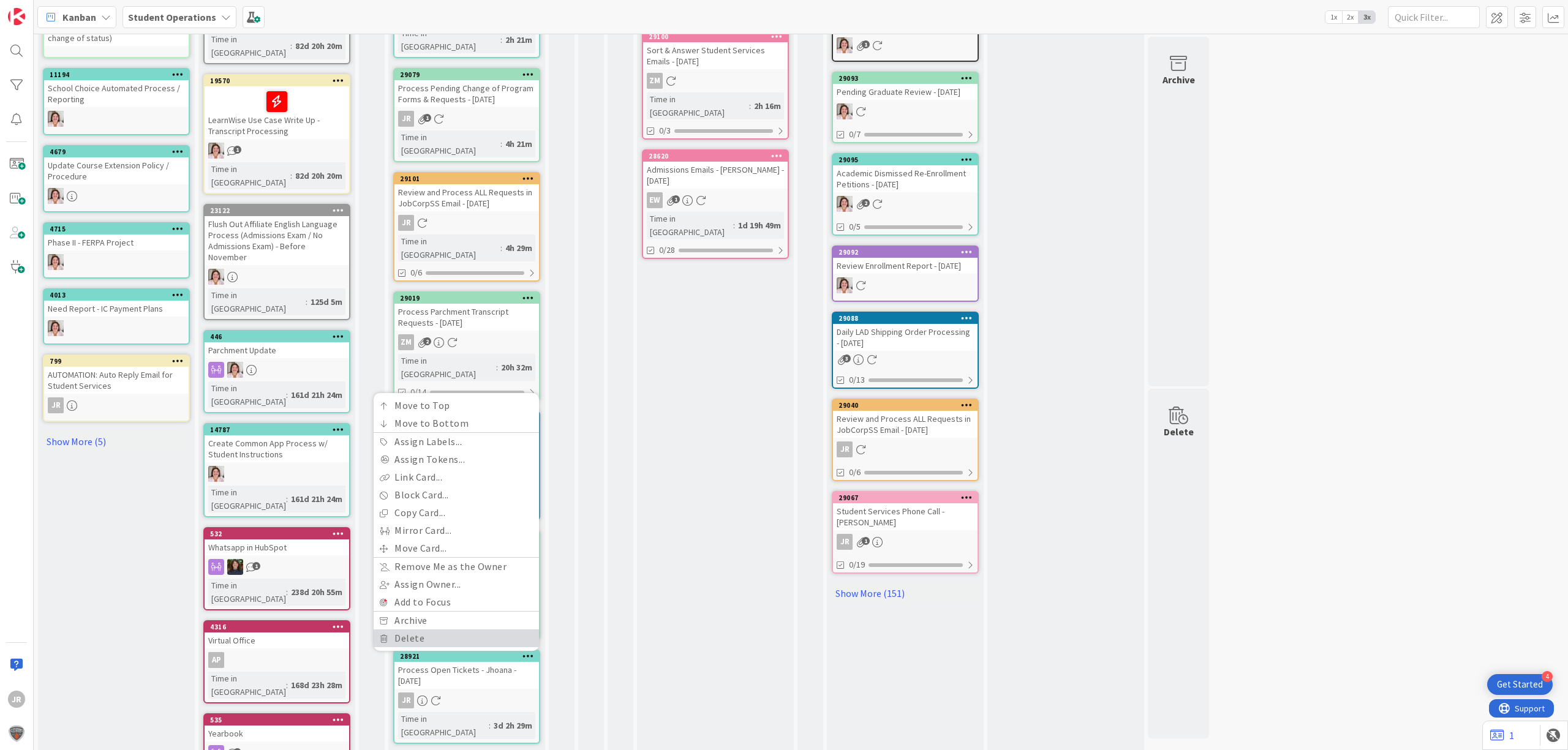
click at [426, 629] on link "Delete" at bounding box center [456, 638] width 165 height 18
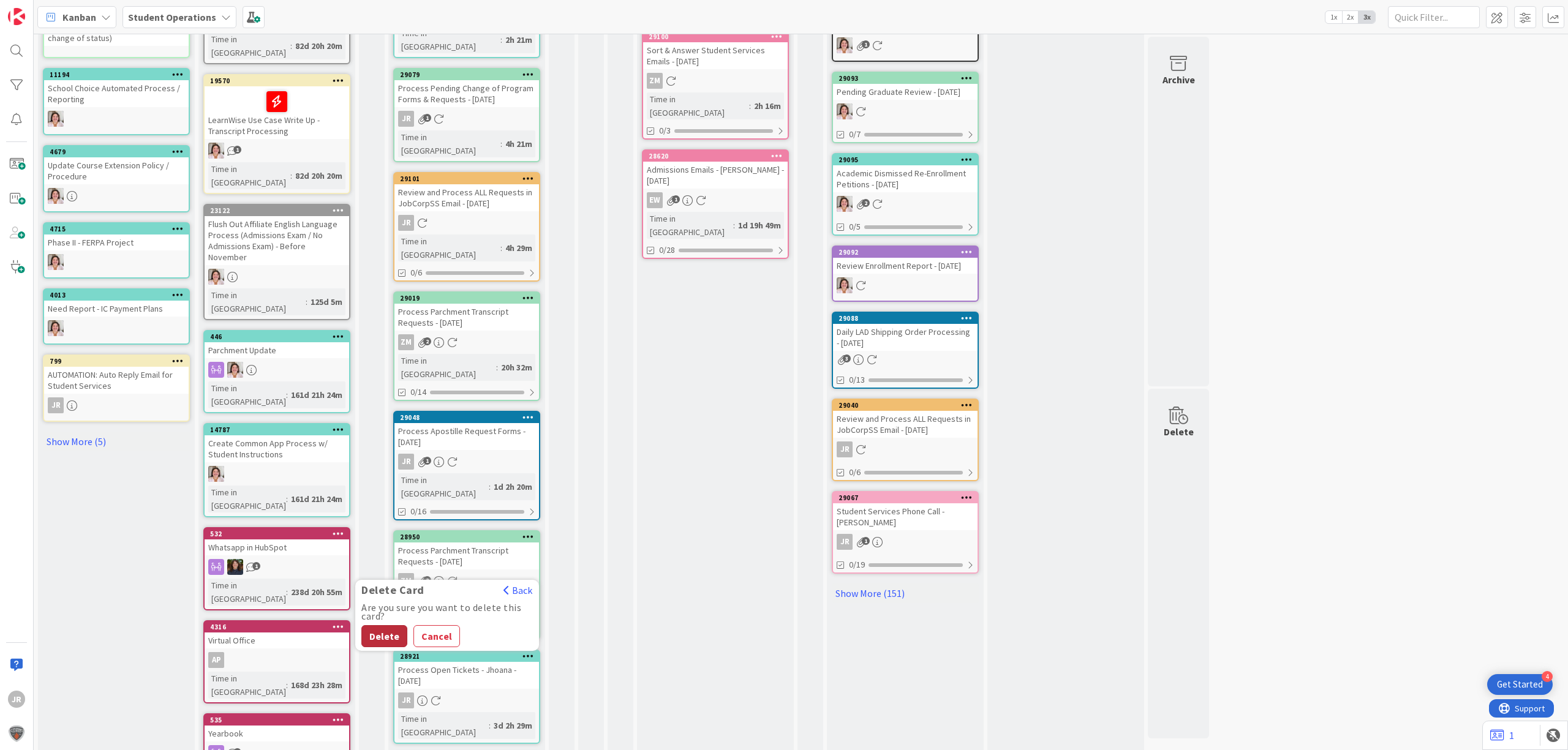
click at [392, 625] on button "Delete" at bounding box center [384, 636] width 46 height 22
click at [527, 651] on icon at bounding box center [528, 655] width 12 height 8
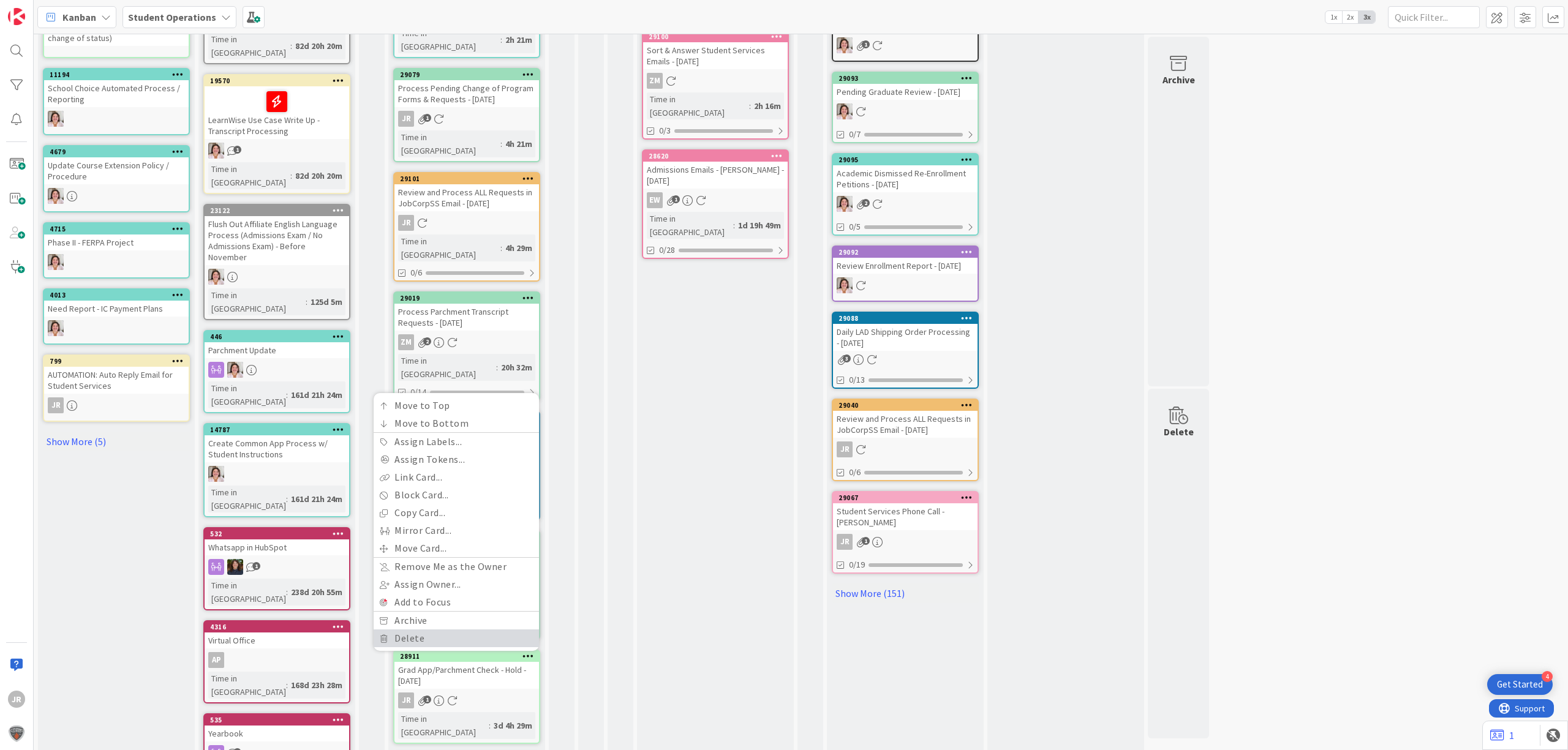
click at [434, 629] on link "Delete" at bounding box center [456, 638] width 165 height 18
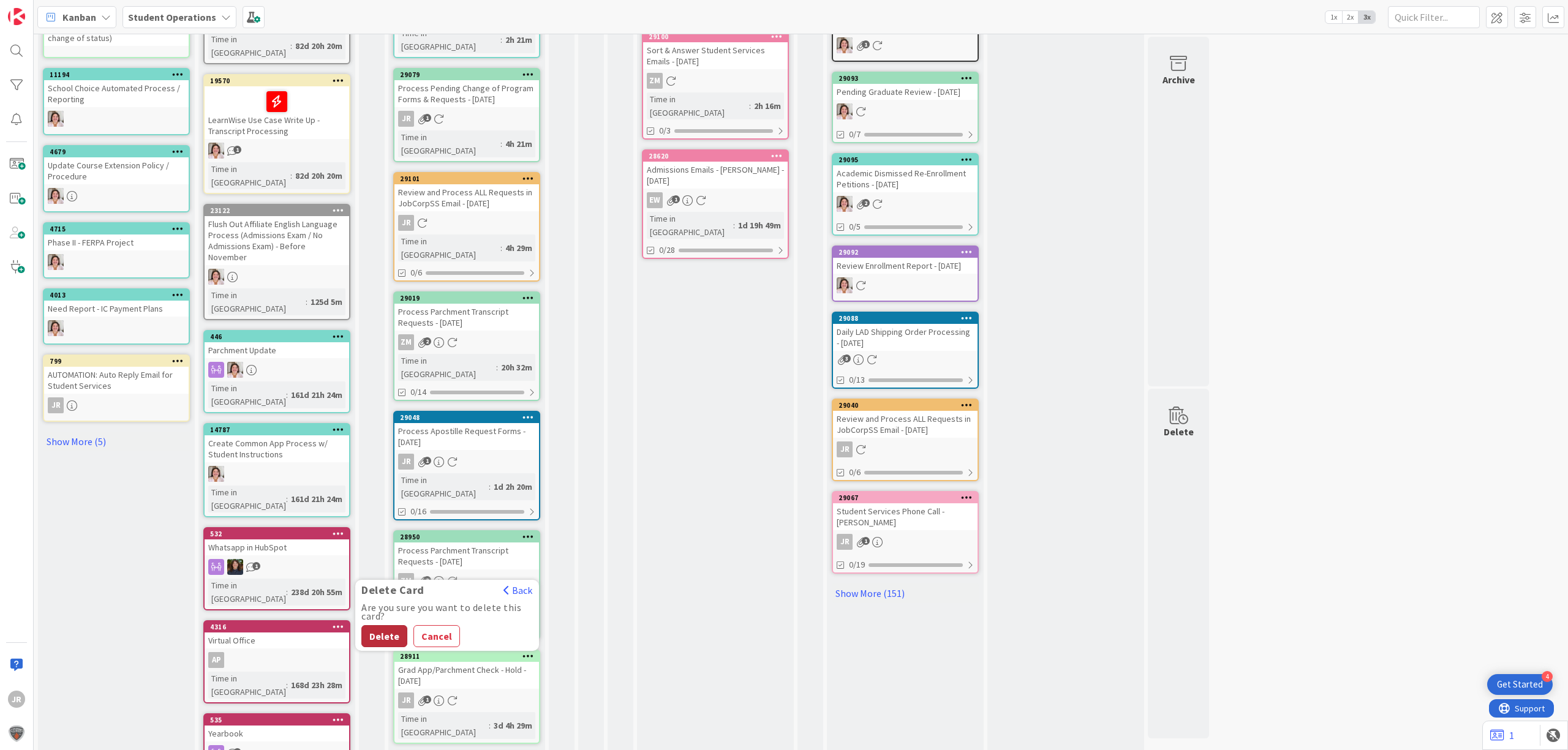
click at [386, 625] on button "Delete" at bounding box center [384, 636] width 46 height 22
click at [525, 651] on icon at bounding box center [528, 655] width 12 height 8
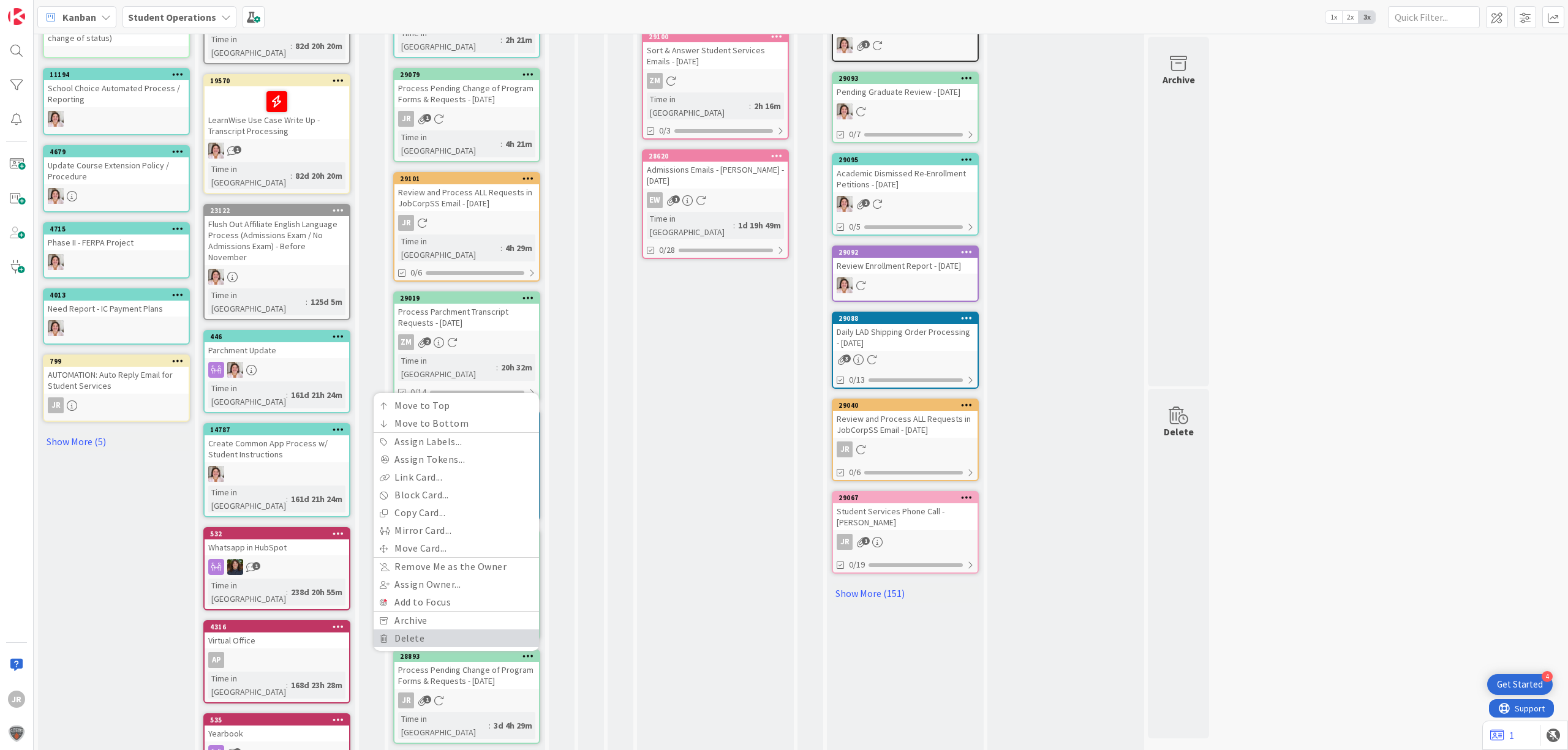
click at [434, 629] on link "Delete" at bounding box center [456, 638] width 165 height 18
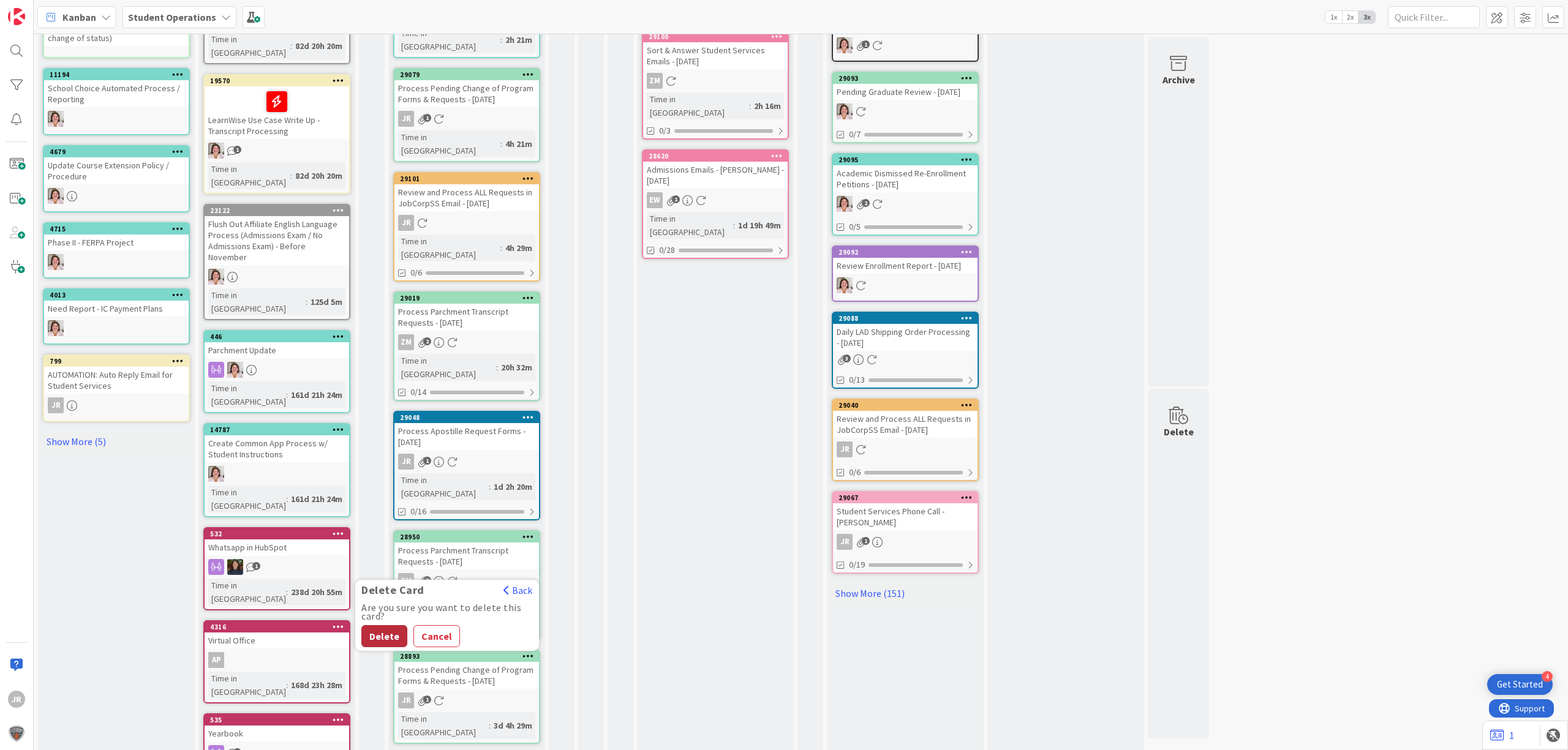
click at [388, 625] on button "Delete" at bounding box center [384, 636] width 46 height 22
click at [524, 651] on icon at bounding box center [528, 655] width 12 height 8
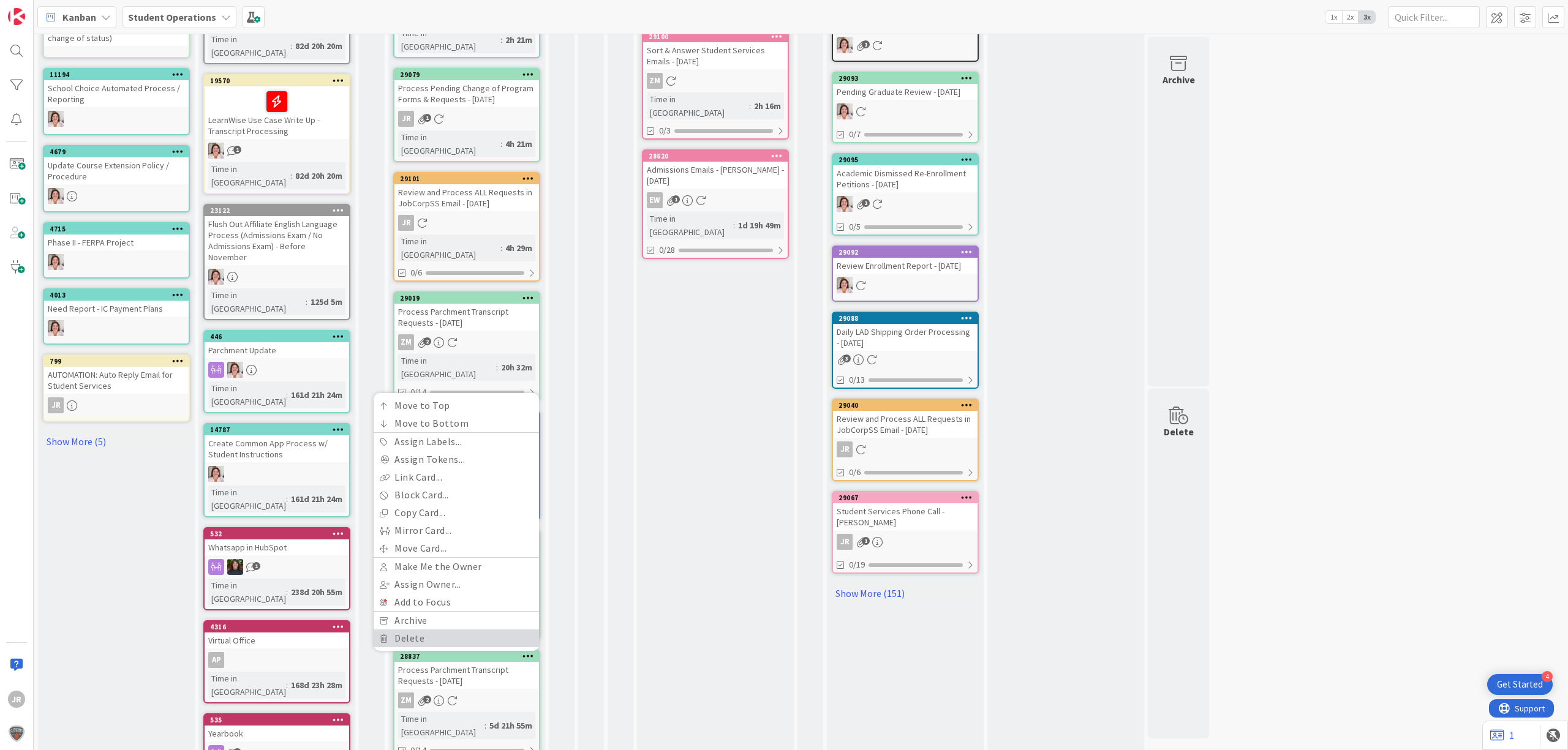
click at [451, 629] on link "Delete" at bounding box center [456, 638] width 165 height 18
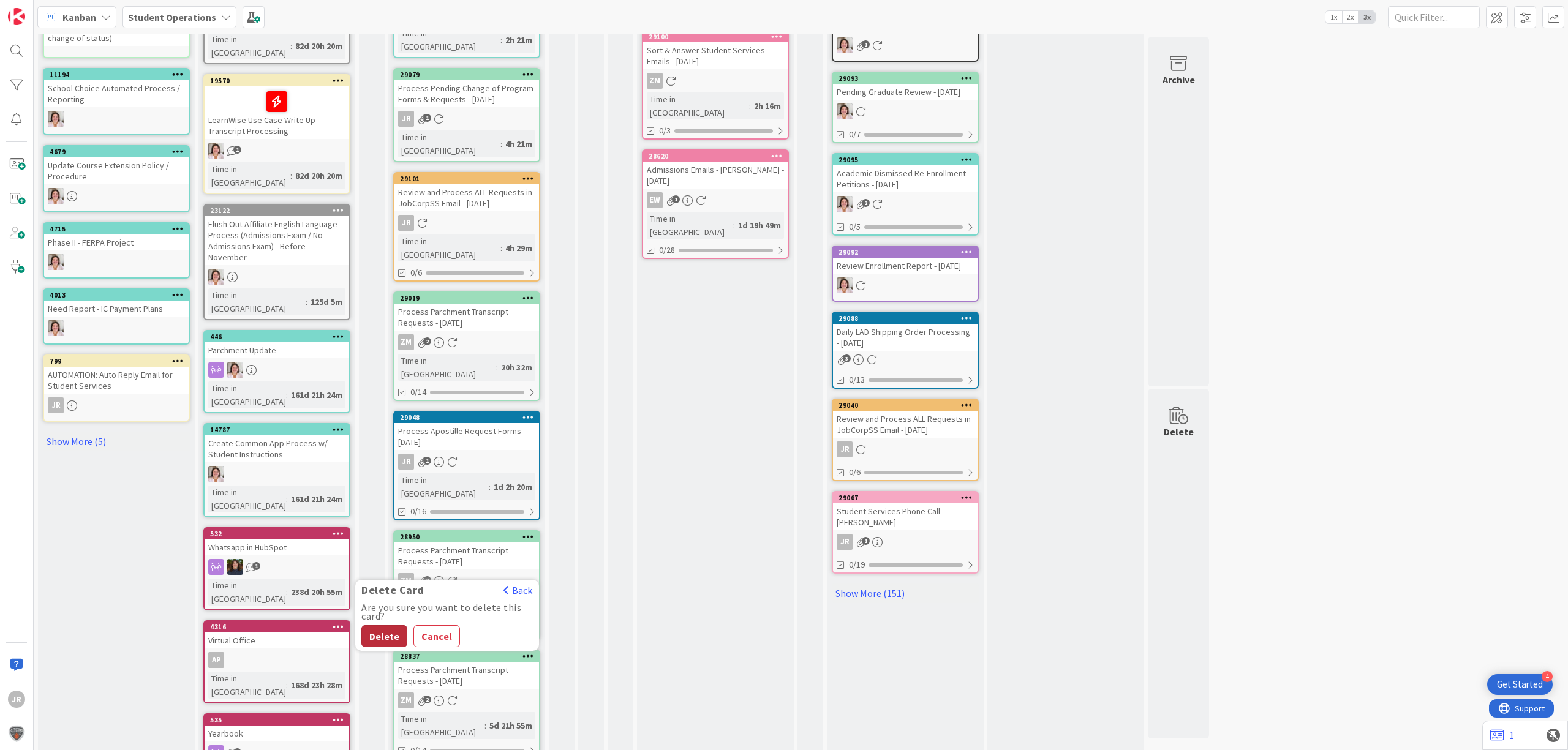
click at [376, 625] on button "Delete" at bounding box center [384, 636] width 46 height 22
click at [525, 532] on icon at bounding box center [528, 536] width 12 height 8
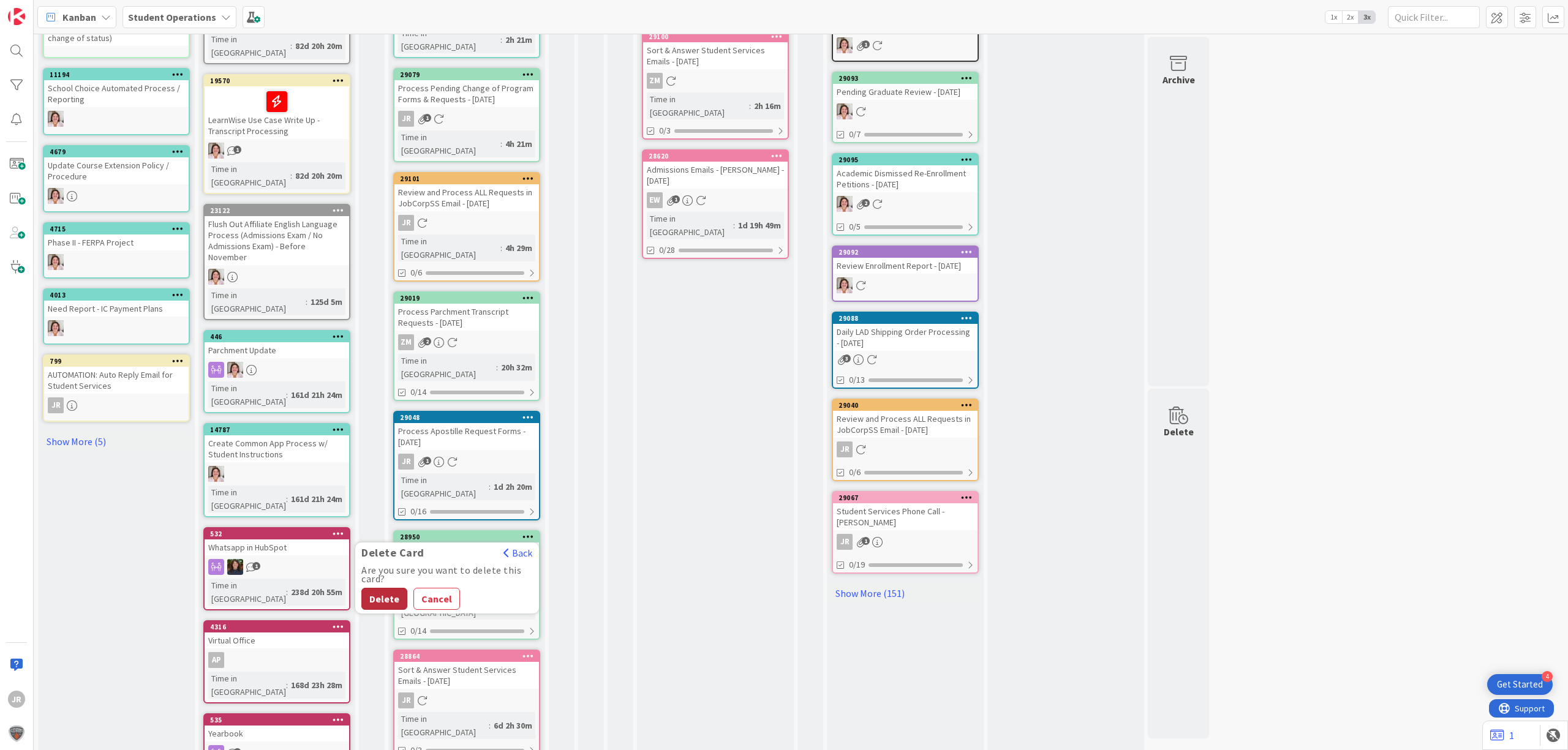
click at [373, 587] on button "Delete" at bounding box center [384, 598] width 46 height 22
click at [525, 532] on icon at bounding box center [528, 536] width 12 height 8
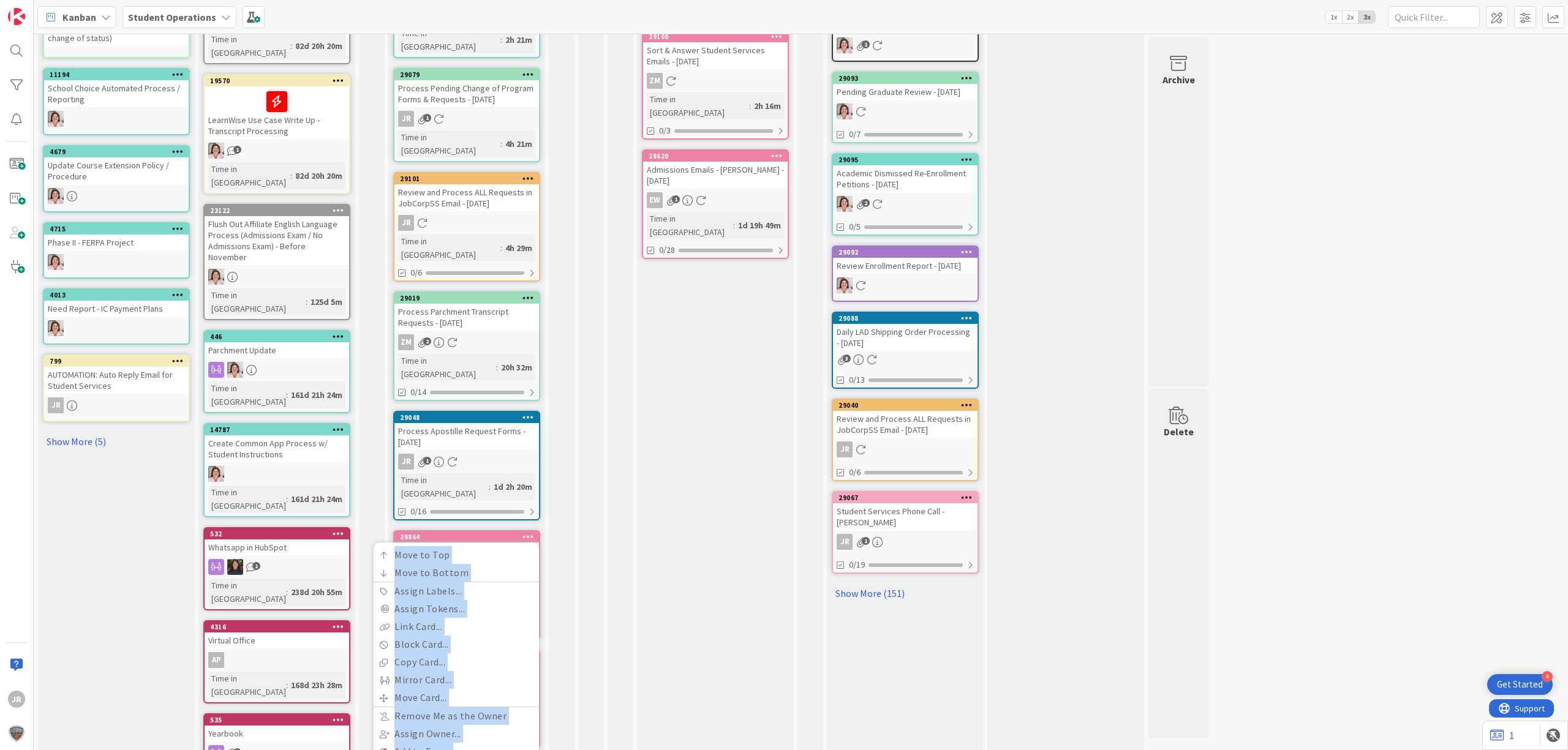
drag, startPoint x: 476, startPoint y: 437, endPoint x: 834, endPoint y: 616, distance: 400.3
click at [834, 616] on div "15 Future Automation / Process Building Add Card... 28976 Genius/HubSpot Update…" at bounding box center [623, 283] width 1175 height 1228
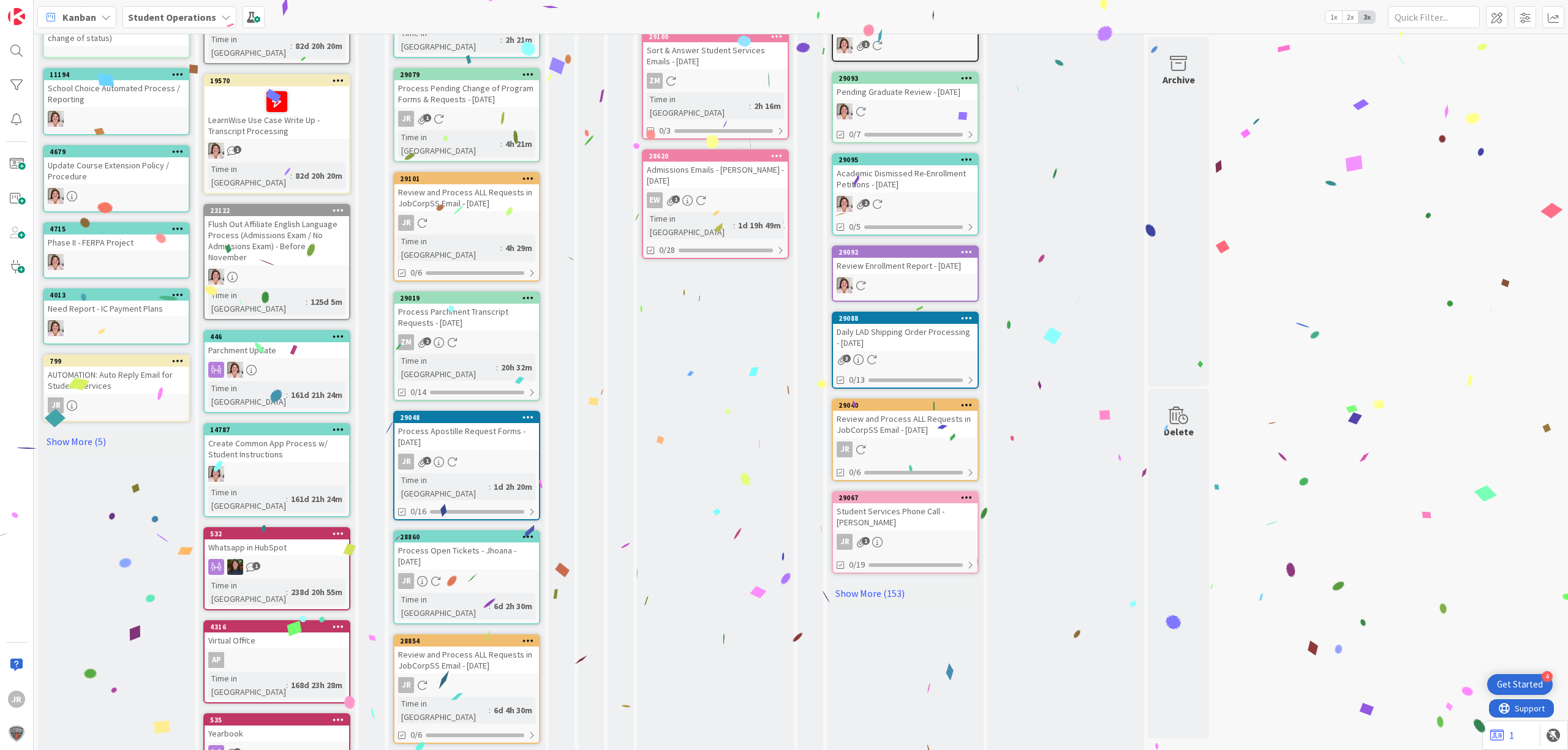
click at [542, 435] on div "Jho - To Do Add Card... 29110 Sort & Answer Student Services Emails - 10/02/202…" at bounding box center [466, 287] width 157 height 1200
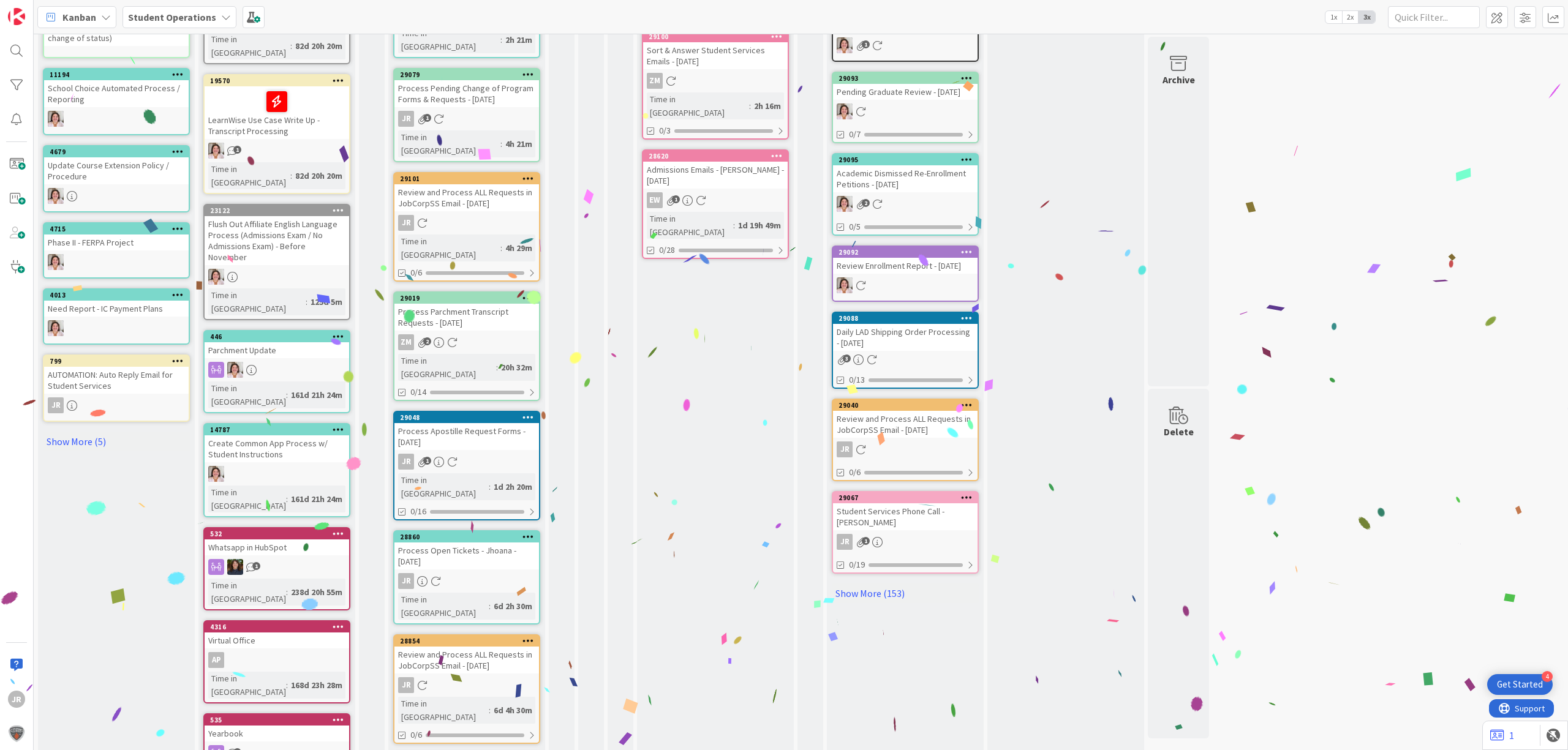
click at [527, 532] on icon at bounding box center [528, 536] width 12 height 8
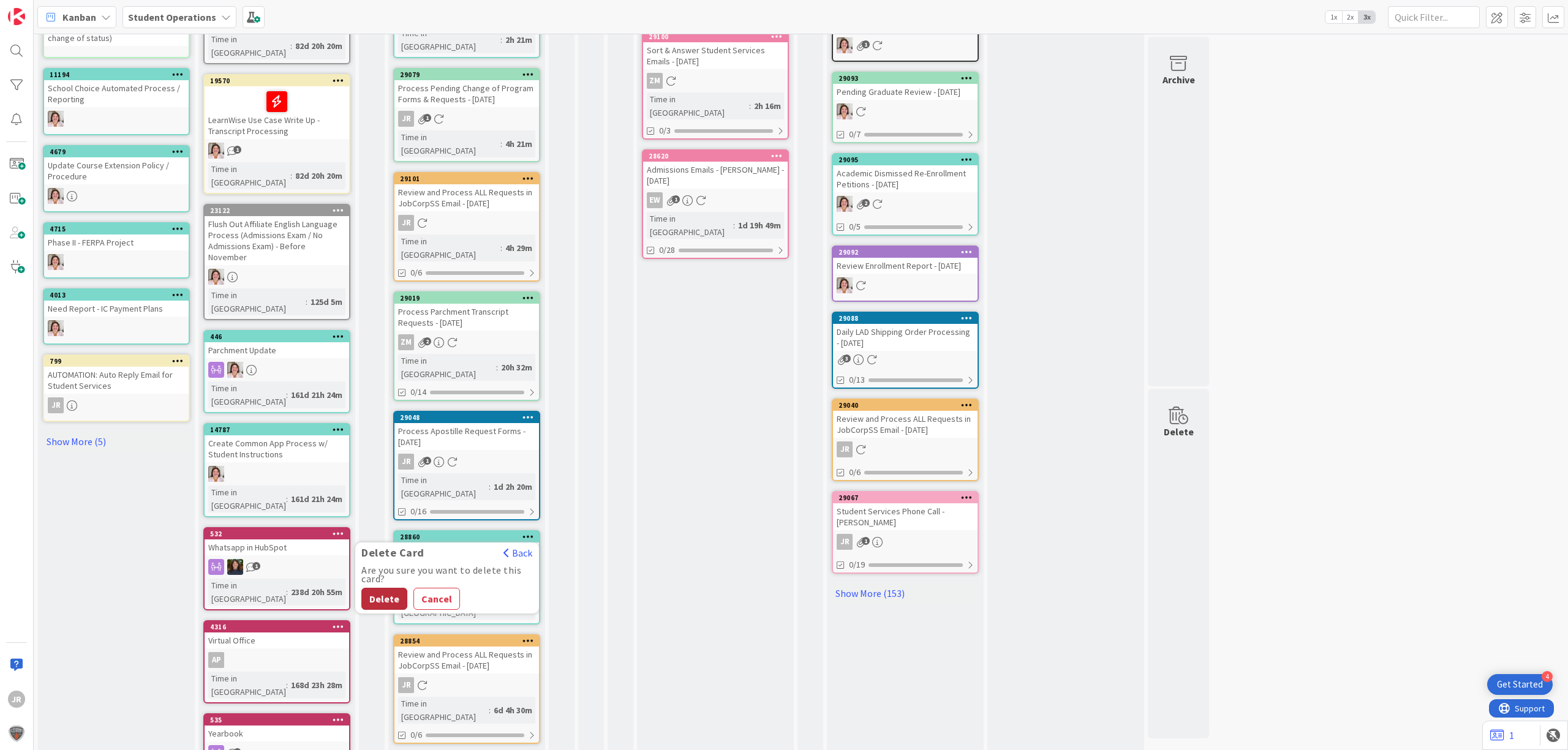
click at [390, 587] on button "Delete" at bounding box center [384, 598] width 46 height 22
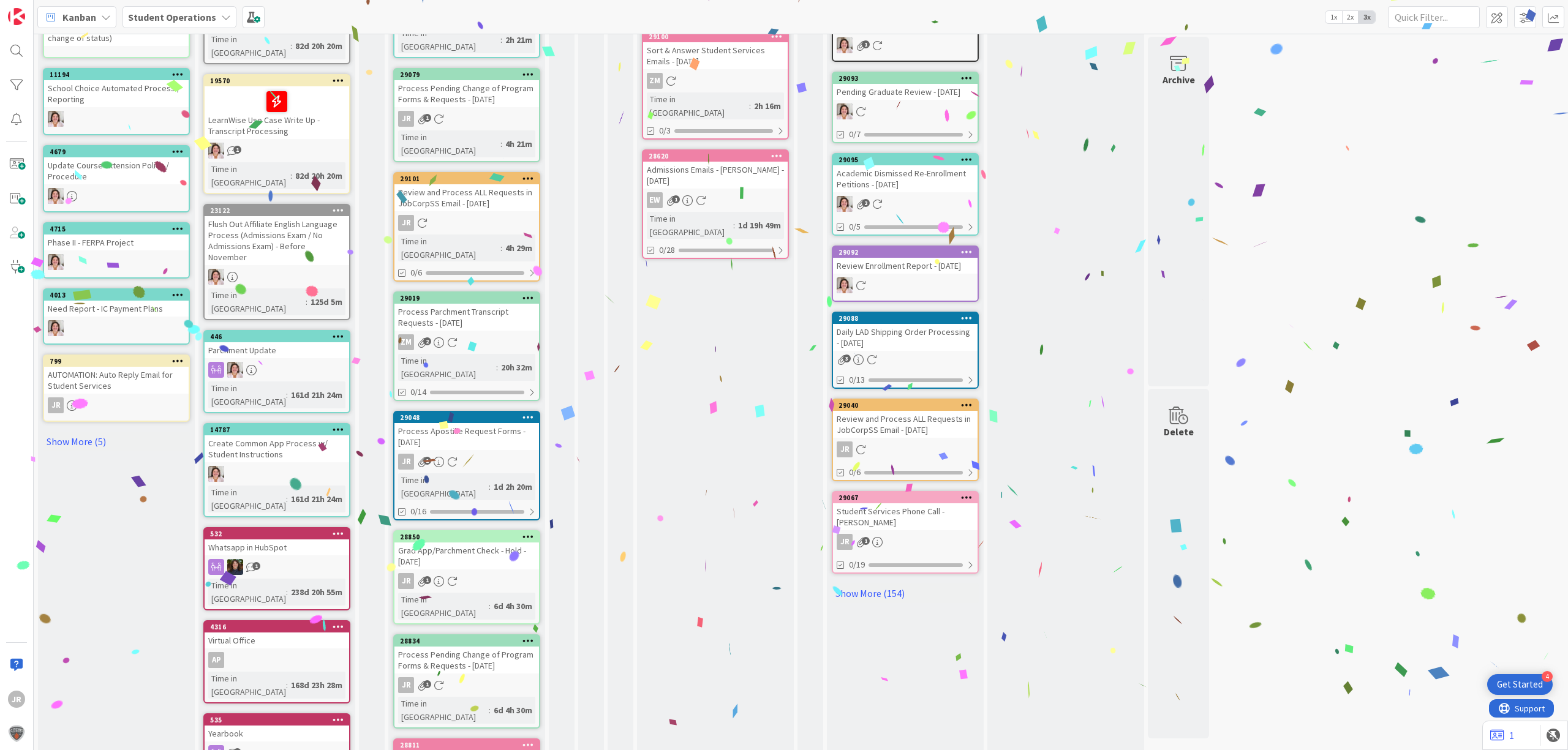
click at [522, 532] on icon at bounding box center [528, 536] width 12 height 8
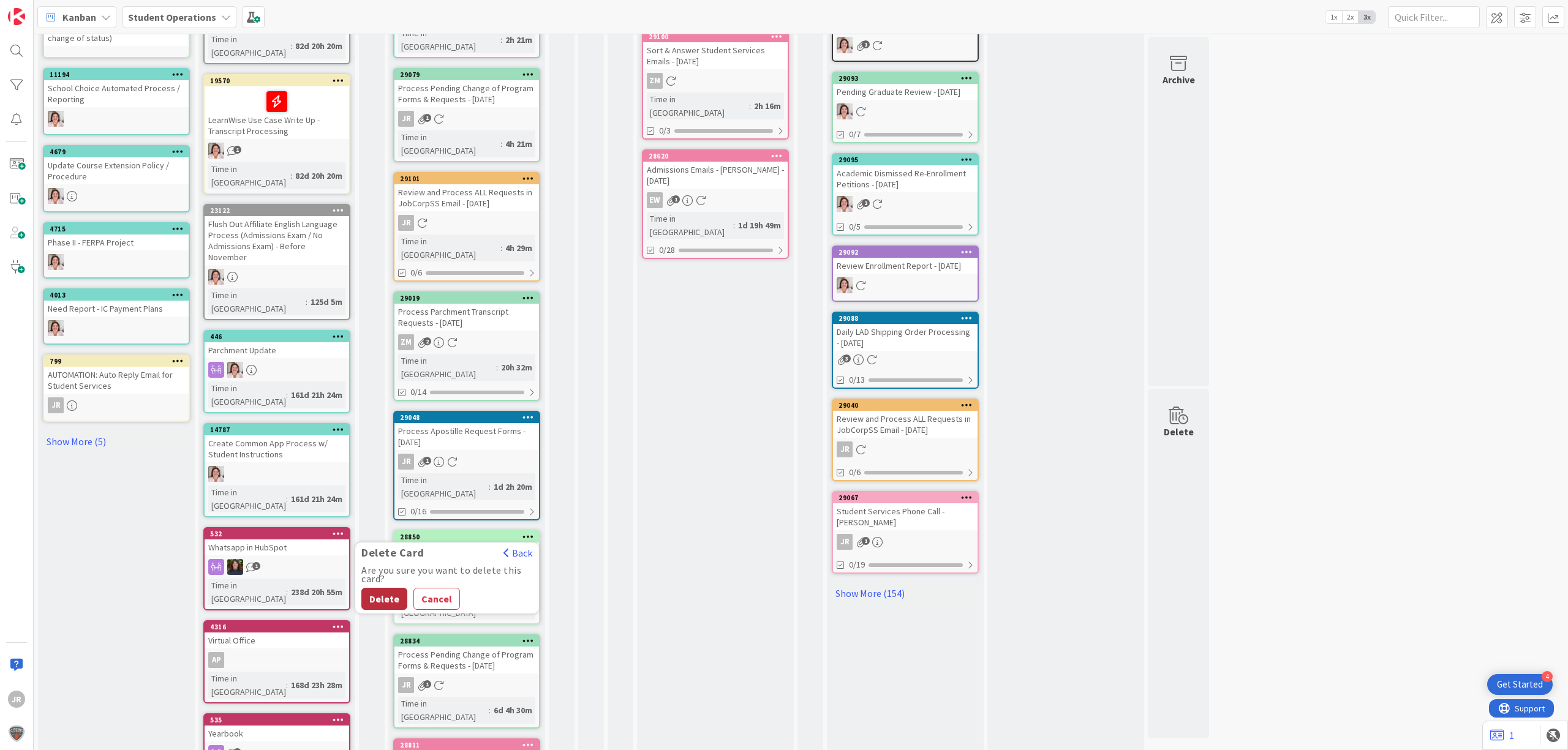
click at [386, 587] on button "Delete" at bounding box center [384, 598] width 46 height 22
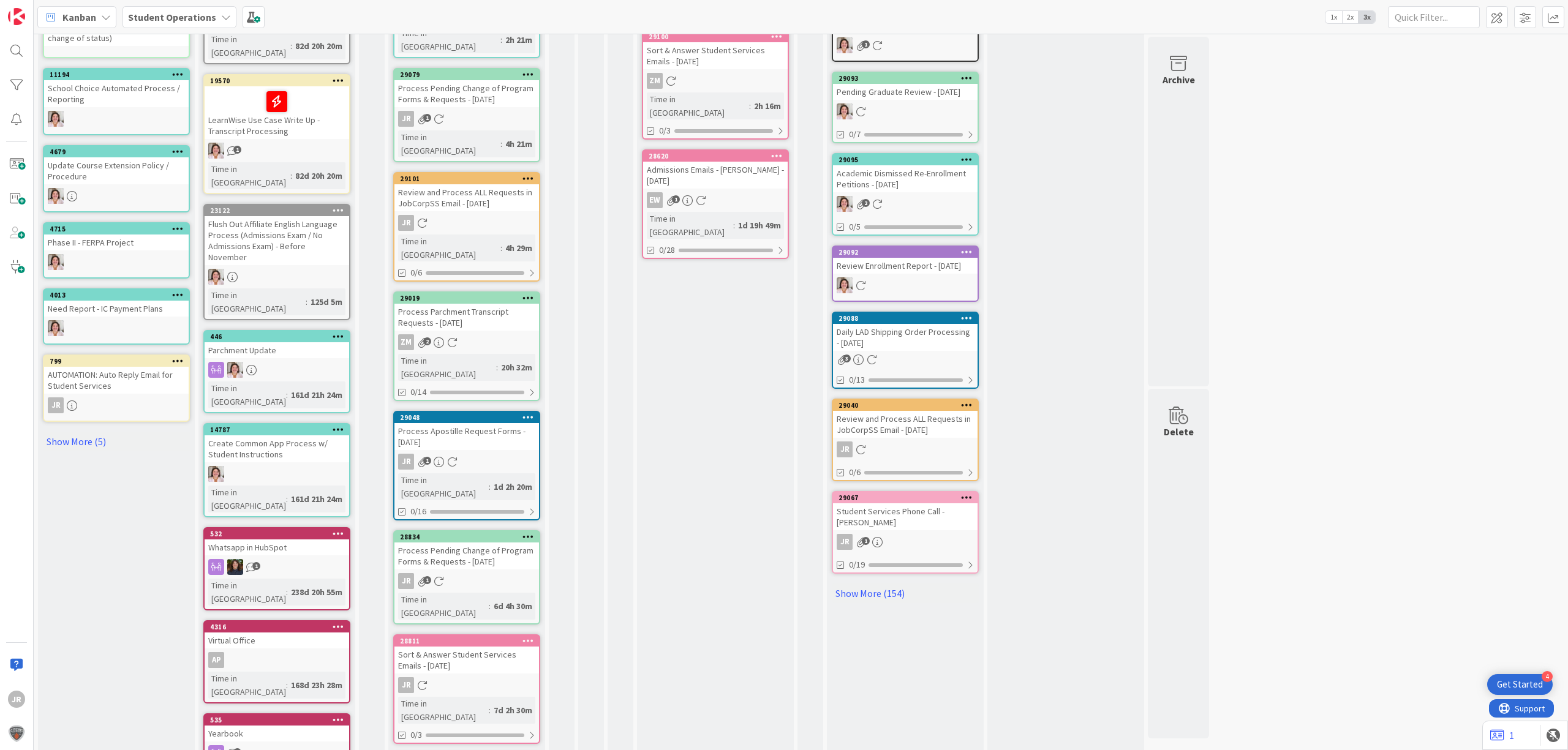
click at [529, 532] on icon at bounding box center [528, 536] width 12 height 8
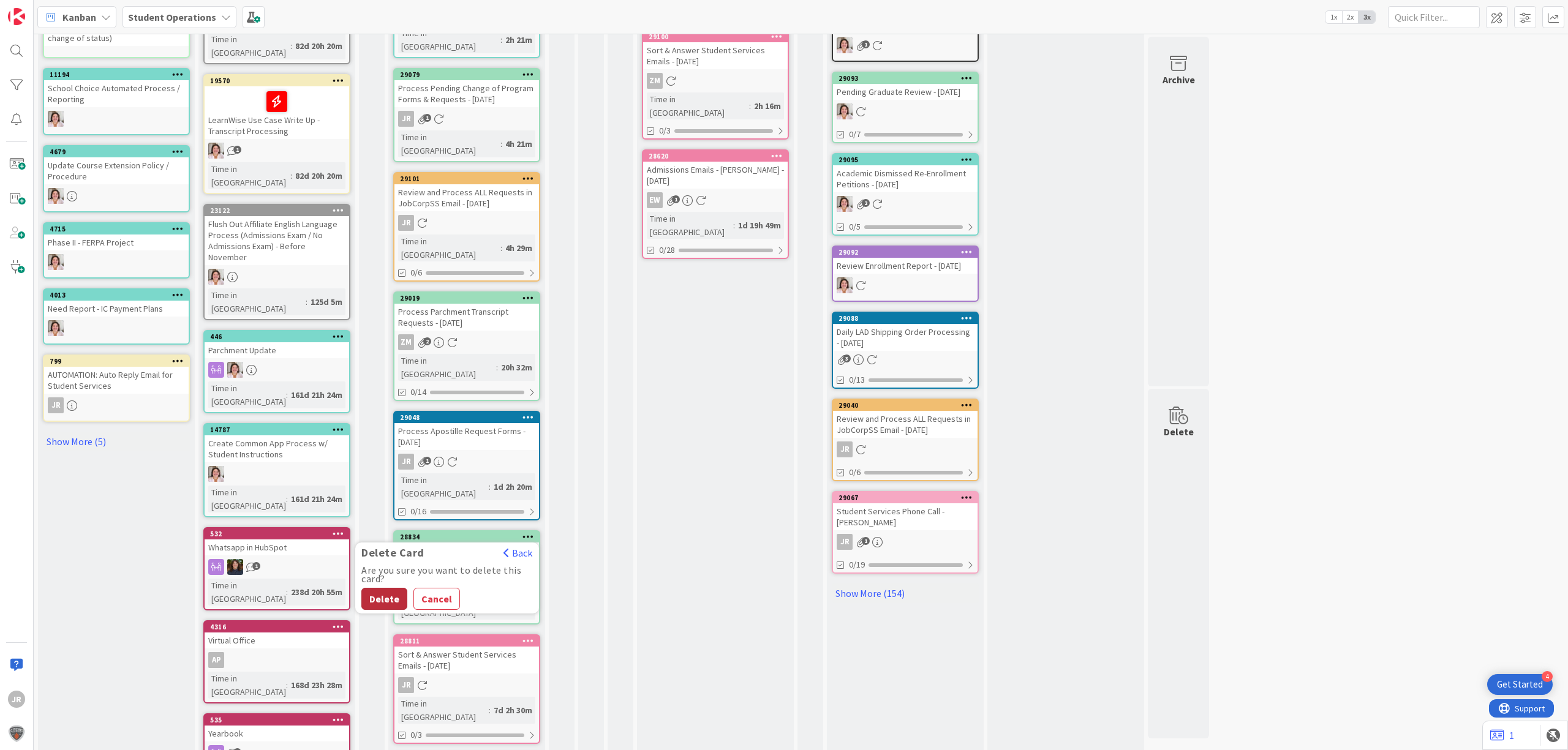
click at [374, 587] on button "Delete" at bounding box center [384, 598] width 46 height 22
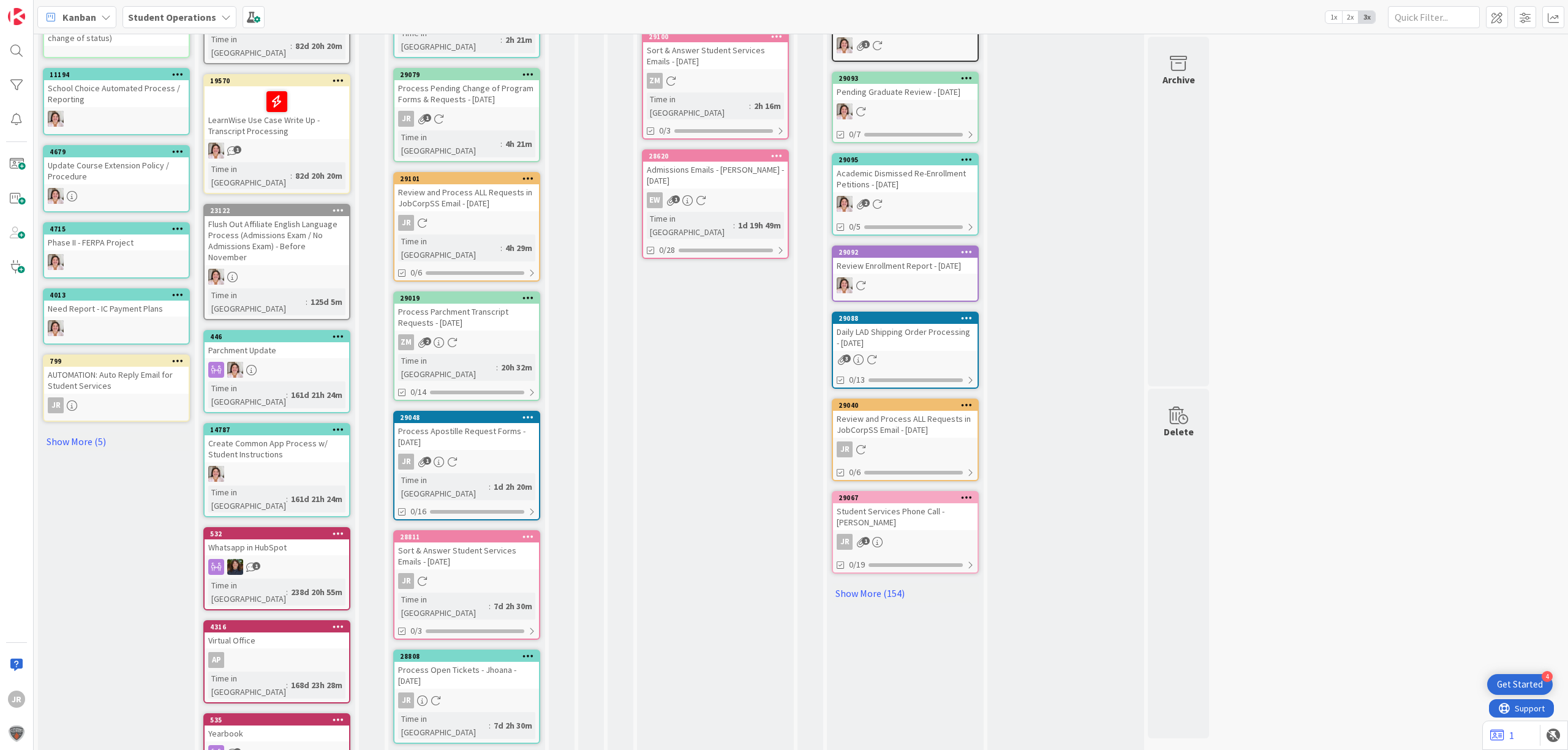
click at [526, 532] on icon at bounding box center [528, 536] width 12 height 8
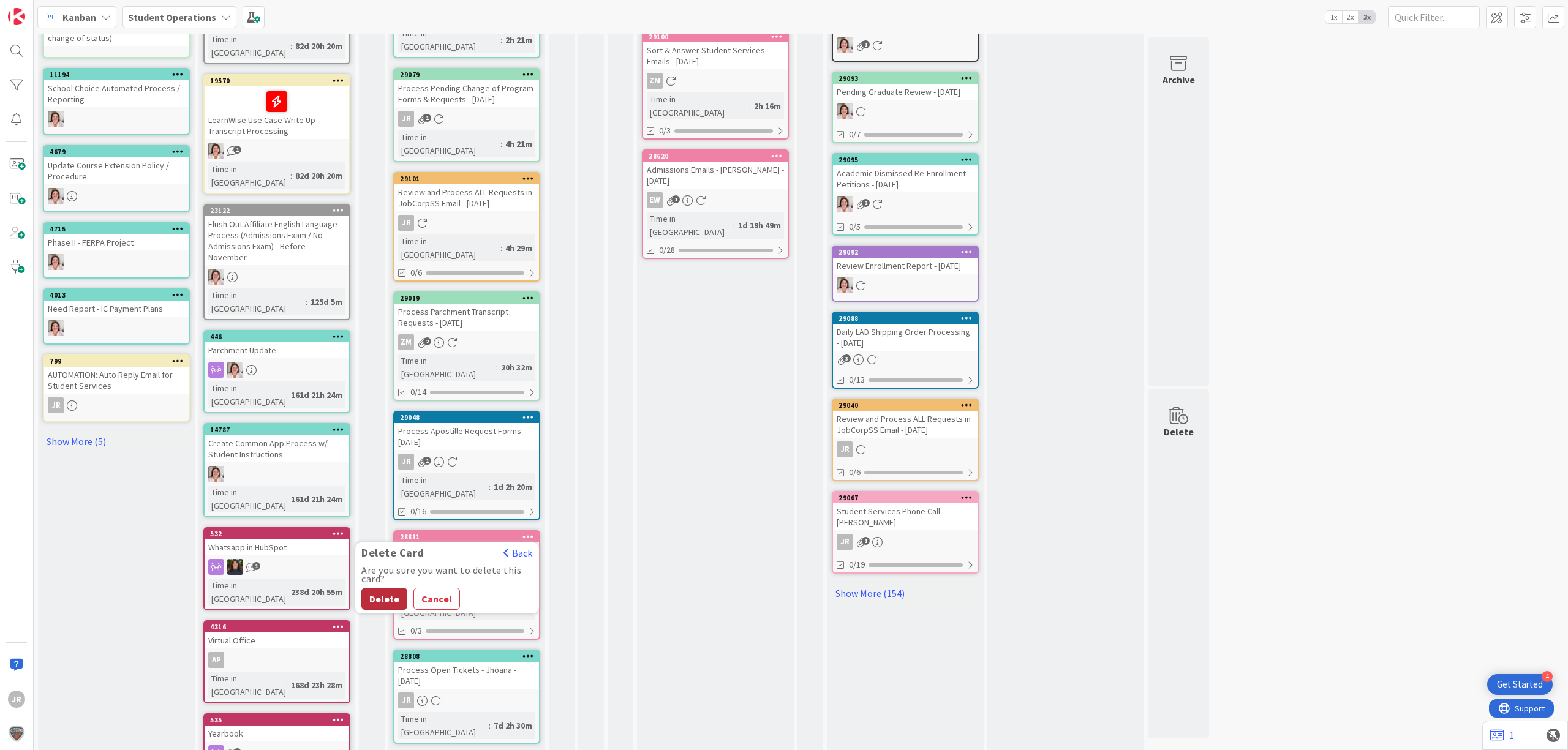
click at [388, 587] on button "Delete" at bounding box center [384, 598] width 46 height 22
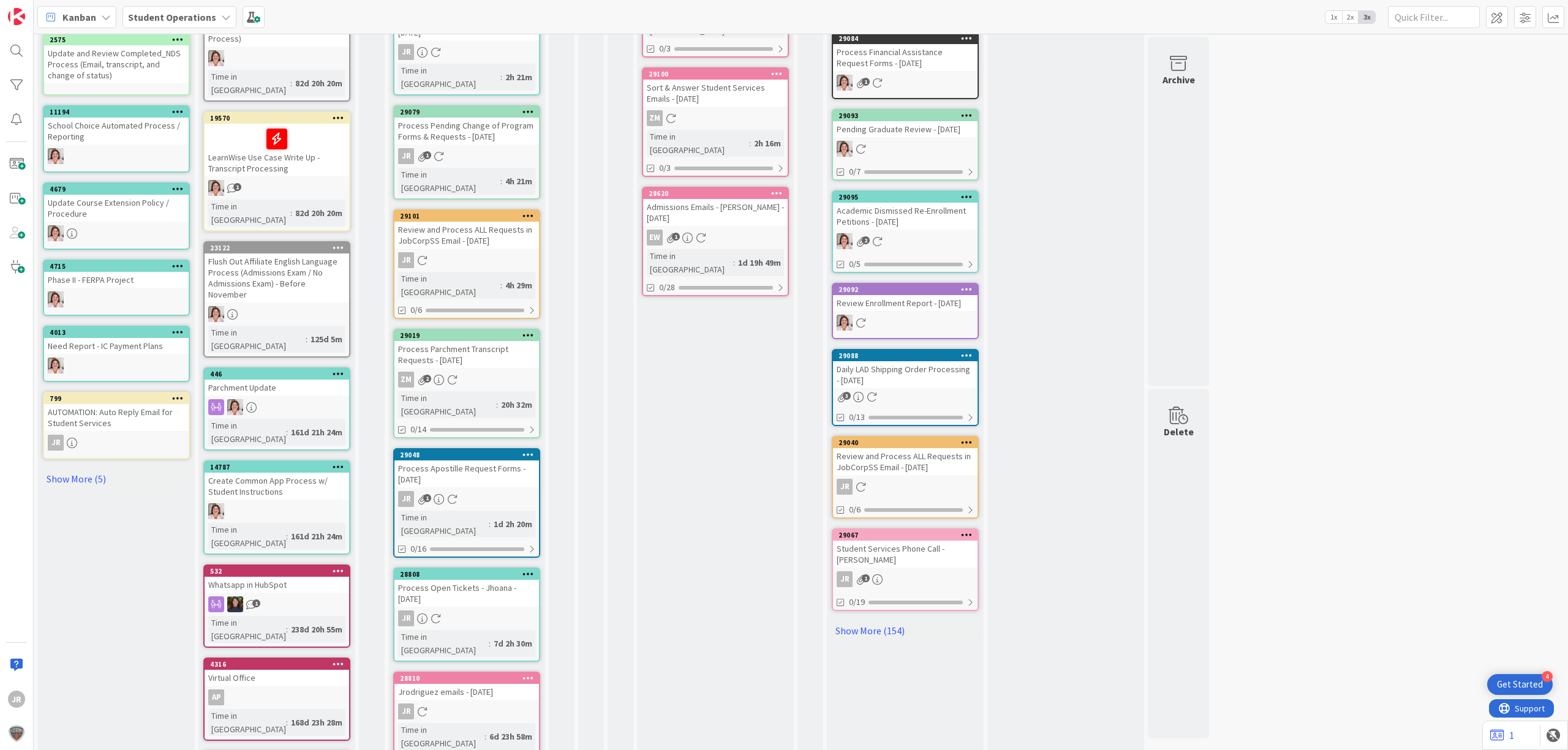
click at [524, 569] on icon at bounding box center [528, 573] width 12 height 8
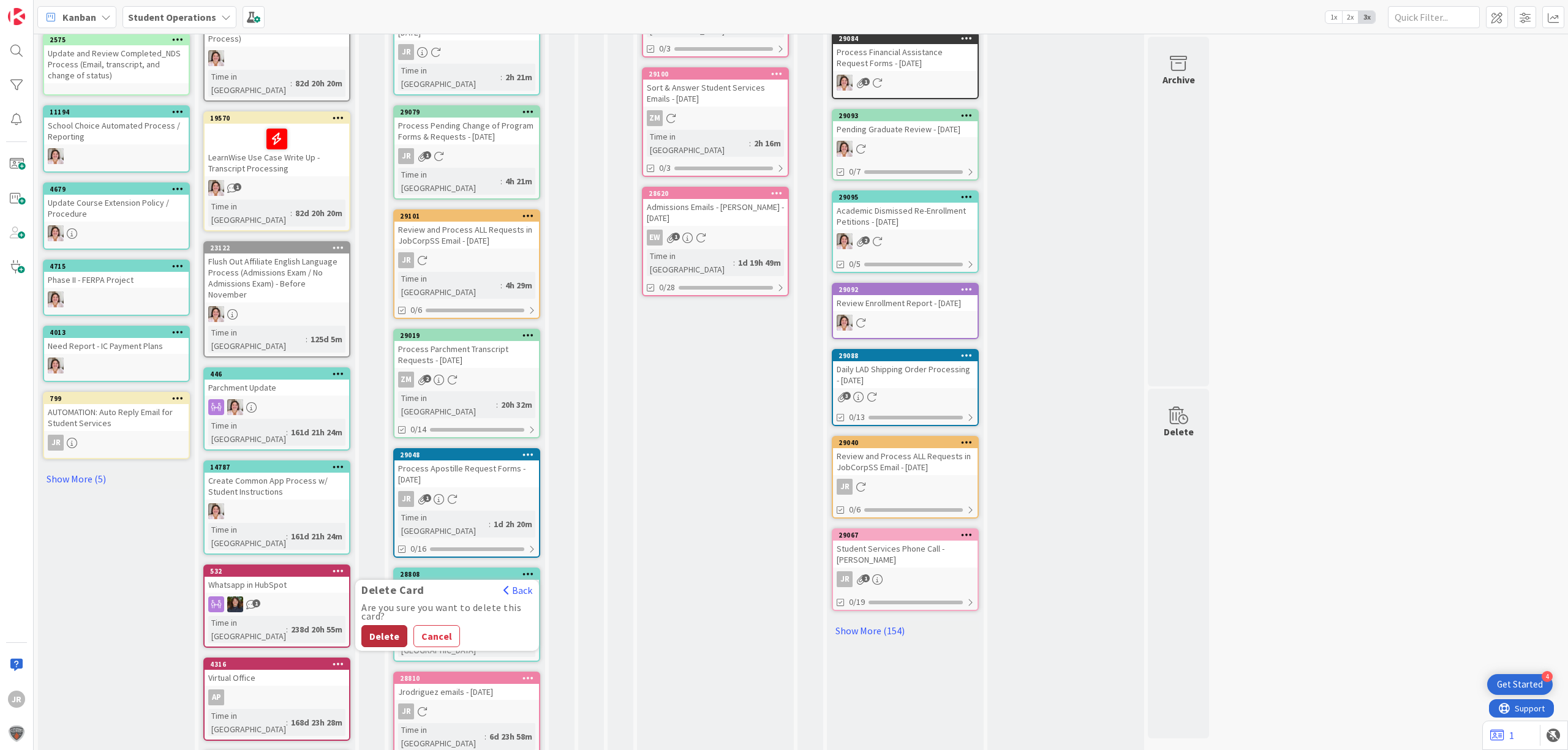
click at [383, 625] on button "Delete" at bounding box center [384, 636] width 46 height 22
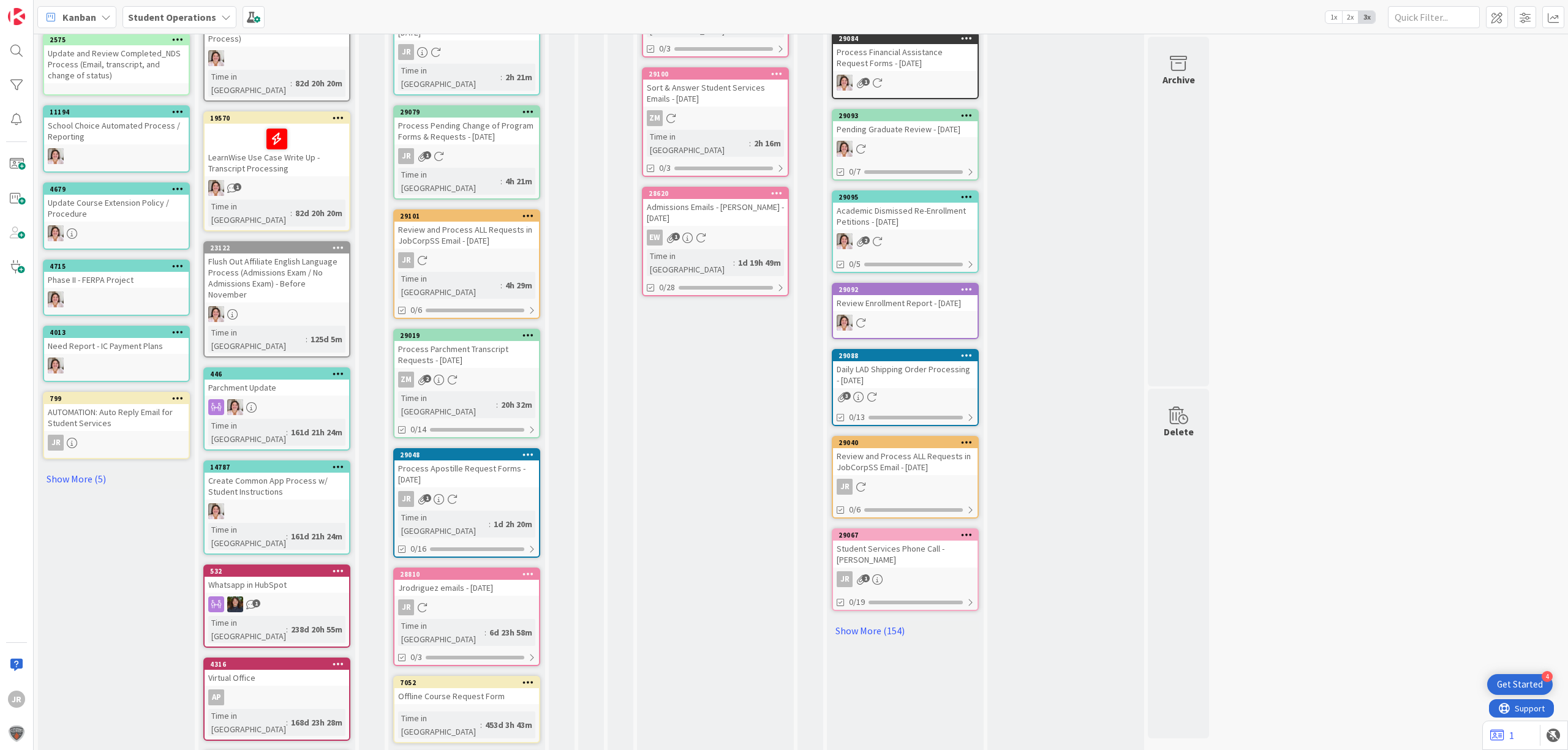
scroll to position [306, 0]
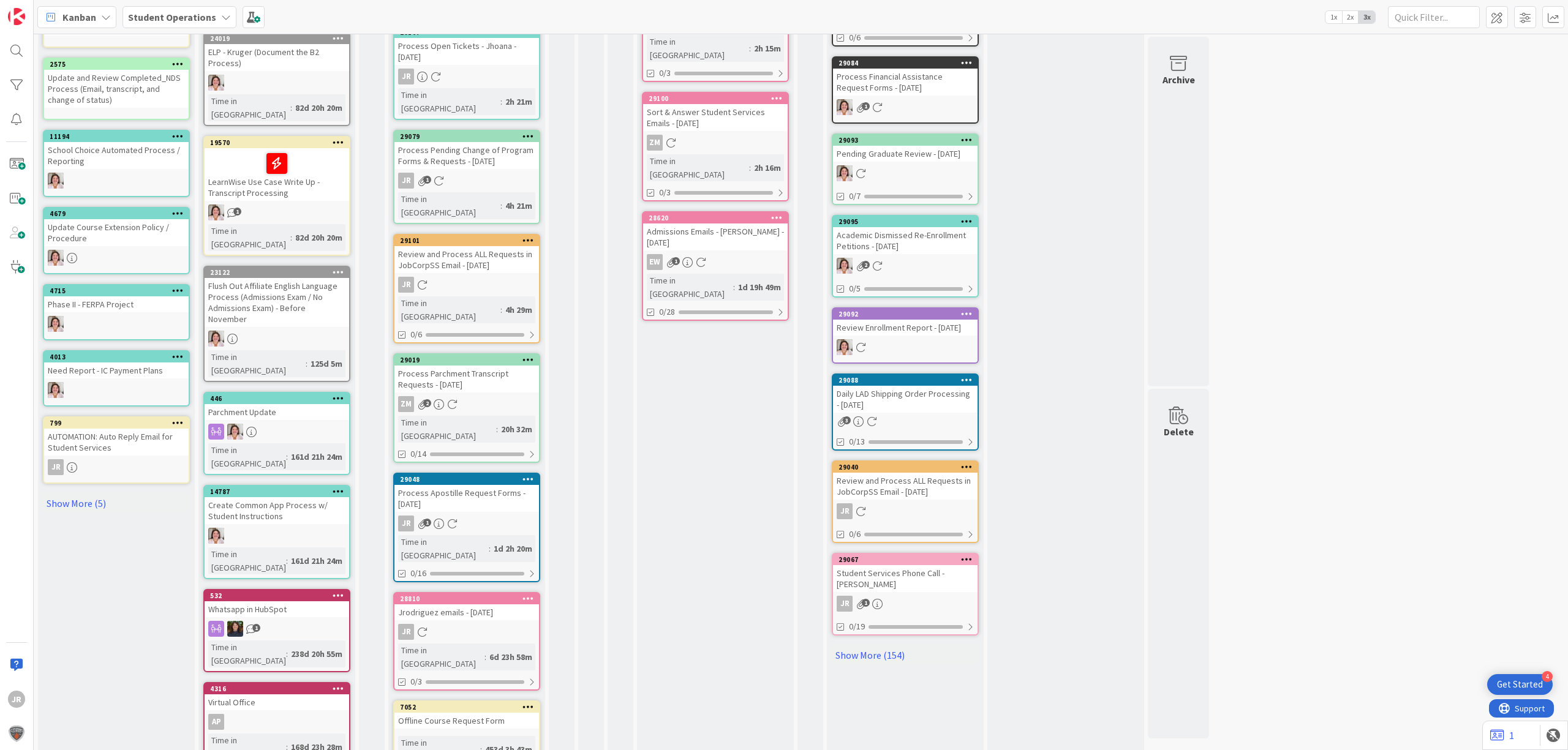
click at [527, 594] on icon at bounding box center [528, 598] width 12 height 8
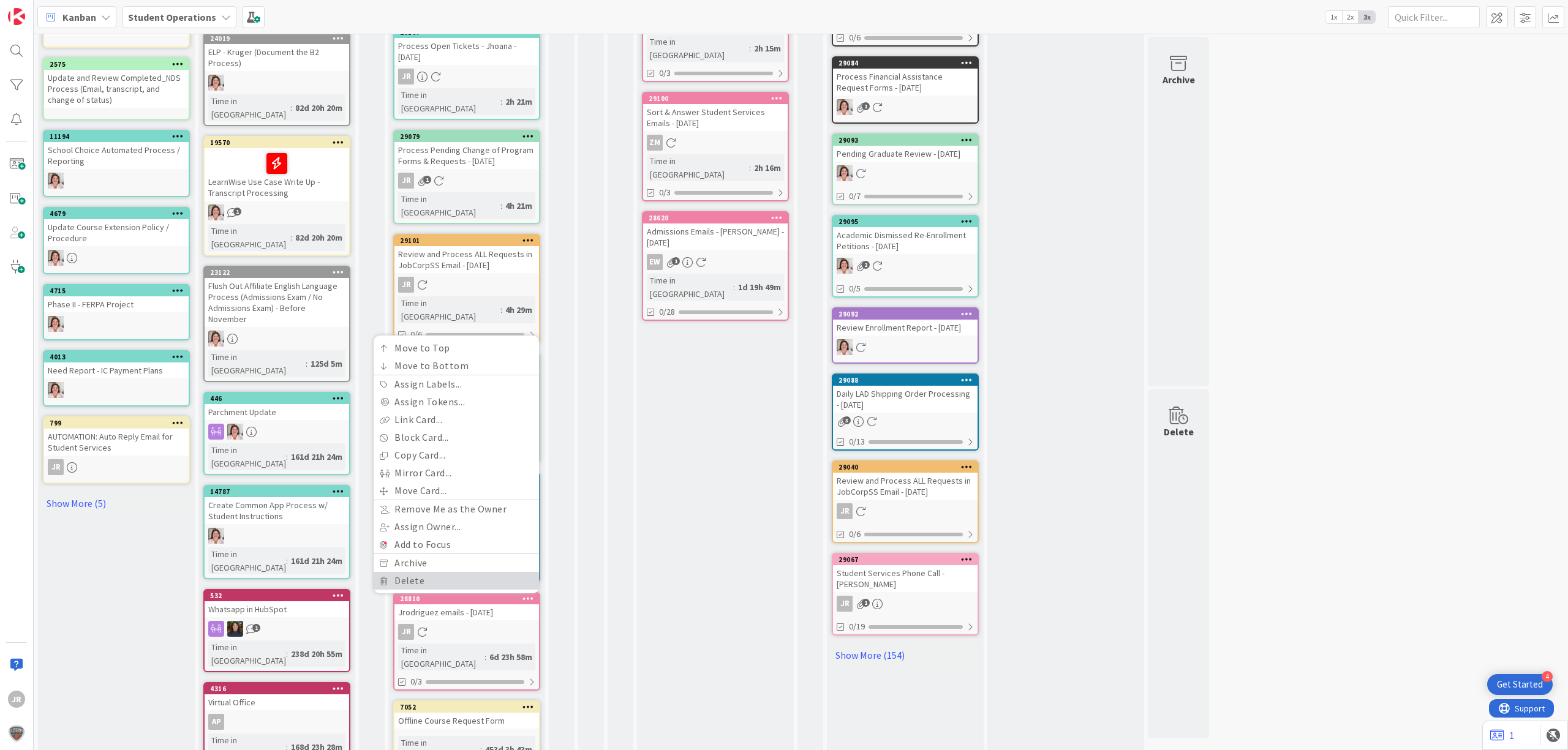
click at [442, 572] on link "Delete" at bounding box center [456, 580] width 165 height 18
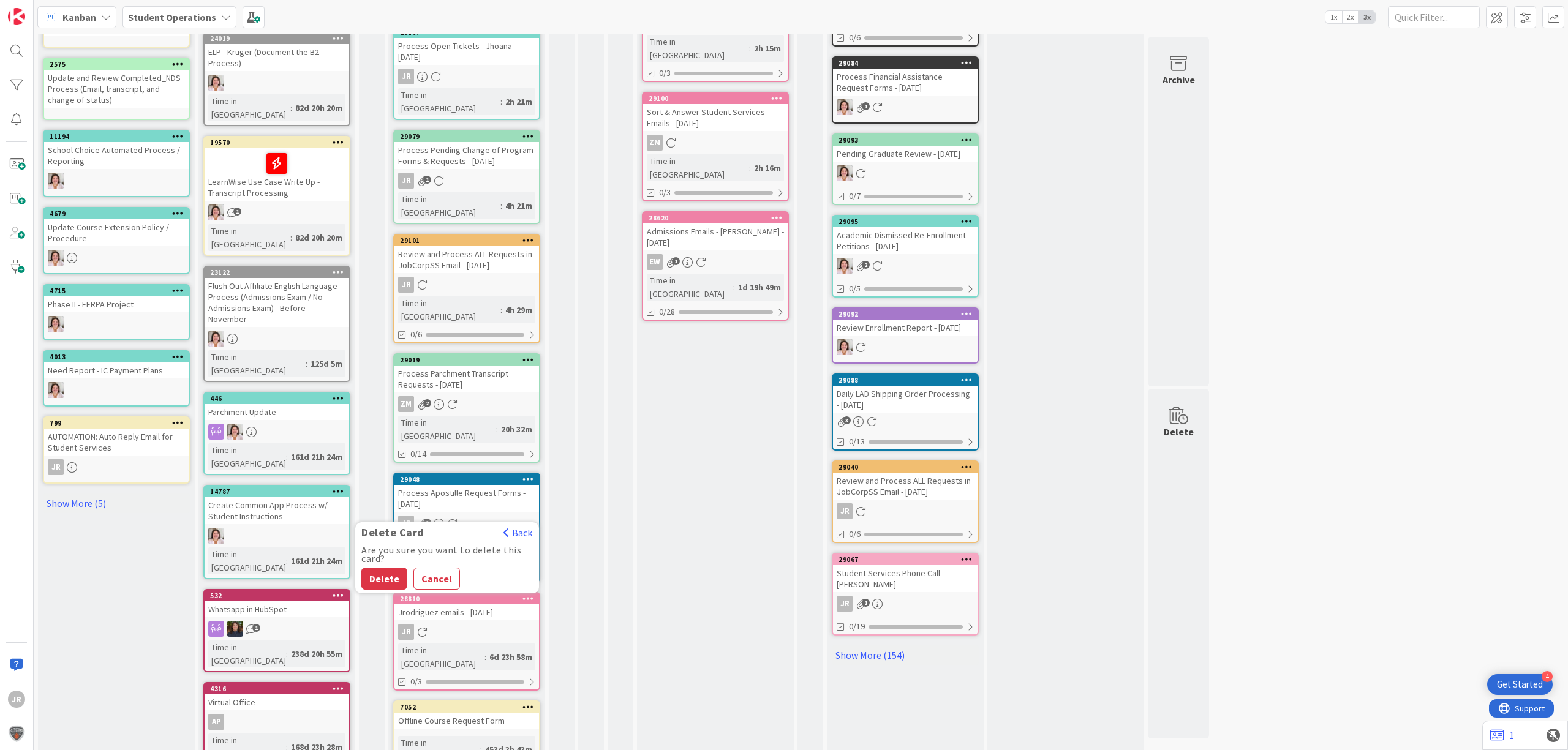
click at [378, 567] on button "Delete" at bounding box center [384, 578] width 46 height 22
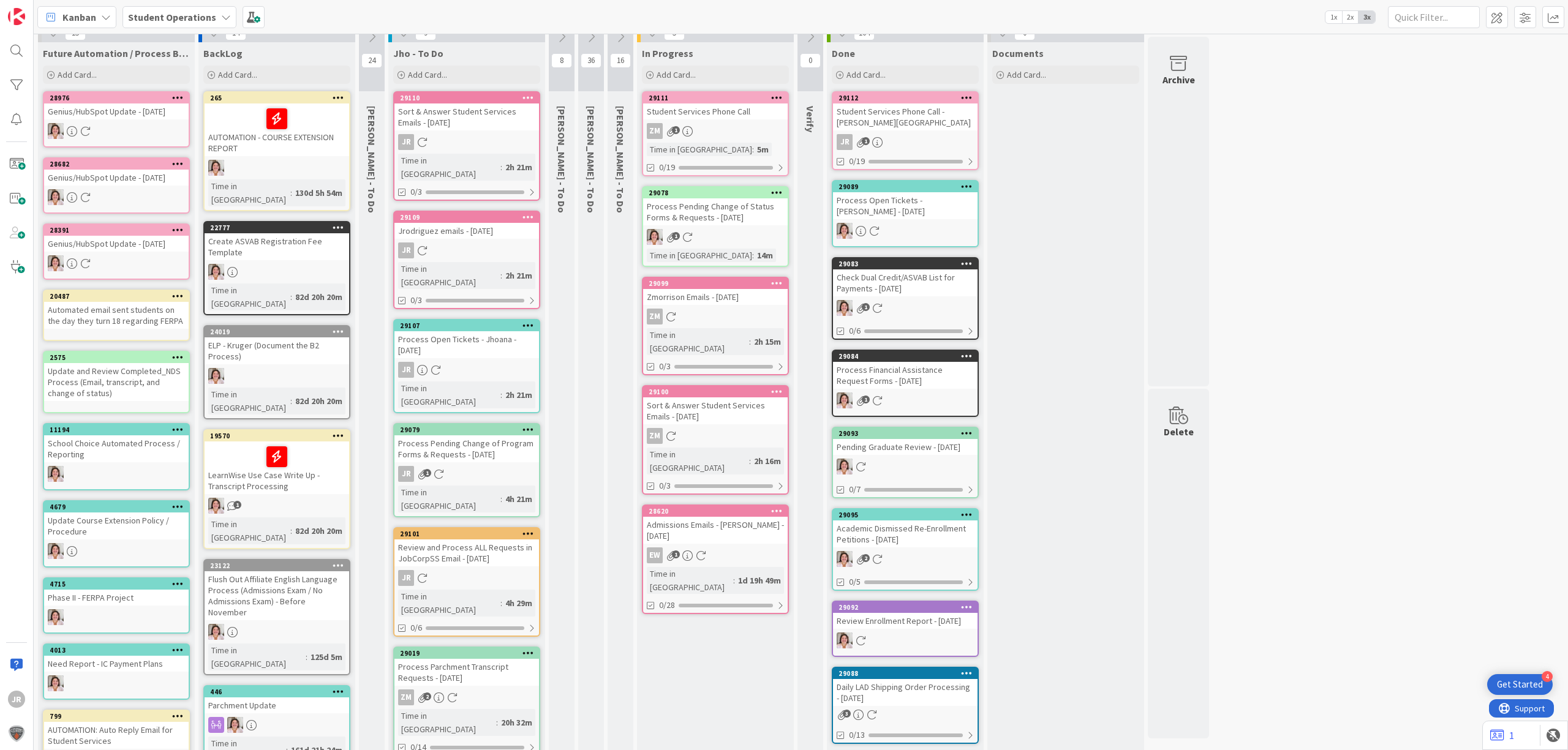
scroll to position [0, 0]
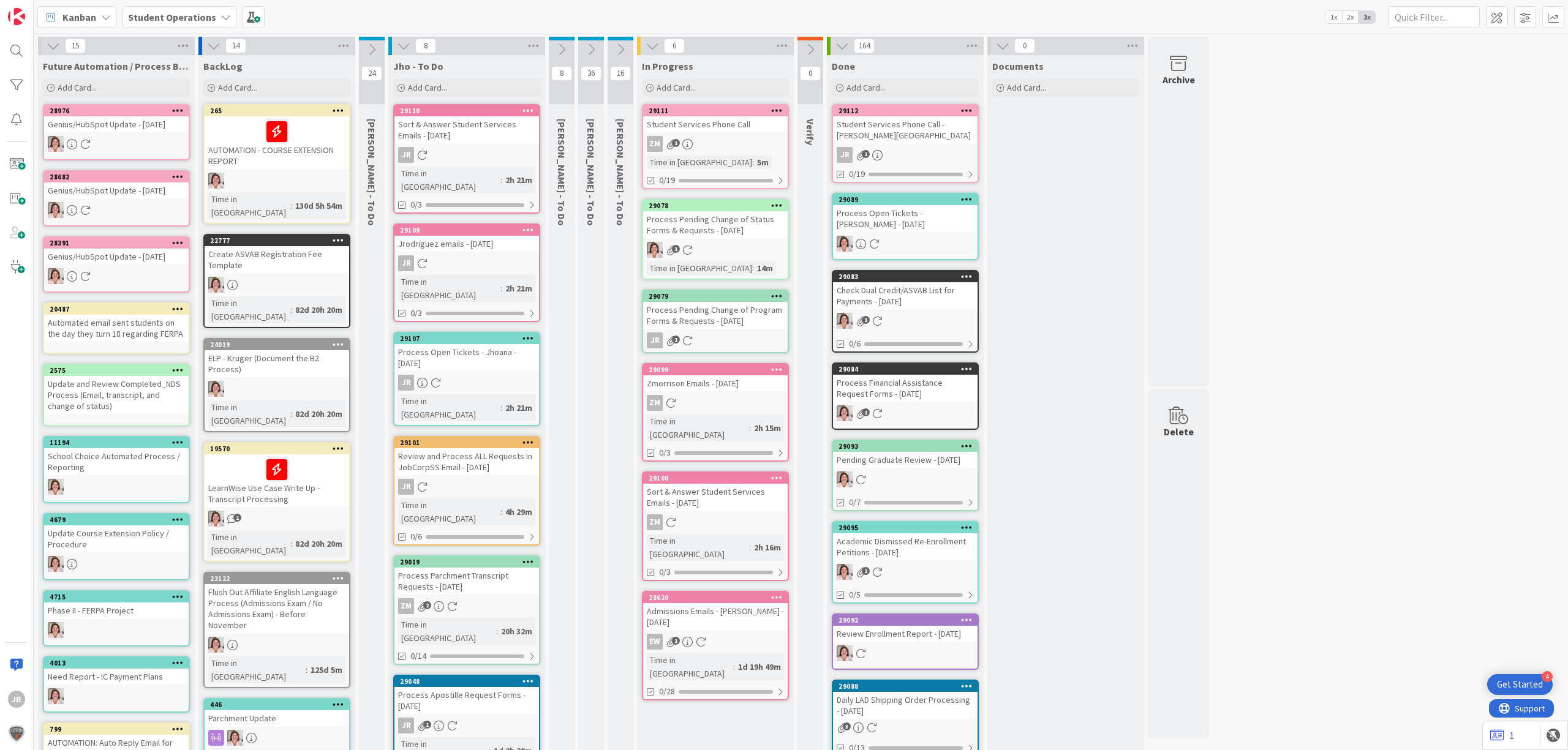
click at [715, 302] on div "Process Pending Change of Program Forms & Requests - [DATE]" at bounding box center [715, 315] width 144 height 27
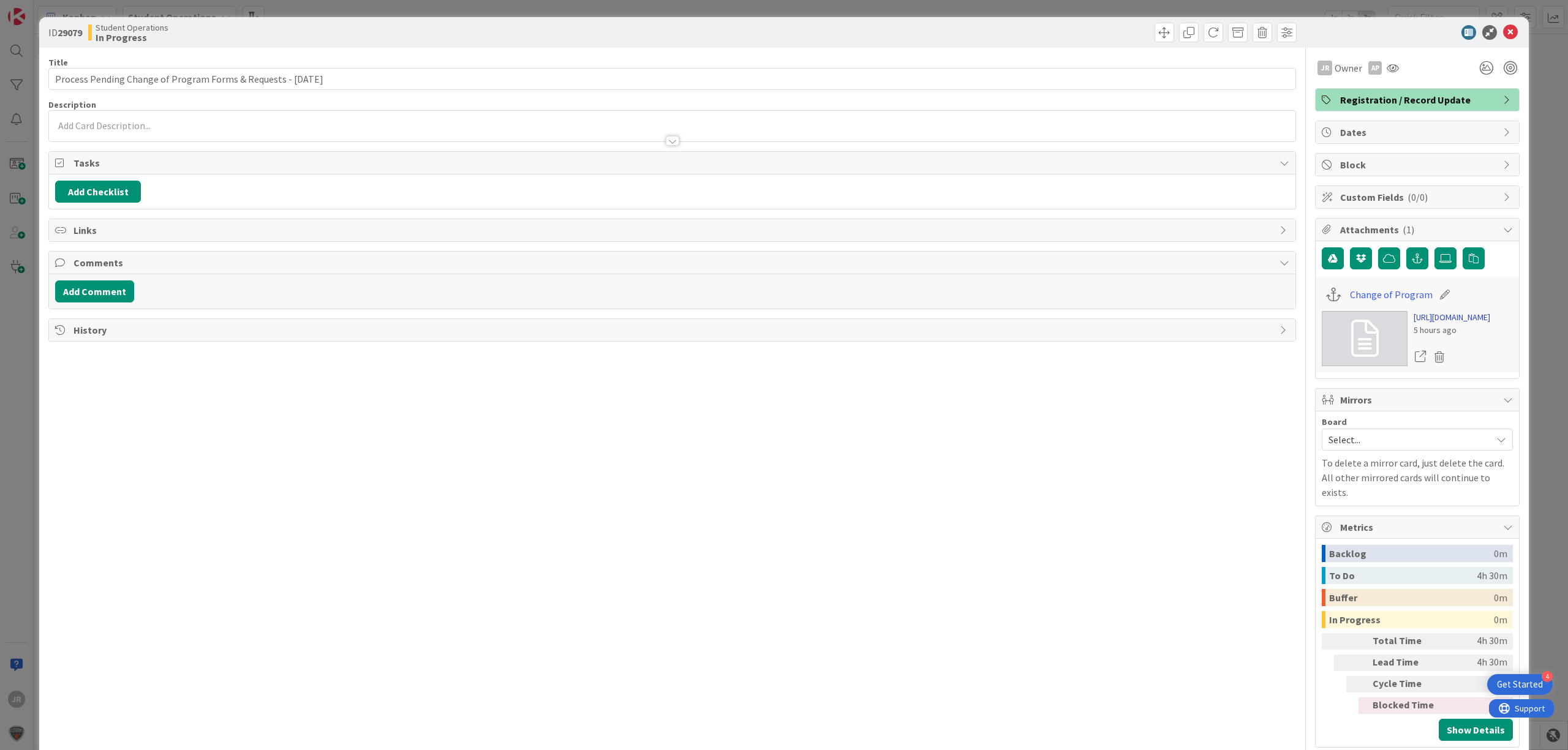
click at [1458, 323] on link "https://forms.office.com/Pages/DesignPageV2.aspx?prevorigin=shell&origin=NeoPor…" at bounding box center [1451, 317] width 76 height 13
click at [1155, 31] on span at bounding box center [1164, 32] width 19 height 19
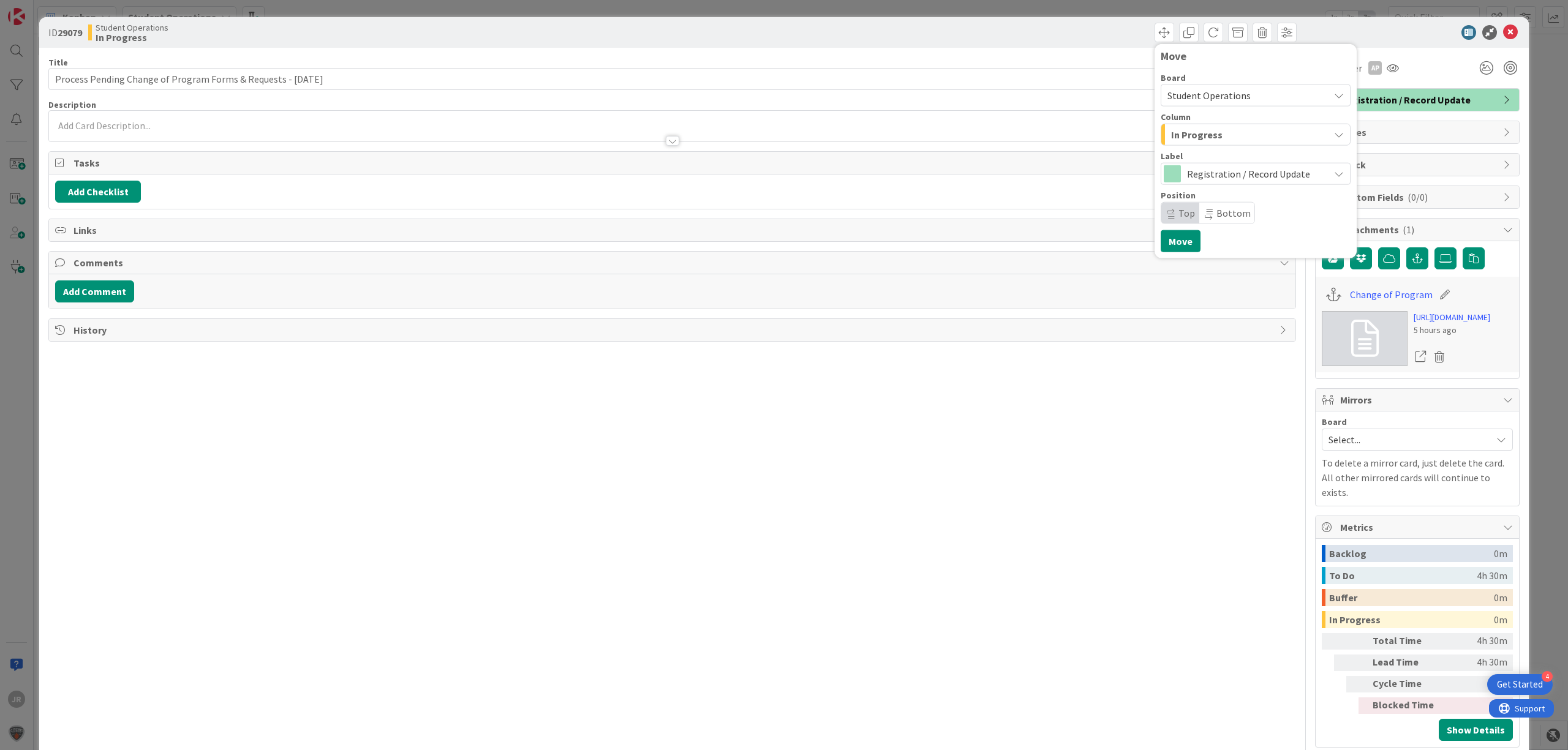
click at [1171, 138] on span "In Progress" at bounding box center [1197, 134] width 51 height 16
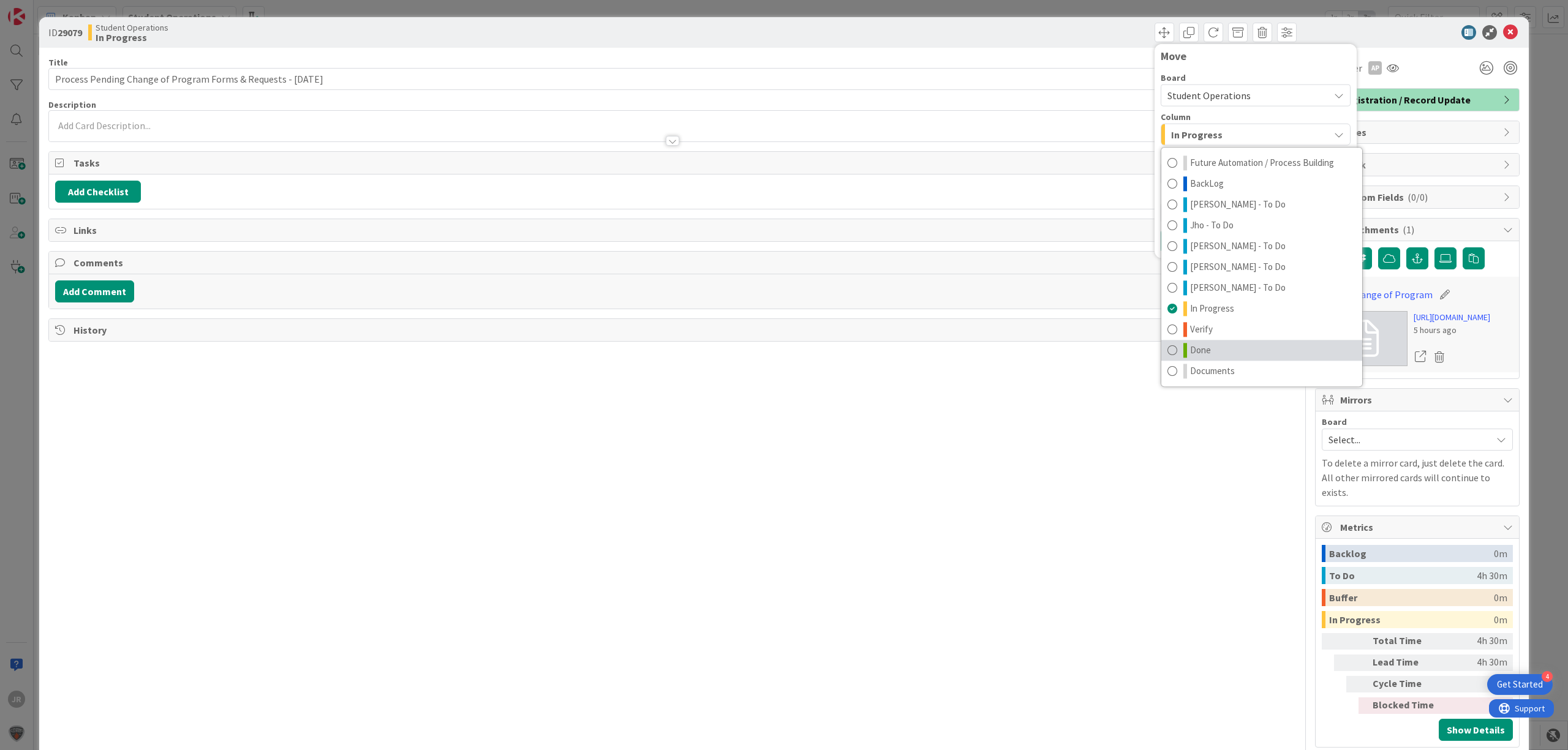
click at [1190, 344] on span "Done" at bounding box center [1200, 350] width 21 height 15
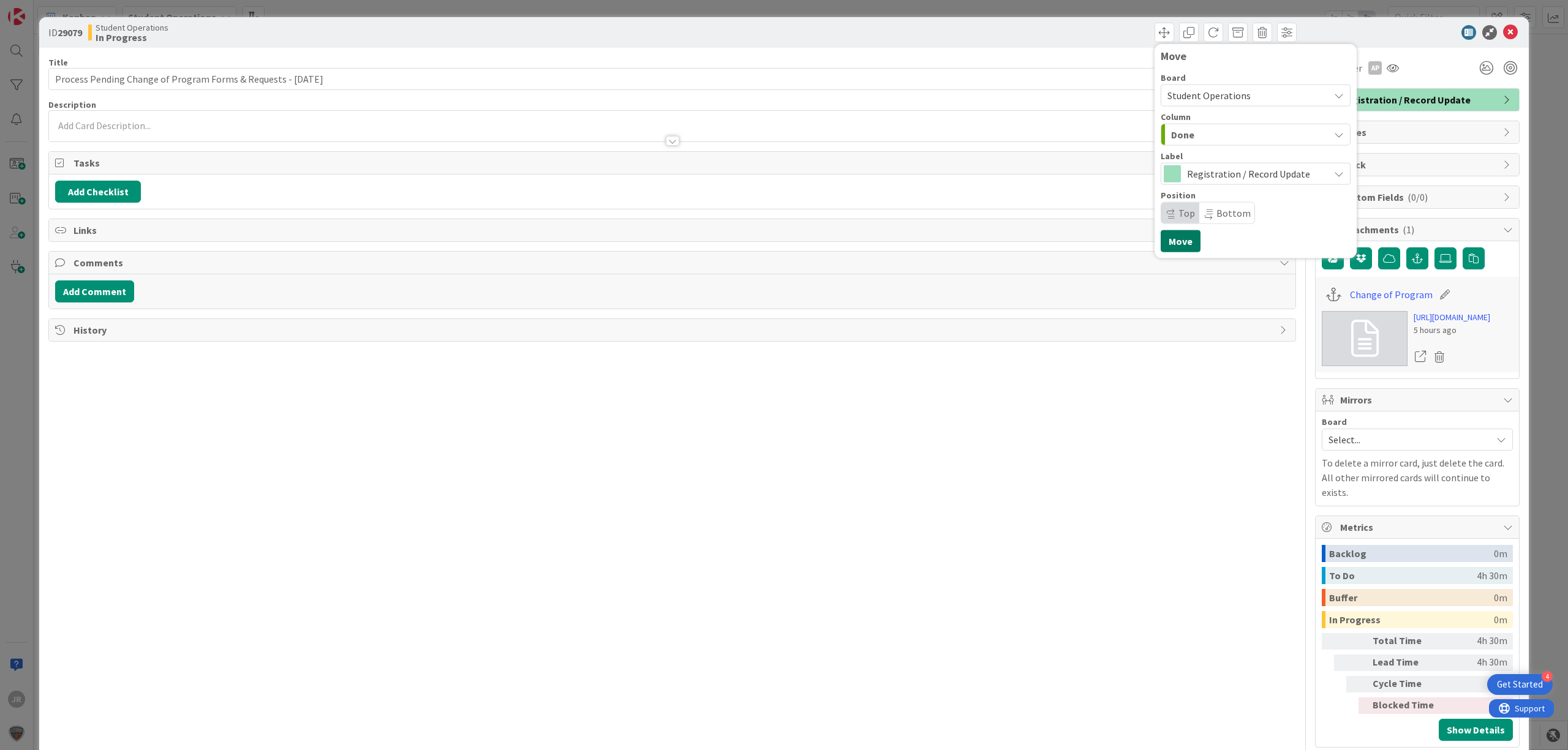
click at [1171, 239] on button "Move" at bounding box center [1180, 241] width 39 height 22
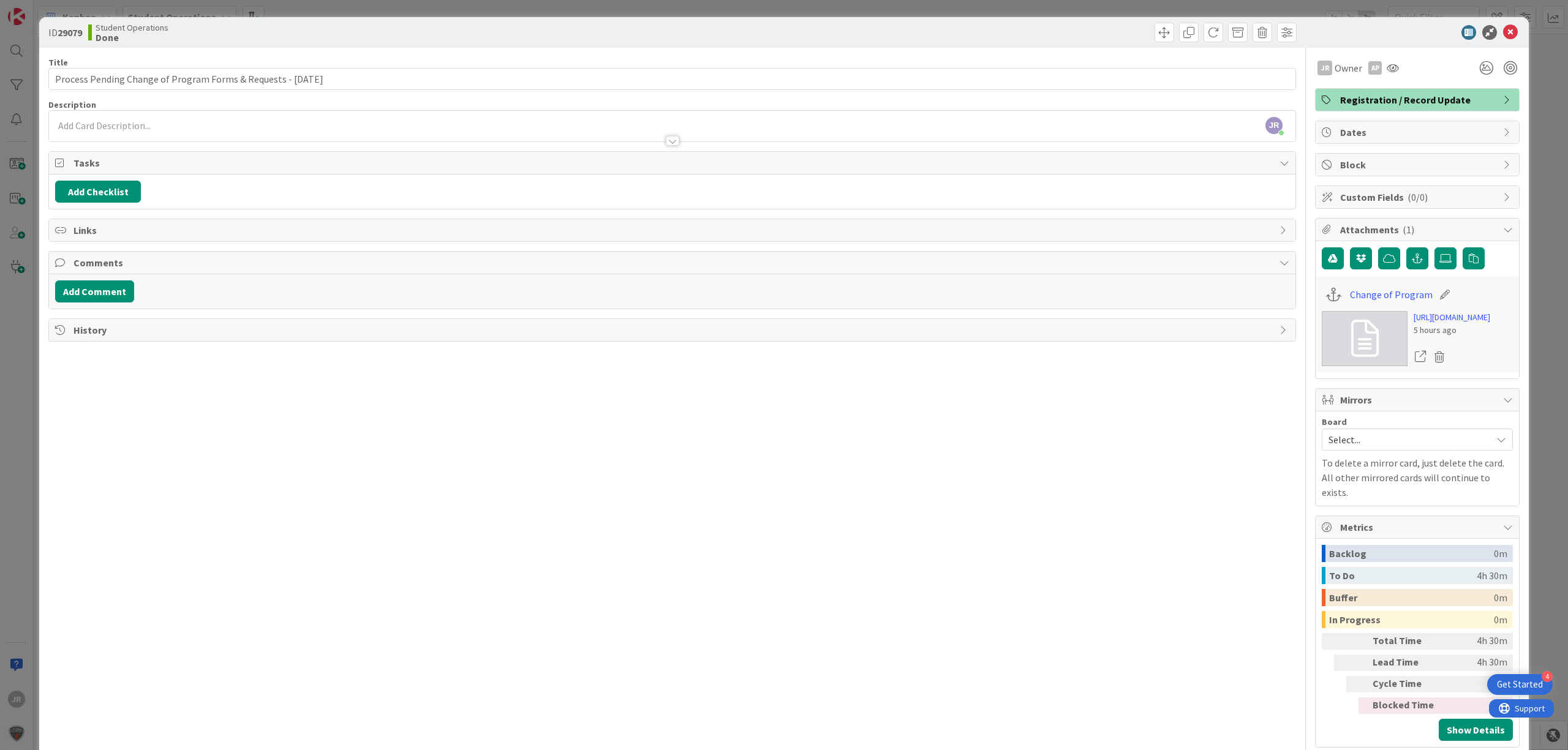
click at [758, 13] on div "ID 29079 Student Operations Done Move Move Title 63 / 128 Process Pending Chang…" at bounding box center [784, 375] width 1568 height 750
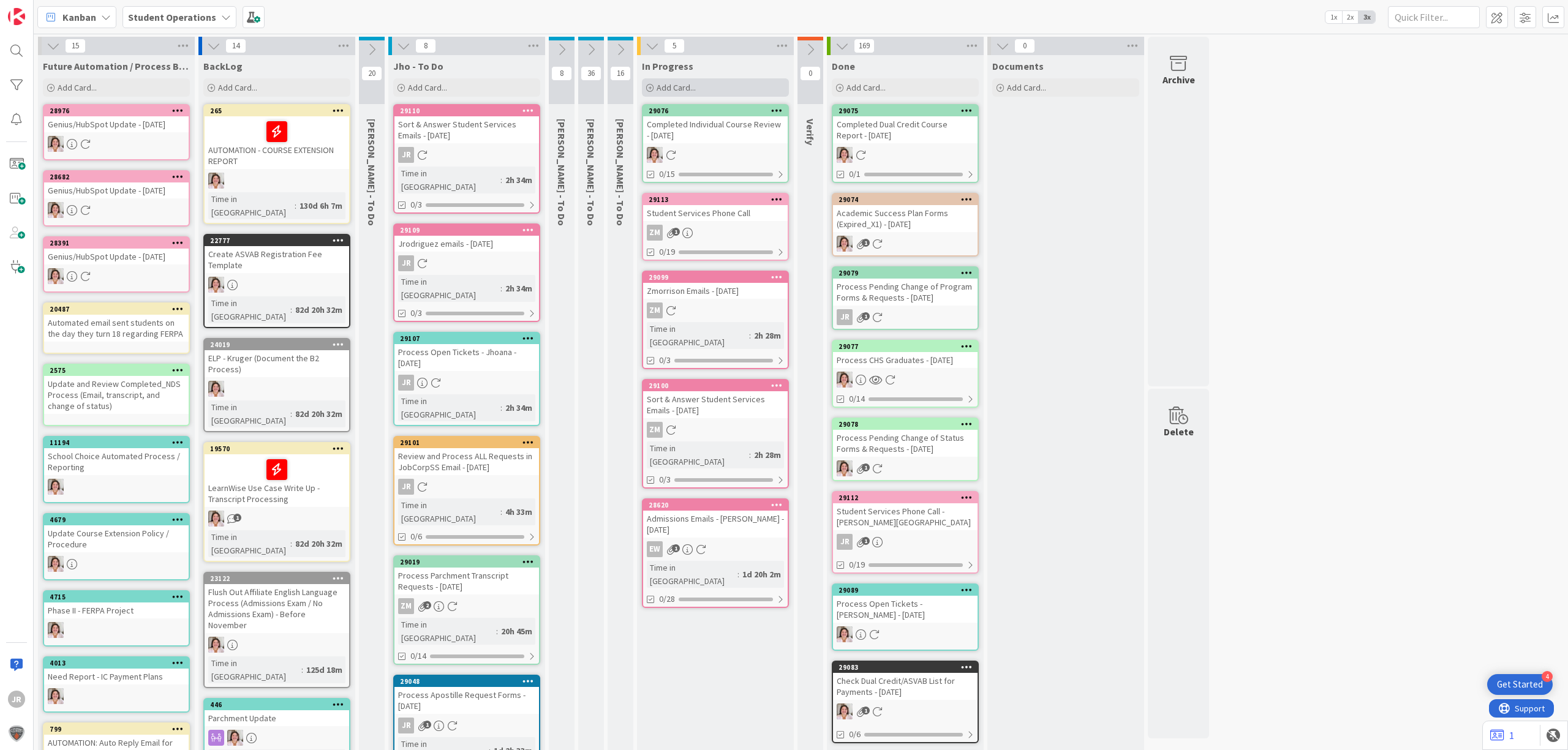
click at [771, 85] on div "Add Card..." at bounding box center [715, 87] width 147 height 18
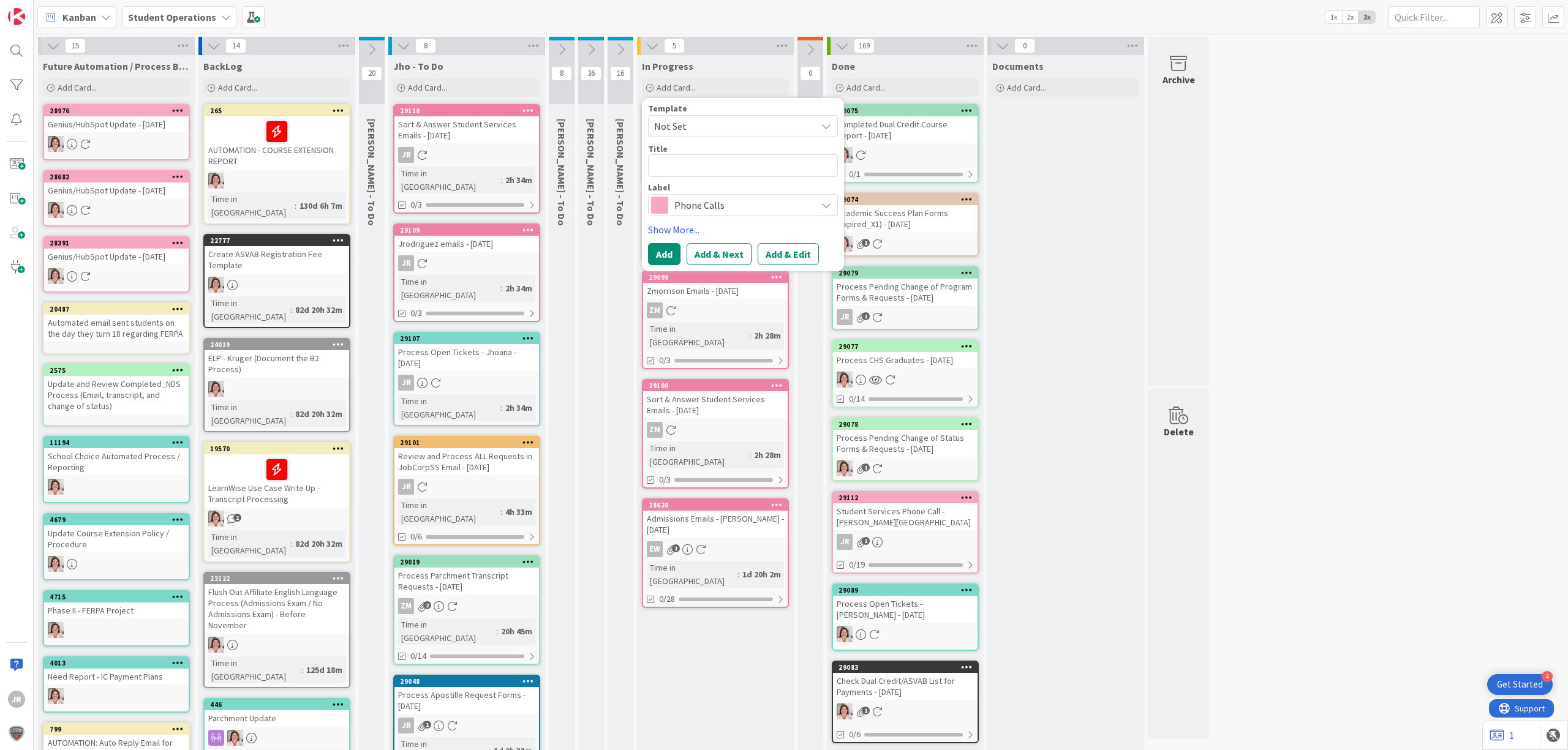
click at [753, 123] on span "Not Set" at bounding box center [730, 126] width 153 height 16
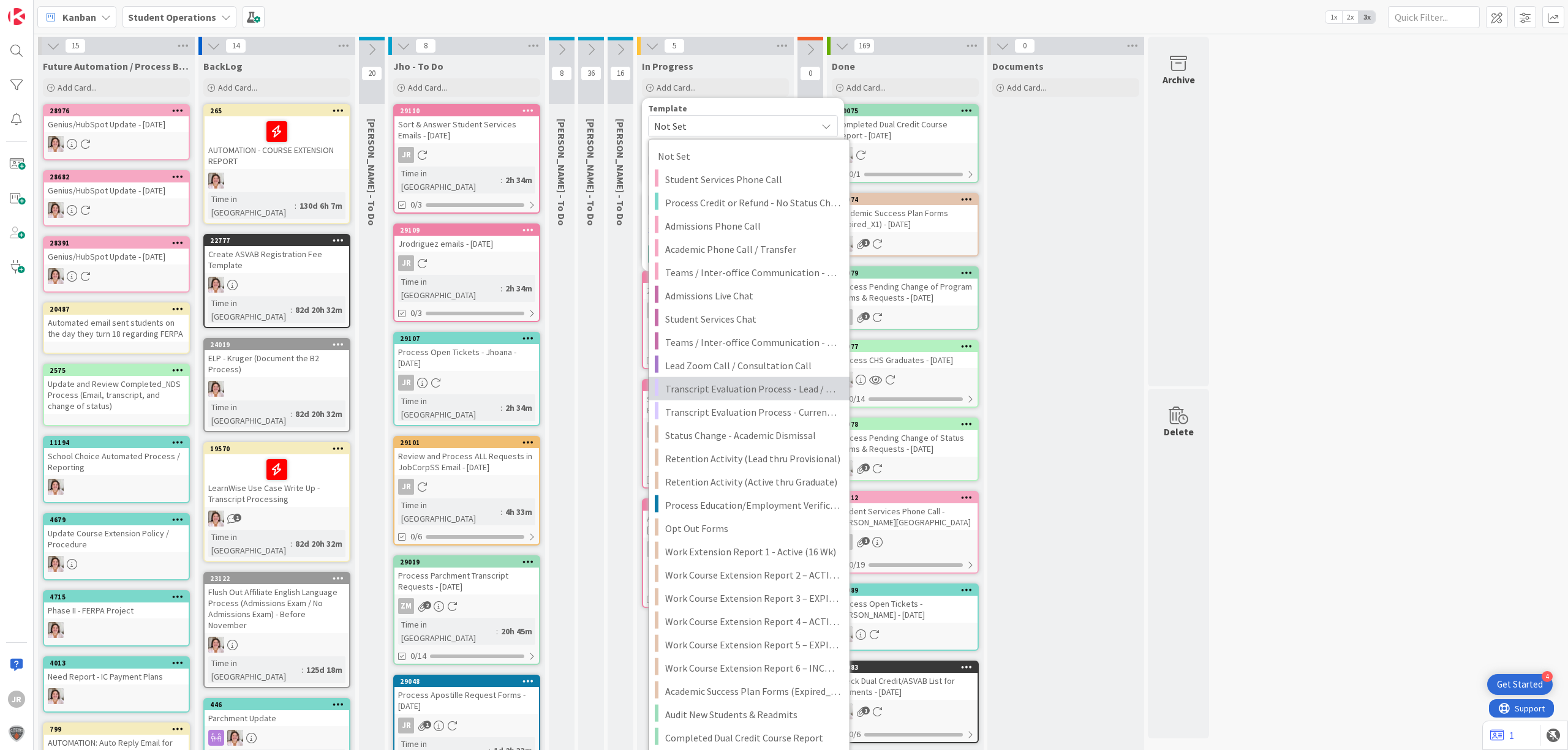
click at [745, 396] on span "Transcript Evaluation Process - Lead / New Student" at bounding box center [752, 388] width 175 height 16
type textarea "x"
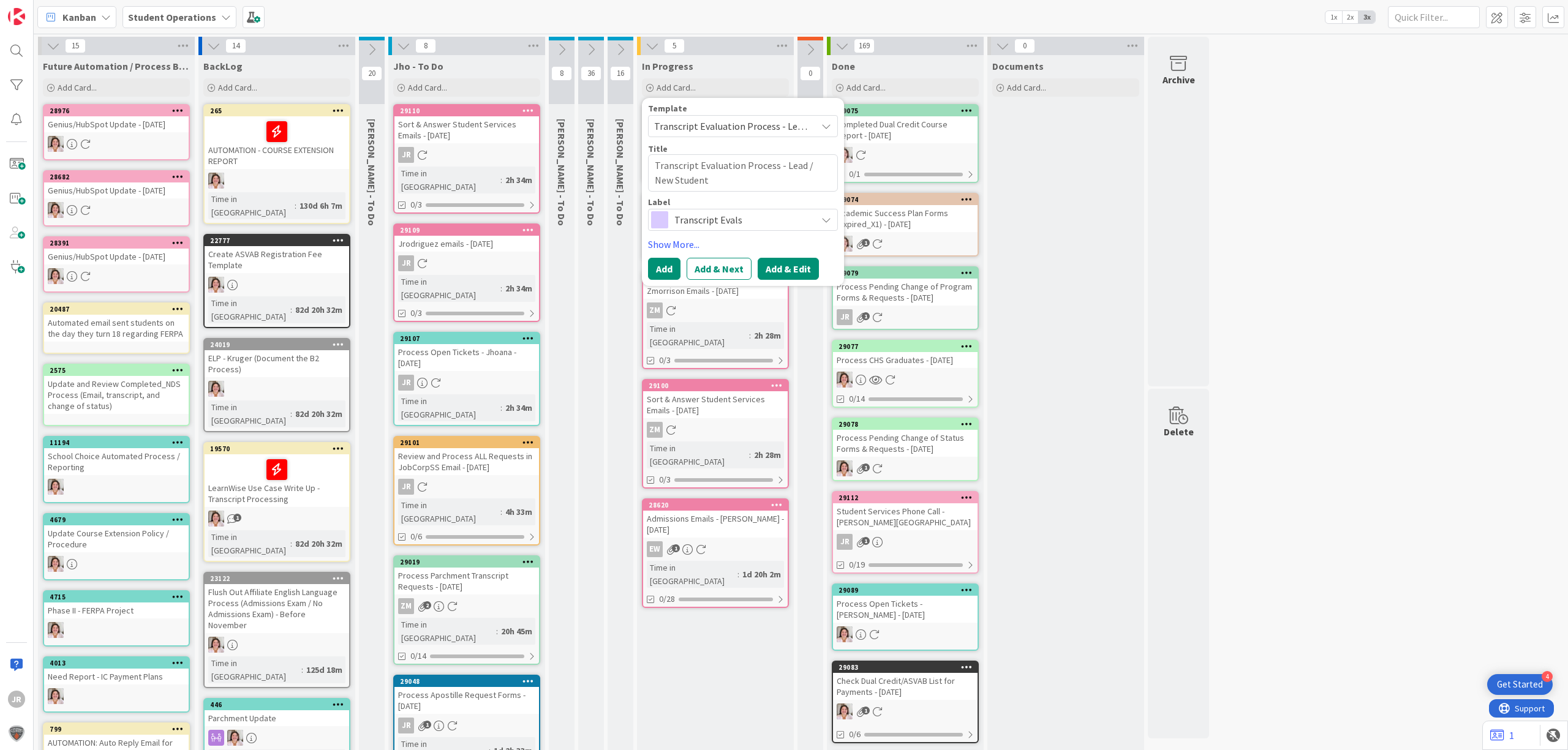
click at [790, 258] on button "Add & Edit" at bounding box center [788, 269] width 61 height 22
